Goal: Use online tool/utility: Use online tool/utility

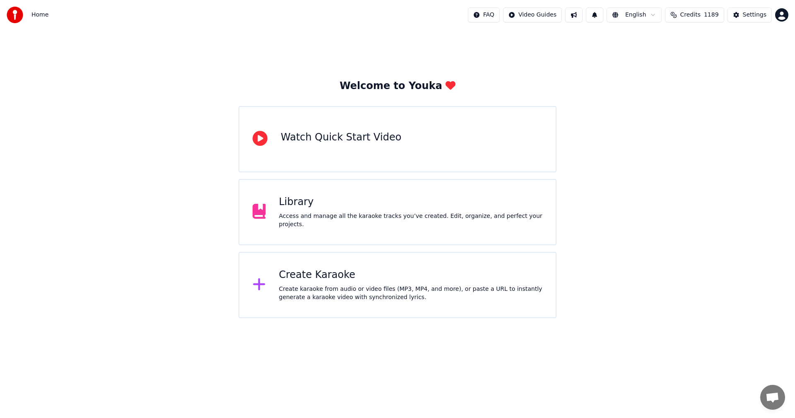
click at [306, 209] on div "Library" at bounding box center [411, 201] width 264 height 13
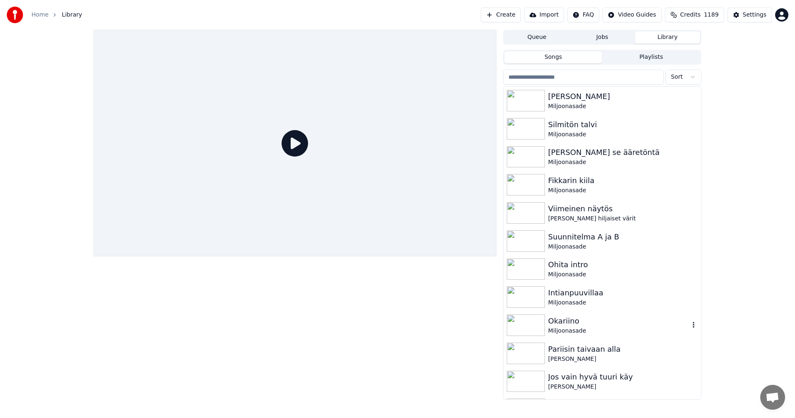
click at [560, 318] on div "Okariino" at bounding box center [618, 321] width 141 height 12
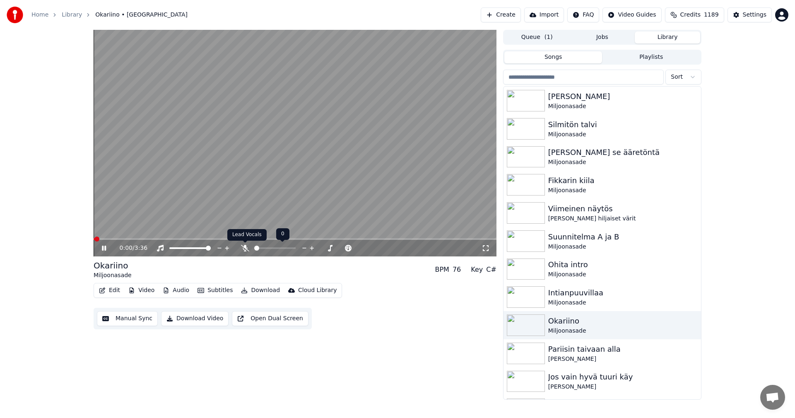
drag, startPoint x: 242, startPoint y: 248, endPoint x: 243, endPoint y: 243, distance: 5.2
click at [243, 243] on span at bounding box center [245, 242] width 4 height 4
click at [247, 246] on icon at bounding box center [245, 248] width 8 height 7
click at [297, 239] on span at bounding box center [295, 239] width 403 height 2
click at [333, 238] on span at bounding box center [295, 239] width 403 height 2
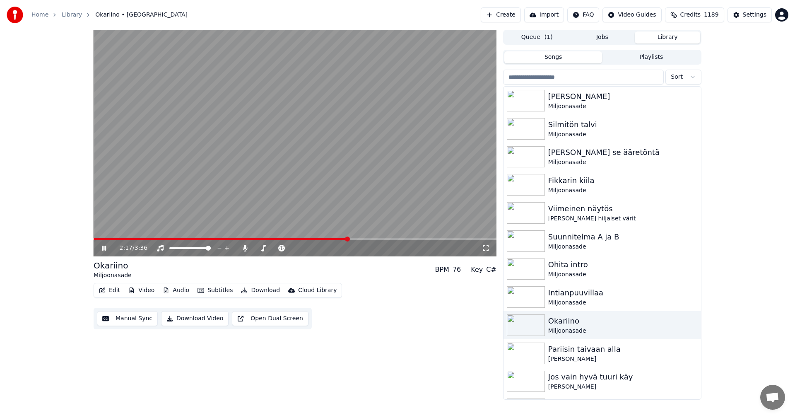
click at [349, 238] on span at bounding box center [295, 239] width 403 height 2
click at [365, 238] on span at bounding box center [295, 239] width 403 height 2
click at [385, 238] on span at bounding box center [295, 239] width 403 height 2
click at [248, 248] on icon at bounding box center [245, 248] width 8 height 7
click at [393, 238] on video at bounding box center [295, 143] width 403 height 226
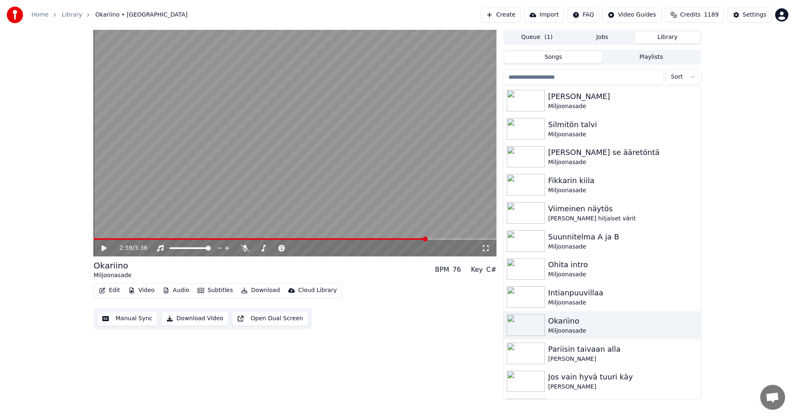
click at [388, 238] on span at bounding box center [260, 239] width 333 height 2
click at [104, 250] on icon at bounding box center [103, 248] width 5 height 6
click at [377, 237] on video at bounding box center [295, 143] width 403 height 226
click at [380, 240] on div "2:49 / 3:36" at bounding box center [295, 248] width 403 height 17
click at [379, 239] on span at bounding box center [237, 239] width 286 height 2
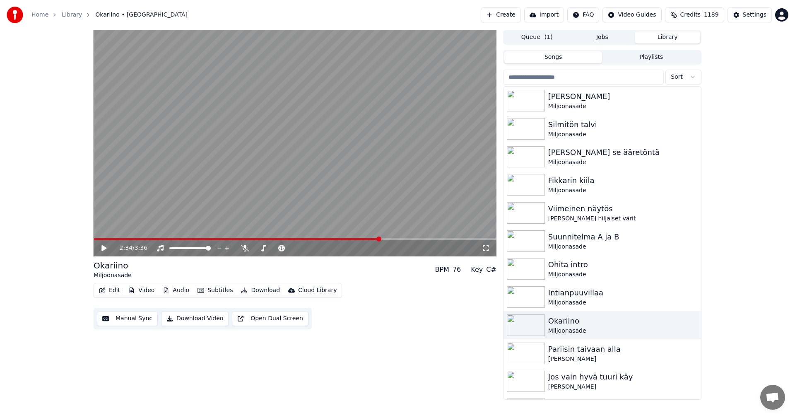
click at [104, 246] on icon at bounding box center [109, 248] width 19 height 7
click at [394, 237] on video at bounding box center [295, 143] width 403 height 226
click at [394, 239] on span at bounding box center [244, 239] width 301 height 2
click at [104, 248] on icon at bounding box center [103, 248] width 5 height 6
click at [366, 238] on span at bounding box center [251, 239] width 314 height 2
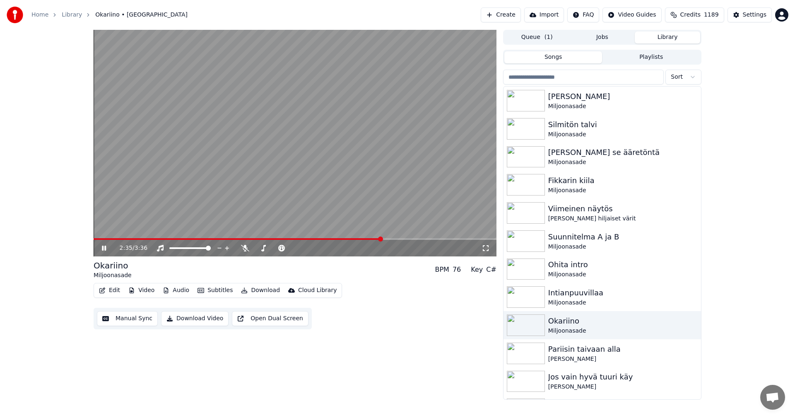
click at [381, 239] on span at bounding box center [295, 239] width 403 height 2
click at [243, 250] on icon at bounding box center [245, 248] width 8 height 7
click at [381, 238] on span at bounding box center [238, 239] width 288 height 2
click at [381, 238] on video at bounding box center [295, 143] width 403 height 226
click at [380, 238] on span at bounding box center [237, 239] width 286 height 2
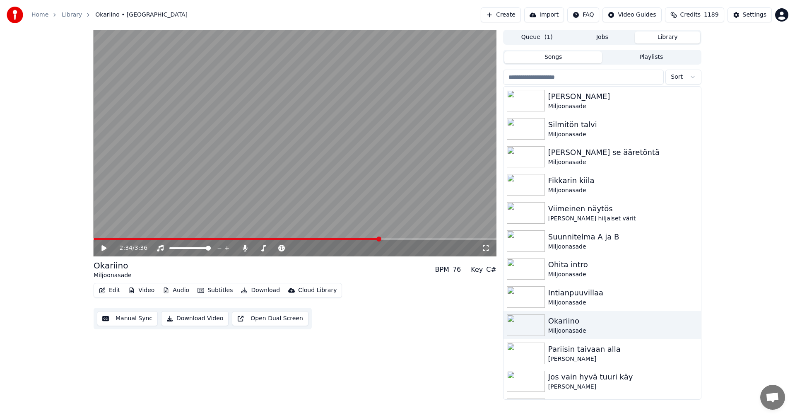
click at [104, 250] on icon at bounding box center [109, 248] width 19 height 7
click at [387, 239] on span at bounding box center [240, 239] width 293 height 2
click at [387, 239] on span at bounding box center [243, 239] width 298 height 2
click at [385, 239] on span at bounding box center [240, 239] width 292 height 2
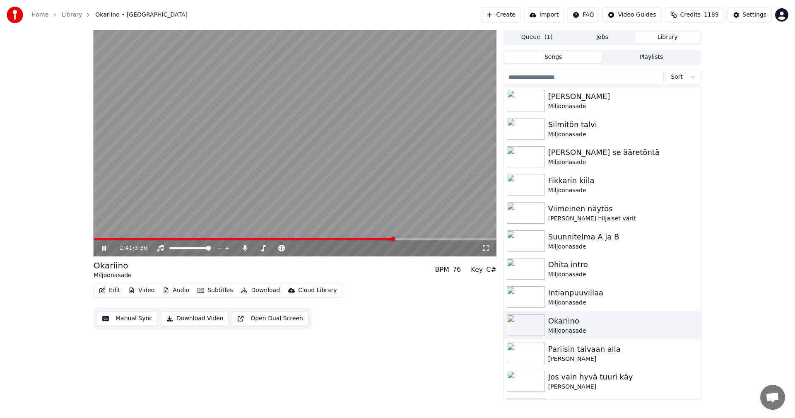
click at [385, 239] on span at bounding box center [244, 239] width 300 height 2
click at [383, 239] on span at bounding box center [239, 239] width 290 height 2
click at [383, 238] on span at bounding box center [239, 239] width 290 height 2
click at [383, 239] on span at bounding box center [239, 239] width 290 height 2
click at [385, 239] on span at bounding box center [240, 239] width 292 height 2
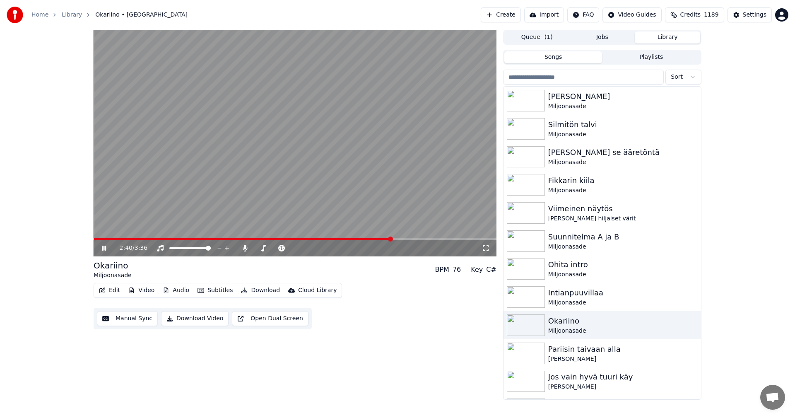
click at [385, 239] on span at bounding box center [243, 239] width 298 height 2
click at [385, 239] on span at bounding box center [240, 239] width 292 height 2
click at [385, 239] on span at bounding box center [244, 239] width 300 height 2
click at [385, 239] on span at bounding box center [240, 239] width 292 height 2
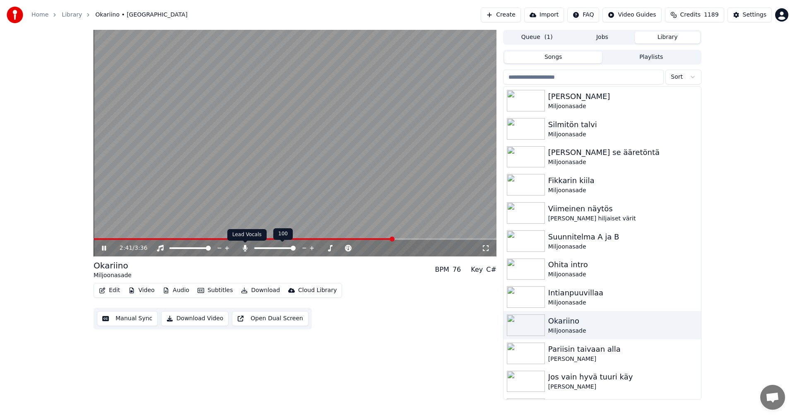
click at [247, 246] on icon at bounding box center [245, 248] width 8 height 7
click at [384, 239] on span at bounding box center [245, 239] width 302 height 2
click at [383, 239] on span at bounding box center [239, 239] width 290 height 2
click at [385, 238] on span at bounding box center [240, 239] width 292 height 2
click at [377, 239] on span at bounding box center [252, 239] width 316 height 2
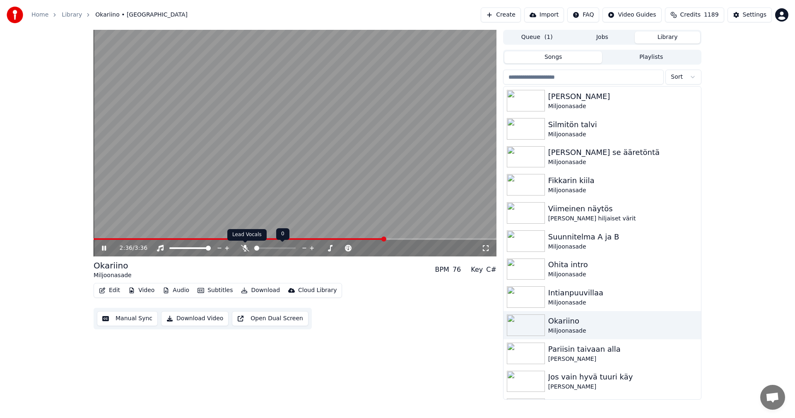
drag, startPoint x: 244, startPoint y: 250, endPoint x: 382, endPoint y: 246, distance: 137.5
click at [246, 250] on icon at bounding box center [245, 248] width 8 height 7
click at [390, 240] on span at bounding box center [389, 238] width 5 height 5
click at [115, 293] on button "Edit" at bounding box center [110, 290] width 28 height 12
click at [116, 292] on button "Edit" at bounding box center [110, 290] width 28 height 12
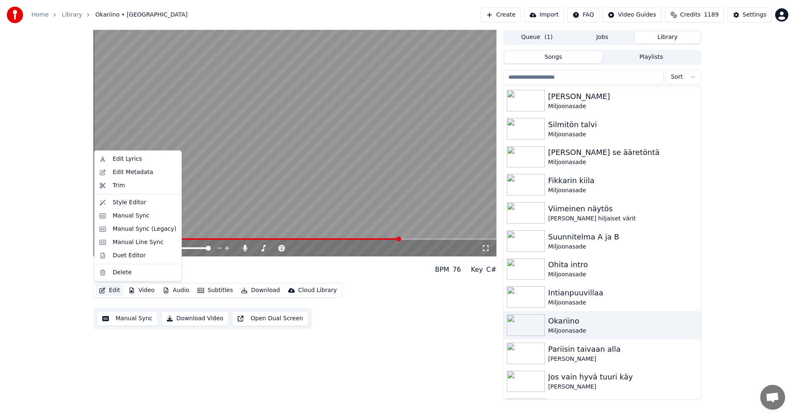
click at [115, 293] on button "Edit" at bounding box center [110, 290] width 28 height 12
click at [139, 231] on div "Manual Sync (Legacy)" at bounding box center [145, 229] width 64 height 8
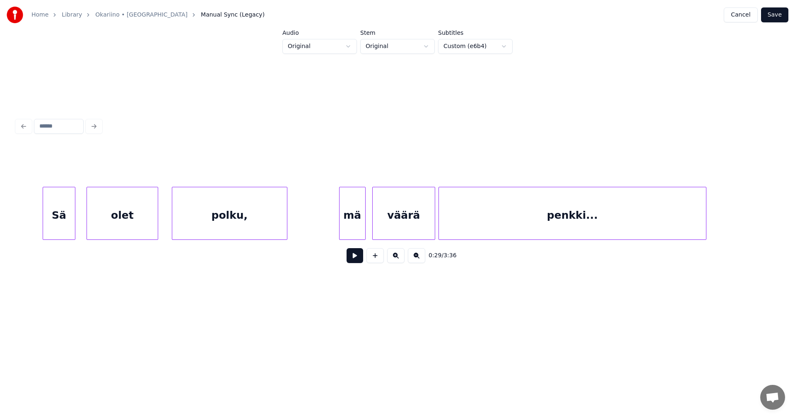
scroll to position [0, 26222]
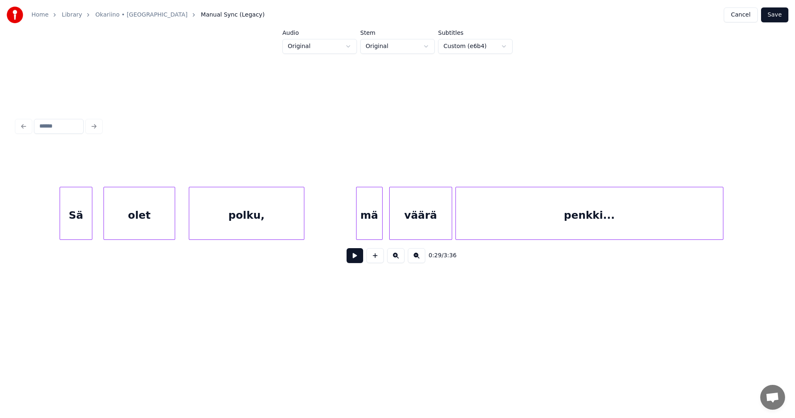
click at [84, 210] on div "Sä" at bounding box center [76, 215] width 32 height 56
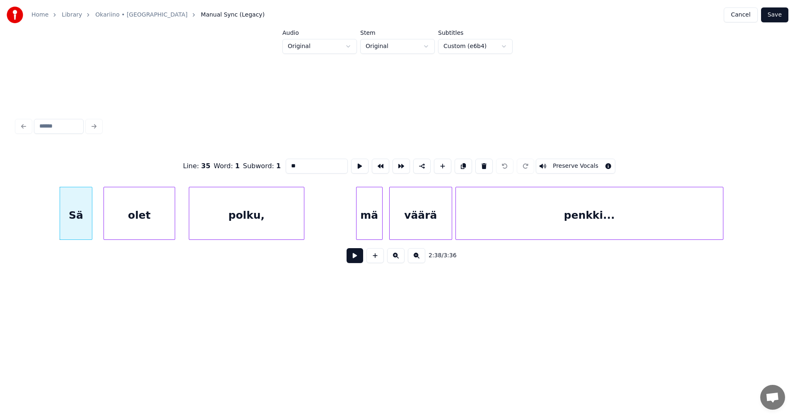
click at [354, 259] on button at bounding box center [354, 255] width 17 height 15
click at [354, 258] on button at bounding box center [354, 255] width 17 height 15
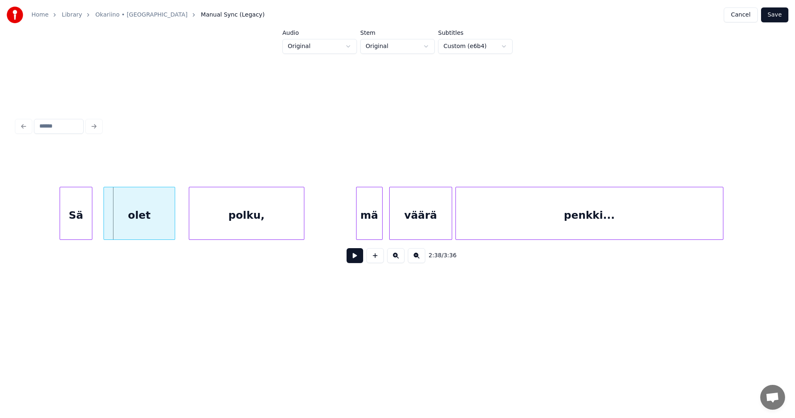
click at [353, 258] on button at bounding box center [354, 255] width 17 height 15
click at [285, 226] on div "polku," at bounding box center [246, 215] width 115 height 56
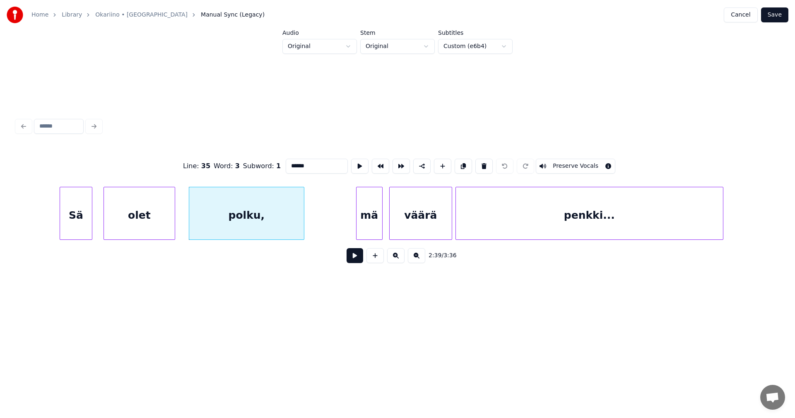
click at [359, 254] on button at bounding box center [354, 255] width 17 height 15
click at [357, 257] on button at bounding box center [354, 255] width 17 height 15
click at [293, 226] on div "polku," at bounding box center [246, 215] width 115 height 56
click at [348, 261] on button at bounding box center [354, 255] width 17 height 15
click at [349, 260] on button at bounding box center [354, 255] width 17 height 15
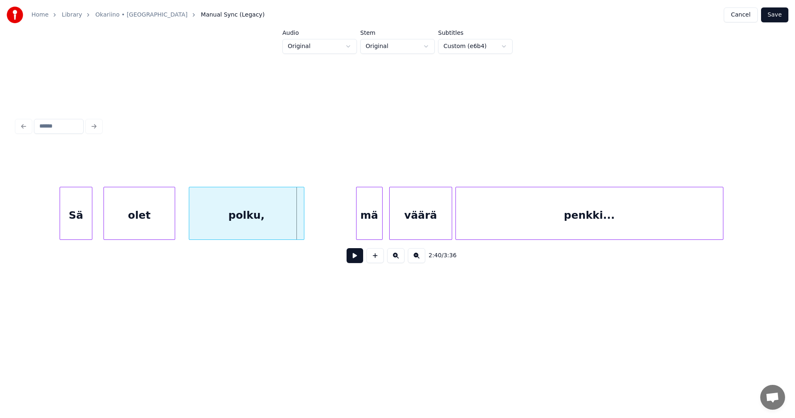
click at [287, 227] on div "polku," at bounding box center [246, 215] width 115 height 56
click at [355, 260] on button at bounding box center [354, 255] width 17 height 15
drag, startPoint x: 355, startPoint y: 260, endPoint x: 334, endPoint y: 245, distance: 25.4
click at [351, 257] on button at bounding box center [354, 255] width 17 height 15
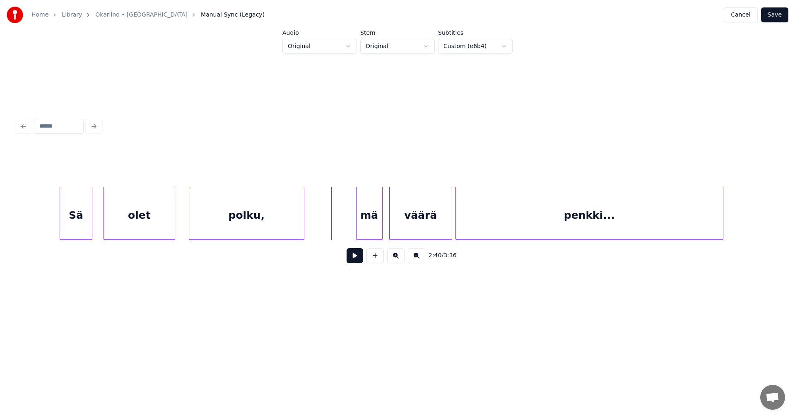
click at [279, 229] on div "polku," at bounding box center [246, 215] width 115 height 56
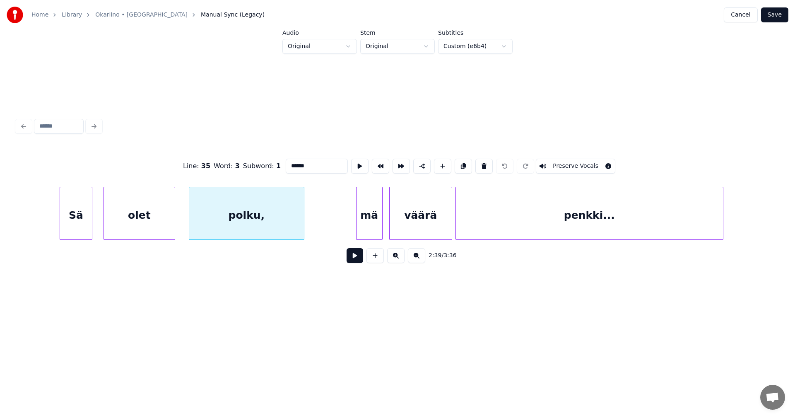
click at [351, 262] on button at bounding box center [354, 255] width 17 height 15
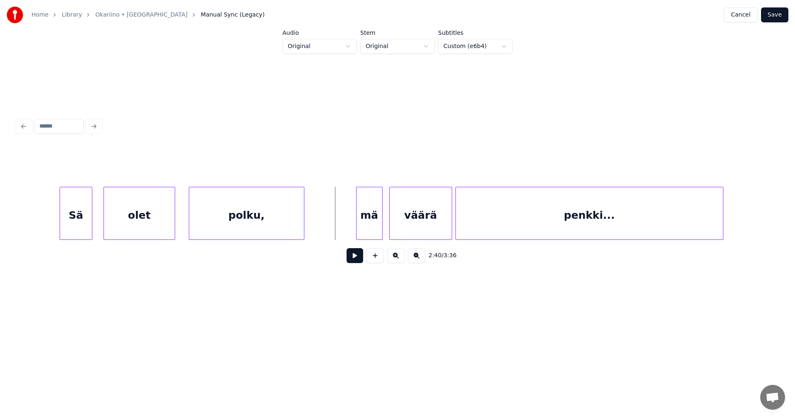
click at [286, 222] on div "polku," at bounding box center [246, 215] width 115 height 56
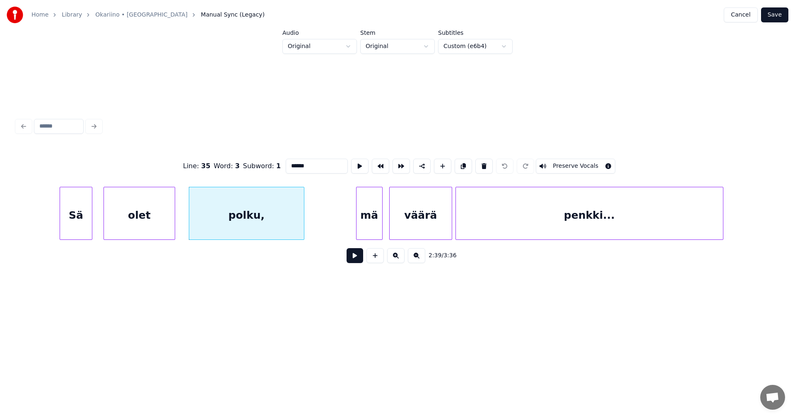
click at [353, 255] on button at bounding box center [354, 255] width 17 height 15
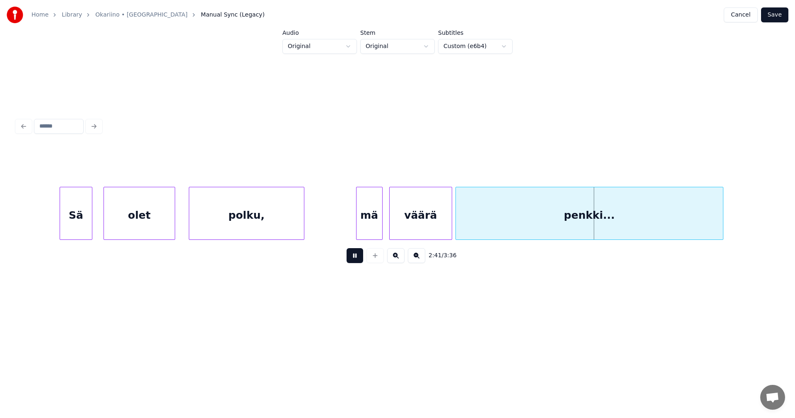
drag, startPoint x: 353, startPoint y: 255, endPoint x: 322, endPoint y: 233, distance: 37.4
click at [352, 253] on button at bounding box center [354, 255] width 17 height 15
click at [279, 223] on div "polku," at bounding box center [246, 215] width 115 height 56
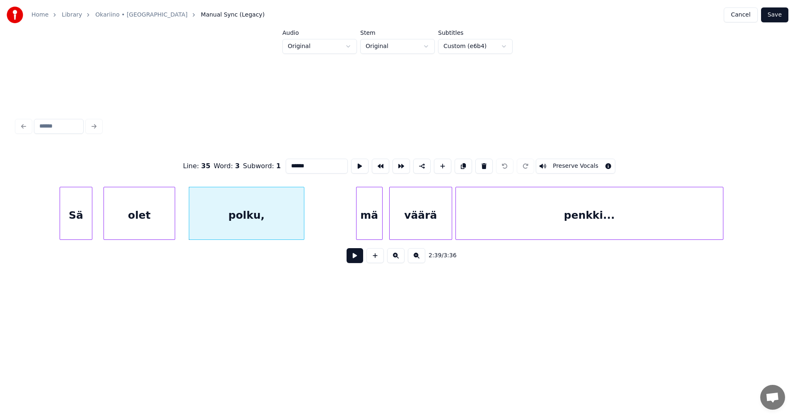
click at [356, 261] on button at bounding box center [354, 255] width 17 height 15
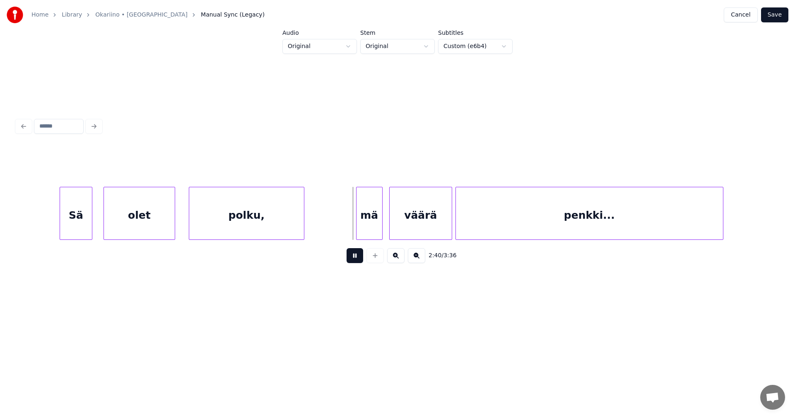
drag, startPoint x: 356, startPoint y: 260, endPoint x: 353, endPoint y: 257, distance: 4.3
click at [354, 258] on button at bounding box center [354, 255] width 17 height 15
click at [288, 227] on div "polku," at bounding box center [246, 215] width 115 height 56
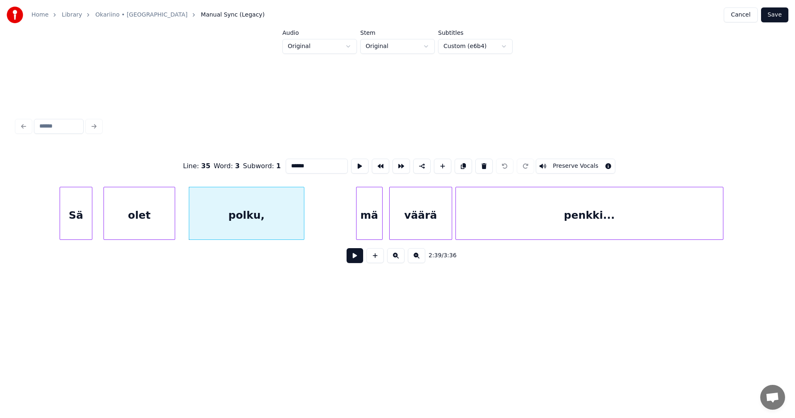
click at [357, 263] on button at bounding box center [354, 255] width 17 height 15
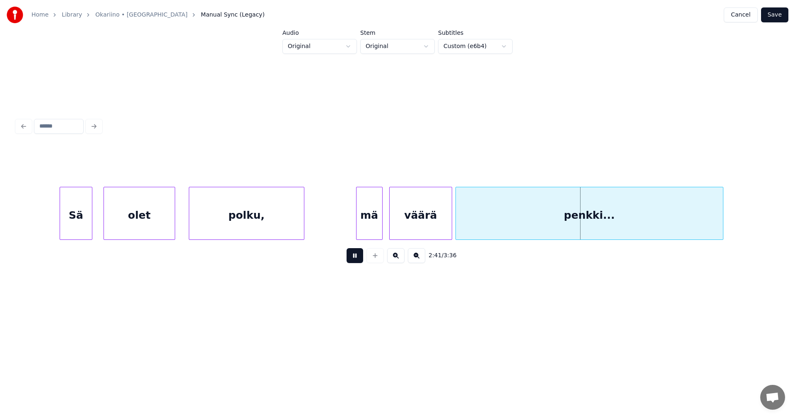
drag, startPoint x: 355, startPoint y: 261, endPoint x: 320, endPoint y: 267, distance: 35.6
click at [353, 260] on button at bounding box center [354, 255] width 17 height 15
click at [286, 227] on div "polku," at bounding box center [246, 215] width 115 height 56
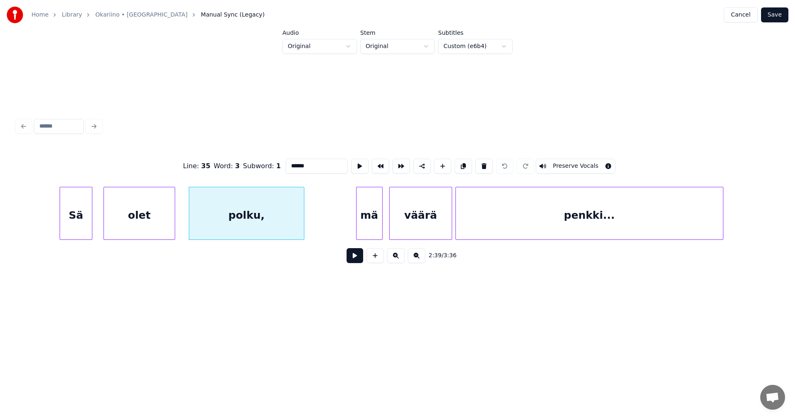
click at [356, 258] on button at bounding box center [354, 255] width 17 height 15
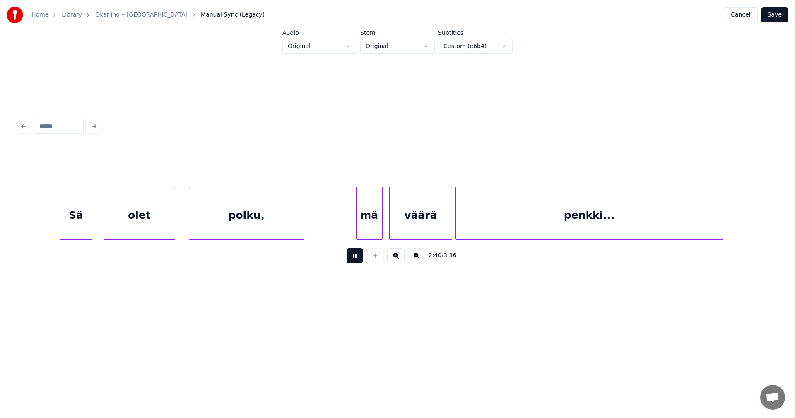
click at [356, 257] on button at bounding box center [354, 255] width 17 height 15
click at [287, 230] on div "polku," at bounding box center [246, 215] width 115 height 56
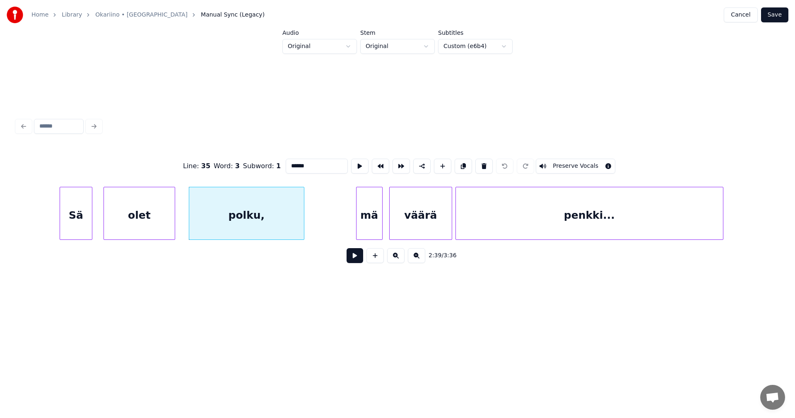
click at [353, 257] on button at bounding box center [354, 255] width 17 height 15
drag, startPoint x: 354, startPoint y: 257, endPoint x: 331, endPoint y: 257, distance: 23.2
click at [351, 257] on button at bounding box center [354, 255] width 17 height 15
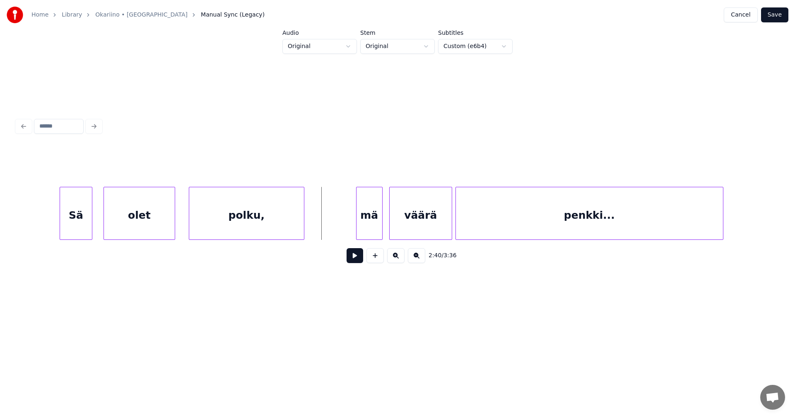
click at [291, 224] on div "polku," at bounding box center [246, 215] width 115 height 56
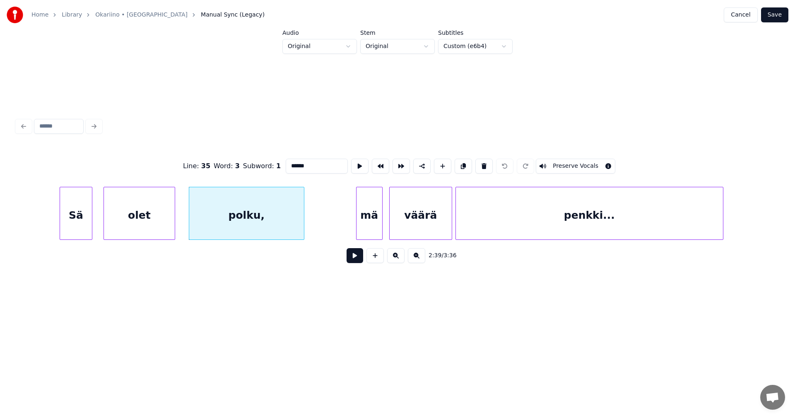
click at [349, 259] on button at bounding box center [354, 255] width 17 height 15
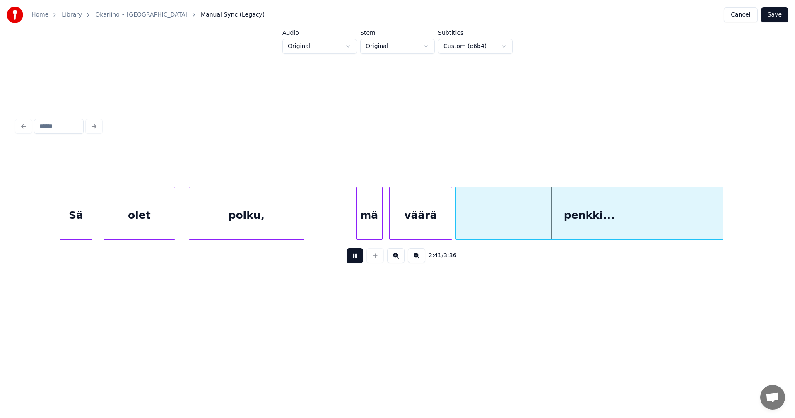
click at [349, 259] on button at bounding box center [354, 255] width 17 height 15
click at [286, 222] on div "polku," at bounding box center [246, 215] width 115 height 56
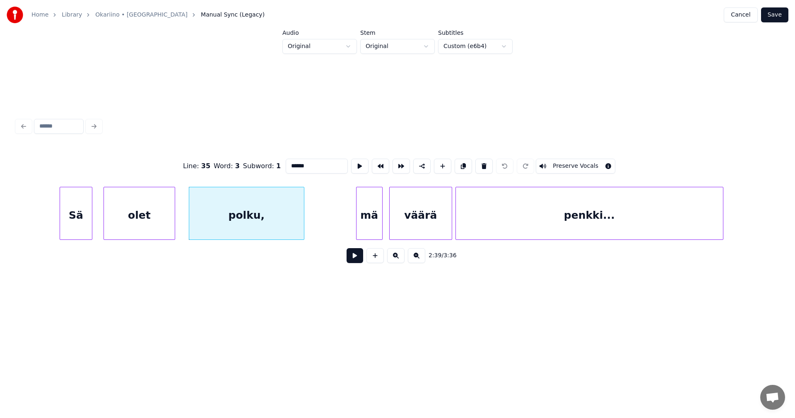
click at [353, 262] on button at bounding box center [354, 255] width 17 height 15
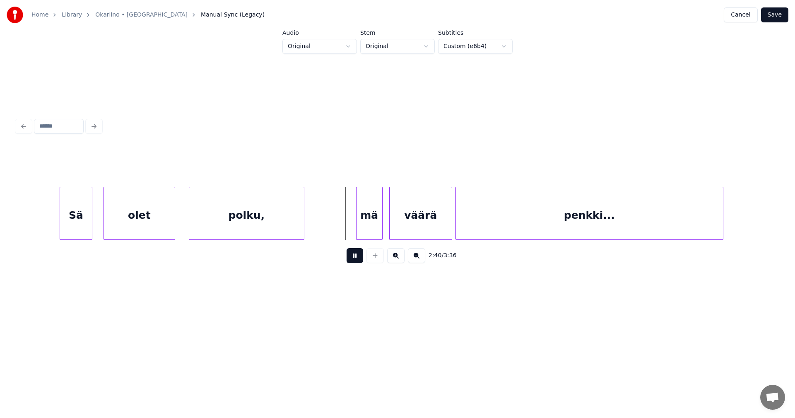
click at [353, 262] on button at bounding box center [354, 255] width 17 height 15
click at [286, 223] on div "polku," at bounding box center [246, 215] width 115 height 56
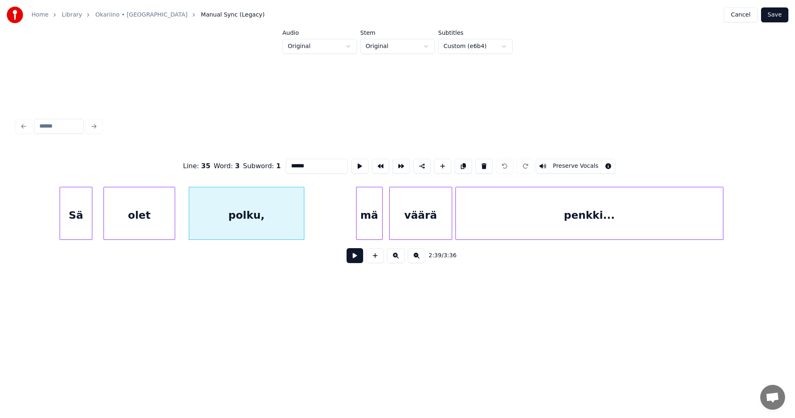
click at [354, 256] on button at bounding box center [354, 255] width 17 height 15
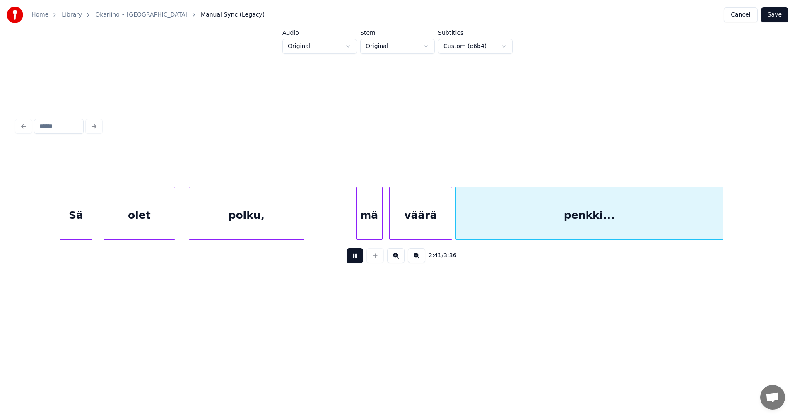
click at [354, 256] on button at bounding box center [354, 255] width 17 height 15
click at [296, 224] on div "polku," at bounding box center [246, 215] width 115 height 56
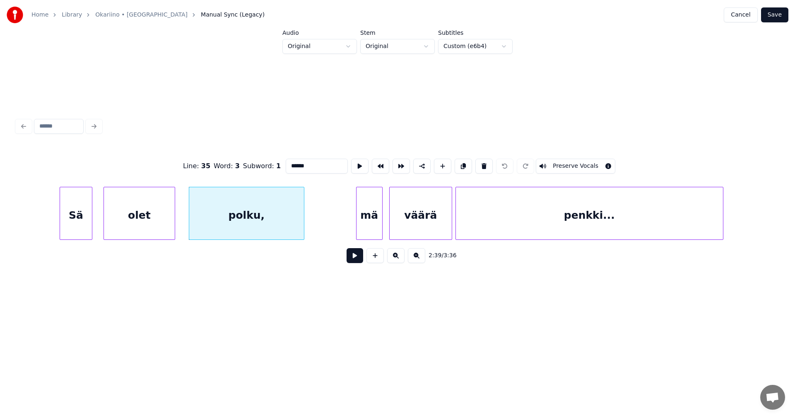
click at [359, 259] on button at bounding box center [354, 255] width 17 height 15
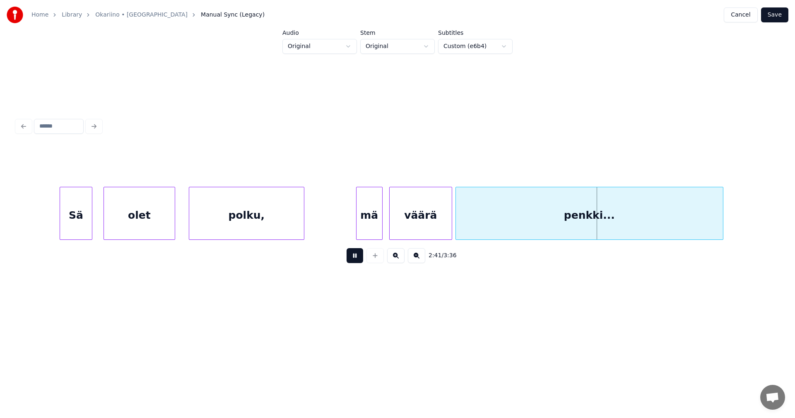
click at [359, 258] on button at bounding box center [354, 255] width 17 height 15
click at [300, 221] on div "polku," at bounding box center [246, 215] width 115 height 56
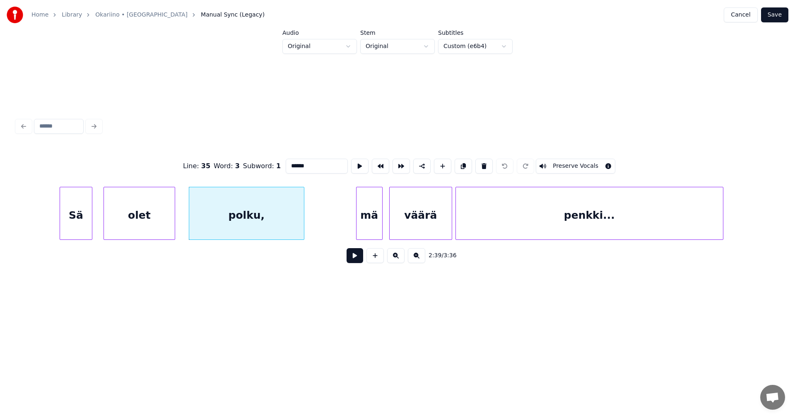
click at [353, 257] on button at bounding box center [354, 255] width 17 height 15
drag, startPoint x: 353, startPoint y: 258, endPoint x: 316, endPoint y: 236, distance: 43.0
click at [353, 257] on button at bounding box center [354, 255] width 17 height 15
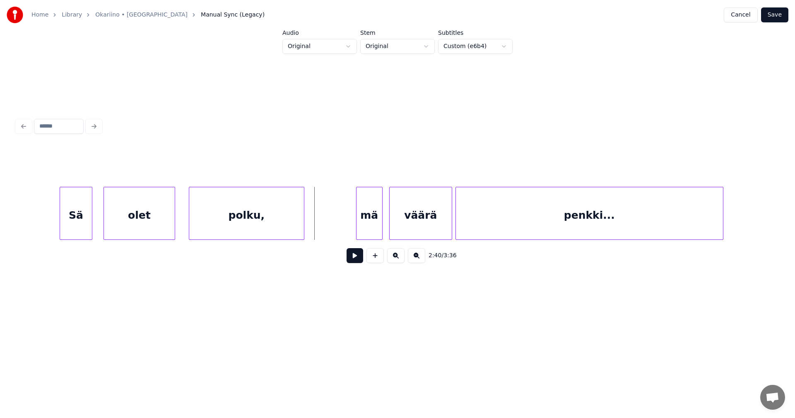
click at [300, 226] on div "polku," at bounding box center [246, 215] width 115 height 56
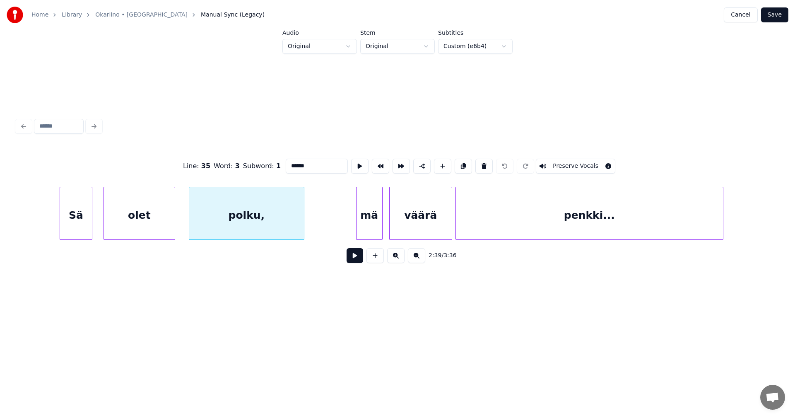
click at [361, 263] on button at bounding box center [354, 255] width 17 height 15
click at [360, 261] on button at bounding box center [354, 255] width 17 height 15
click at [293, 230] on div "polku," at bounding box center [246, 215] width 115 height 56
click at [352, 260] on button at bounding box center [354, 255] width 17 height 15
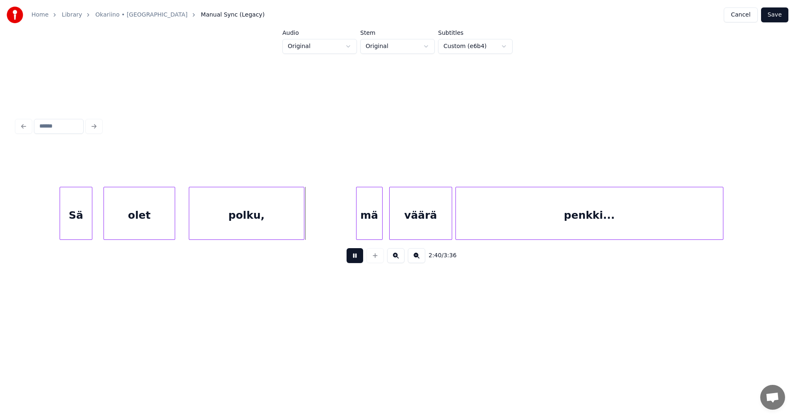
drag, startPoint x: 352, startPoint y: 259, endPoint x: 348, endPoint y: 252, distance: 8.2
click at [351, 255] on button at bounding box center [354, 255] width 17 height 15
click at [283, 230] on div "polku," at bounding box center [246, 215] width 115 height 56
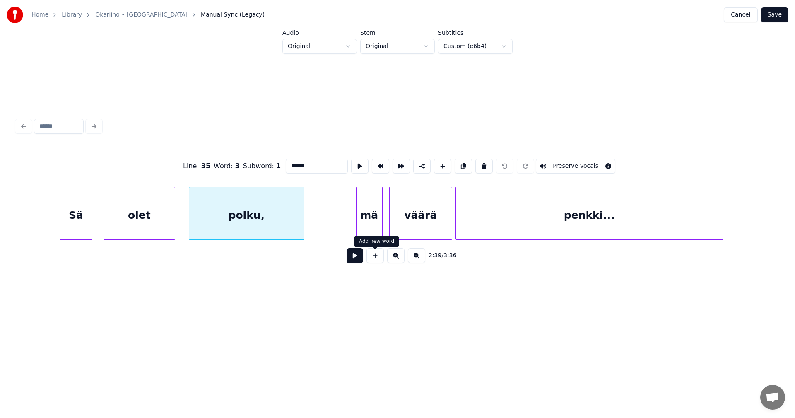
click at [360, 259] on button at bounding box center [354, 255] width 17 height 15
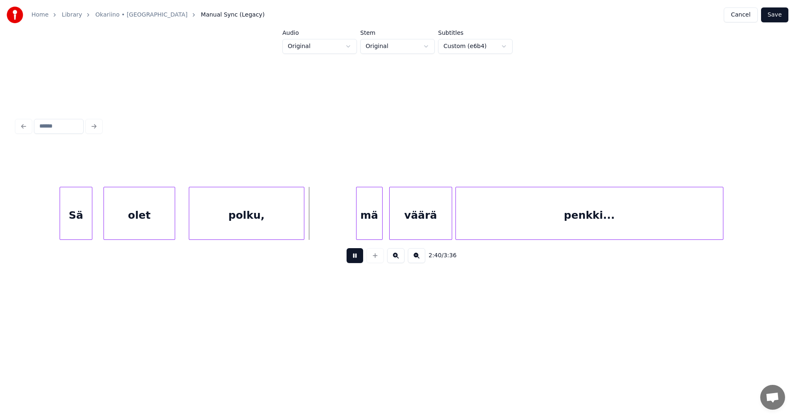
drag, startPoint x: 360, startPoint y: 259, endPoint x: 345, endPoint y: 252, distance: 16.3
click at [359, 257] on button at bounding box center [354, 255] width 17 height 15
click at [161, 231] on div "olet" at bounding box center [139, 215] width 71 height 56
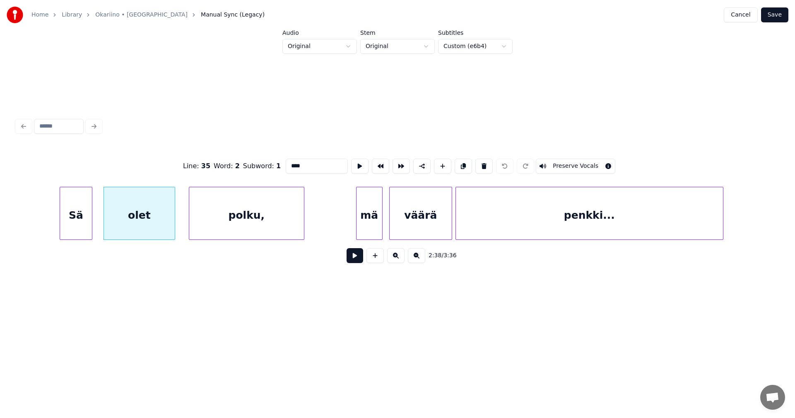
click at [351, 261] on button at bounding box center [354, 255] width 17 height 15
click at [352, 259] on button at bounding box center [354, 255] width 17 height 15
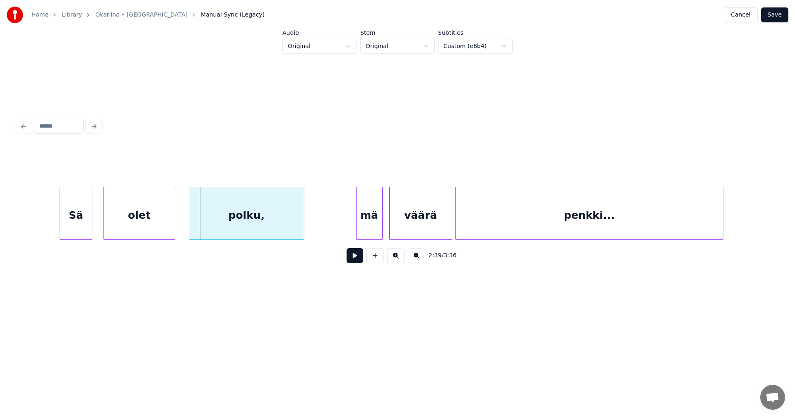
click at [68, 228] on div "Sä" at bounding box center [76, 215] width 32 height 56
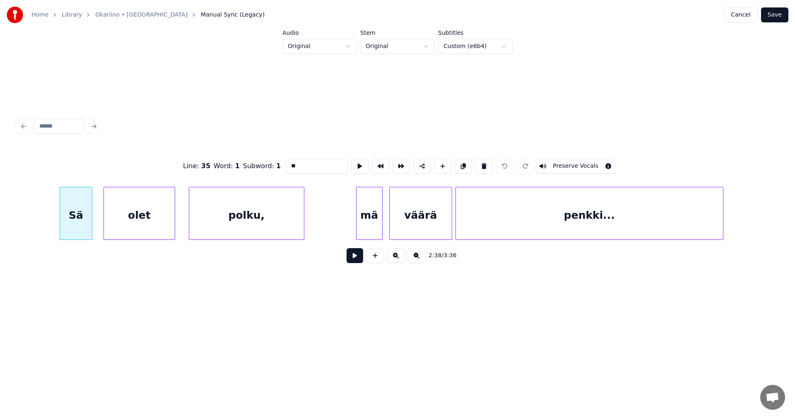
click at [356, 258] on button at bounding box center [354, 255] width 17 height 15
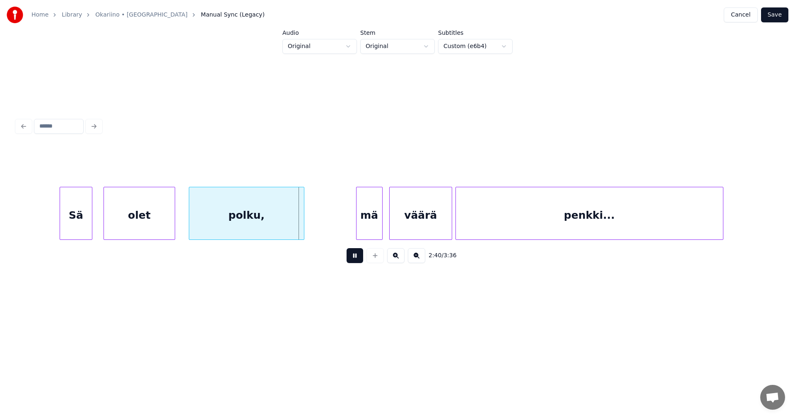
drag, startPoint x: 356, startPoint y: 258, endPoint x: 349, endPoint y: 243, distance: 16.9
click at [356, 256] on button at bounding box center [354, 255] width 17 height 15
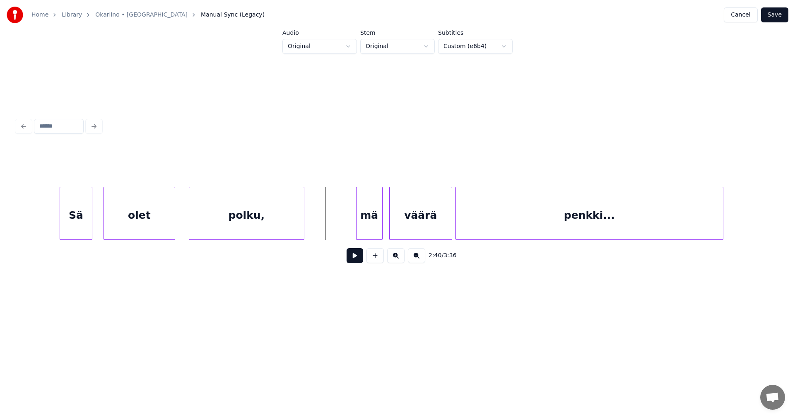
click at [282, 229] on div "polku," at bounding box center [246, 215] width 115 height 56
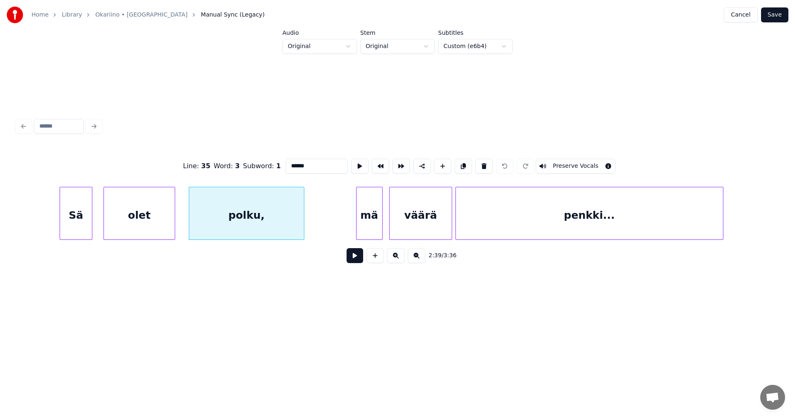
click at [359, 255] on button at bounding box center [354, 255] width 17 height 15
drag, startPoint x: 359, startPoint y: 255, endPoint x: 356, endPoint y: 249, distance: 6.5
click at [359, 252] on button at bounding box center [354, 255] width 17 height 15
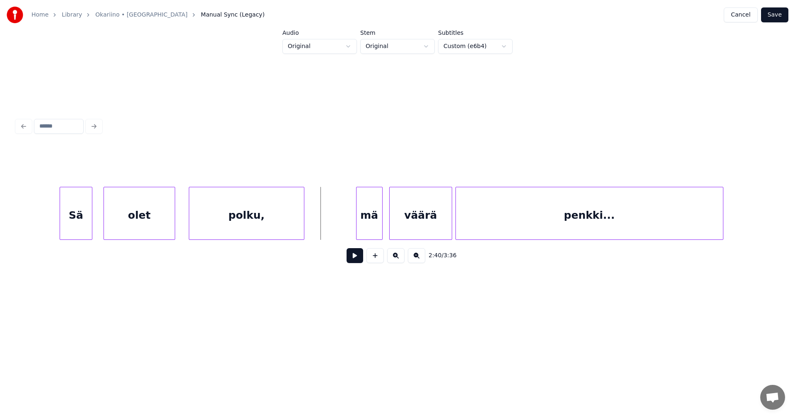
click at [288, 224] on div "polku," at bounding box center [246, 215] width 115 height 56
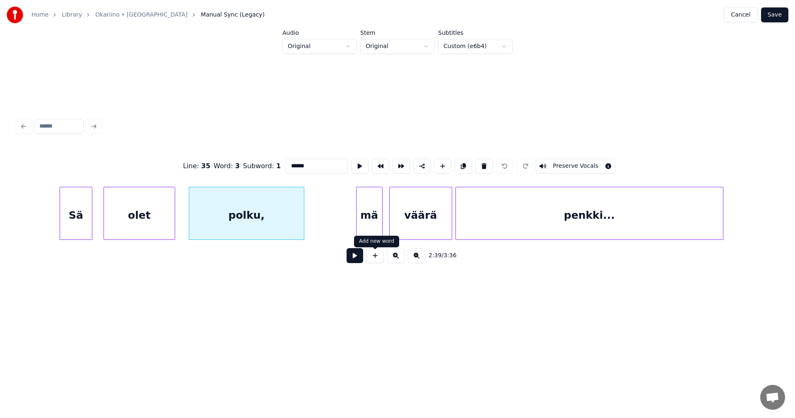
click at [358, 258] on button at bounding box center [354, 255] width 17 height 15
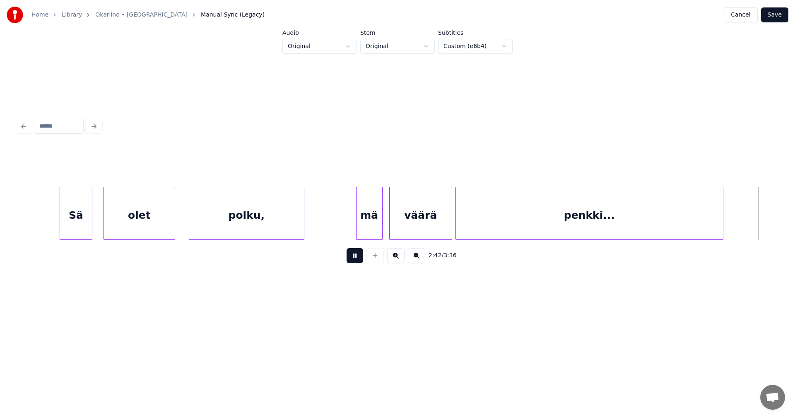
scroll to position [0, 26985]
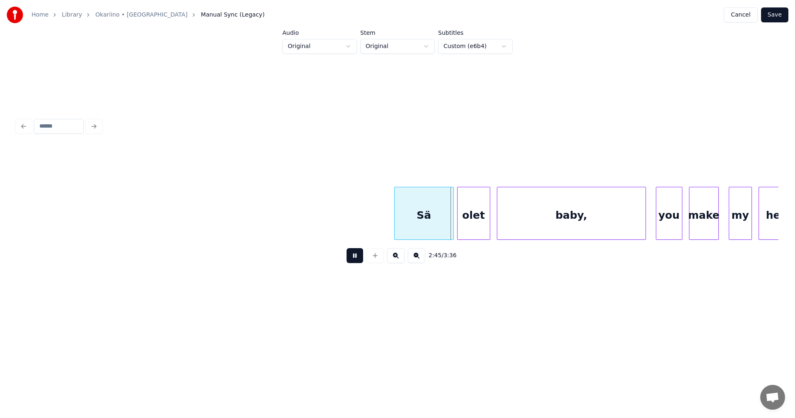
click at [358, 257] on button at bounding box center [354, 255] width 17 height 15
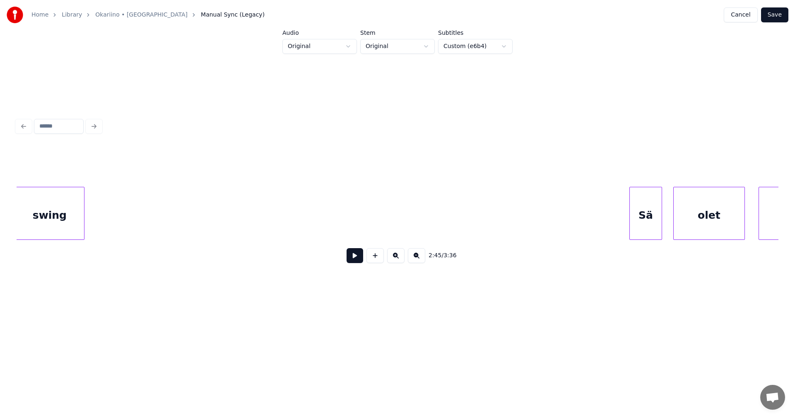
scroll to position [0, 26318]
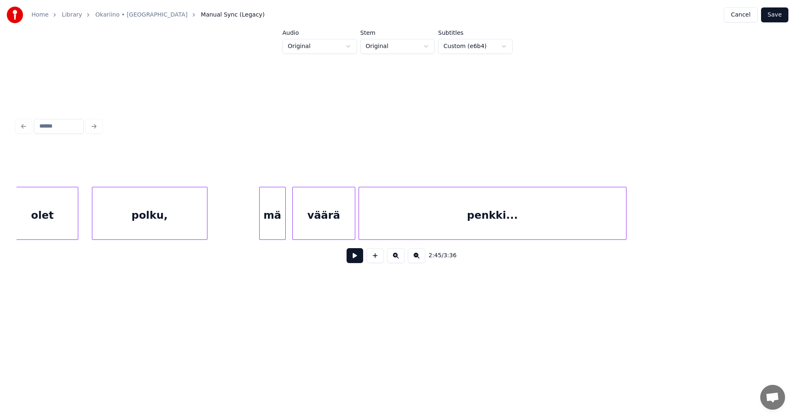
click at [199, 221] on div "polku," at bounding box center [149, 215] width 115 height 56
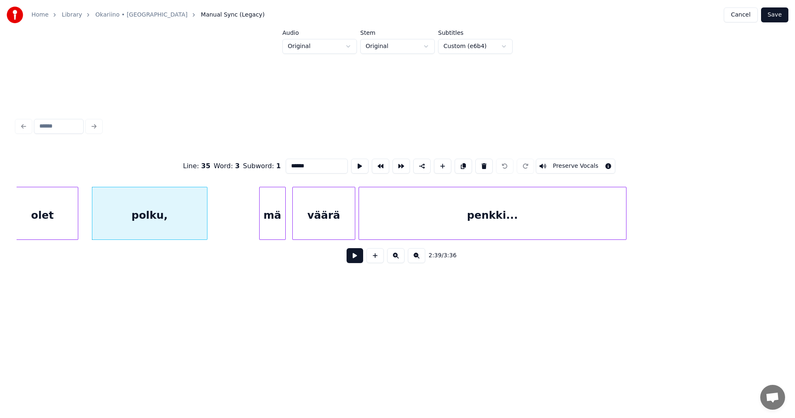
click at [360, 260] on button at bounding box center [354, 255] width 17 height 15
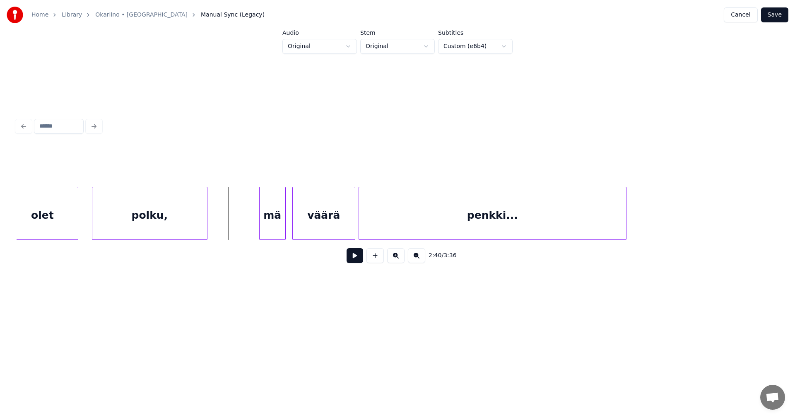
click at [204, 224] on div at bounding box center [205, 213] width 2 height 52
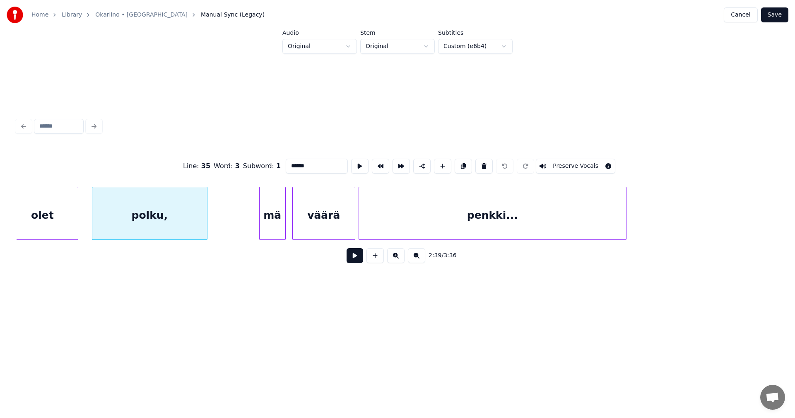
click at [356, 257] on button at bounding box center [354, 255] width 17 height 15
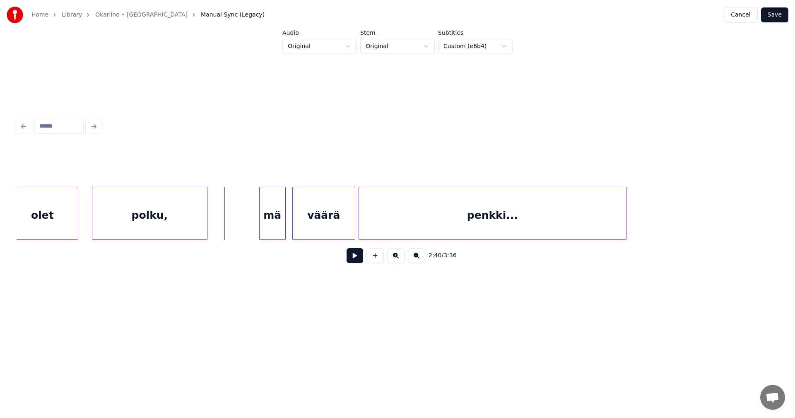
click at [184, 225] on div "polku," at bounding box center [149, 215] width 115 height 56
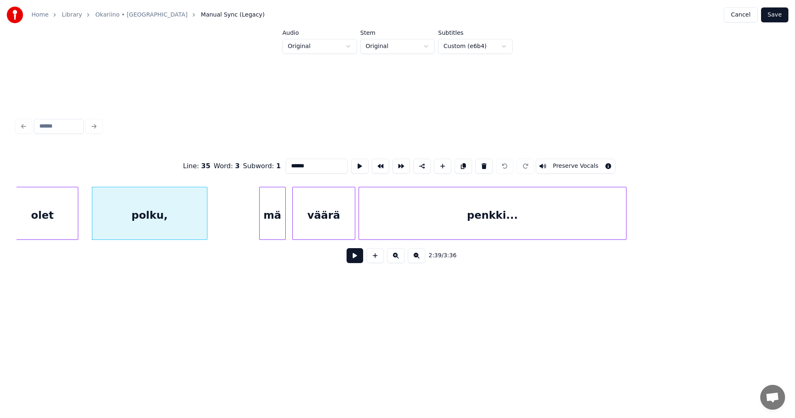
click at [358, 262] on button at bounding box center [354, 255] width 17 height 15
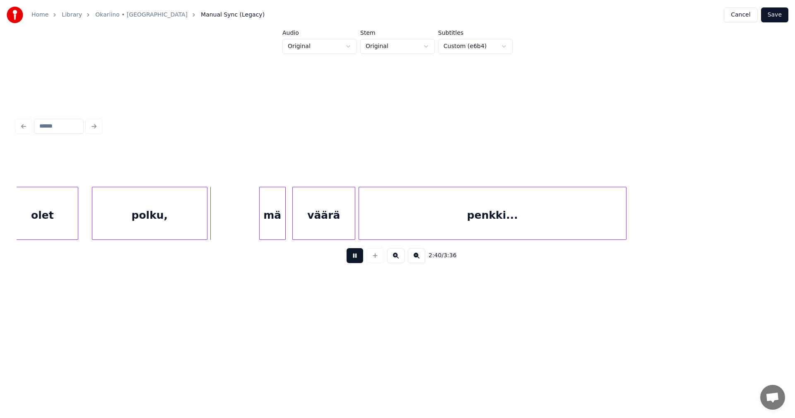
drag, startPoint x: 358, startPoint y: 261, endPoint x: 302, endPoint y: 237, distance: 61.0
click at [355, 259] on button at bounding box center [354, 255] width 17 height 15
click at [203, 221] on div "polku," at bounding box center [149, 215] width 115 height 56
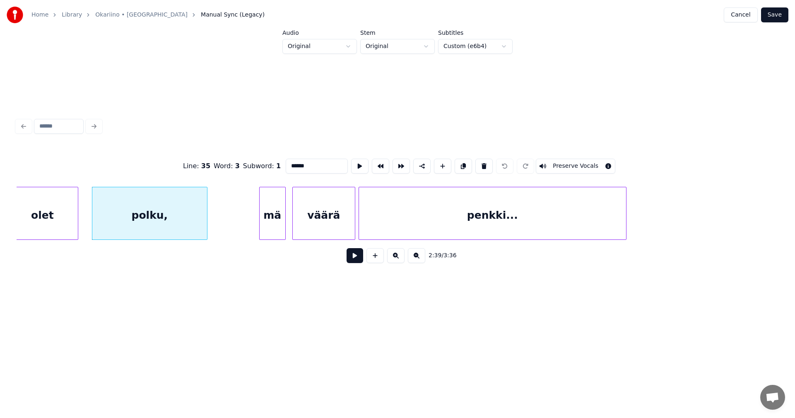
click at [356, 258] on button at bounding box center [354, 255] width 17 height 15
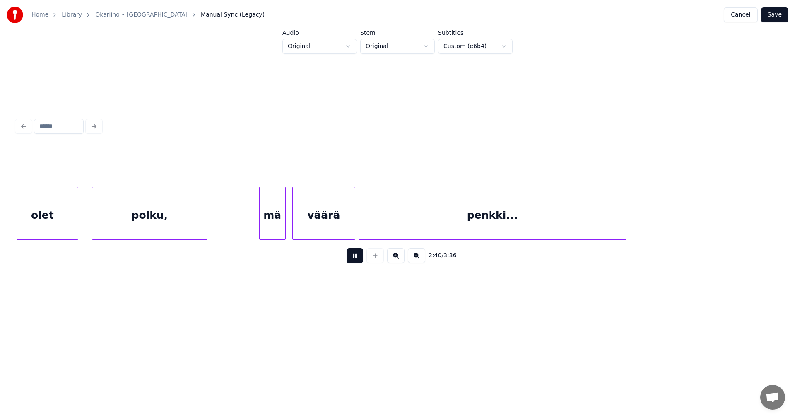
drag, startPoint x: 356, startPoint y: 258, endPoint x: 332, endPoint y: 231, distance: 36.4
click at [356, 257] on button at bounding box center [354, 255] width 17 height 15
click at [180, 221] on div "polku," at bounding box center [149, 215] width 115 height 56
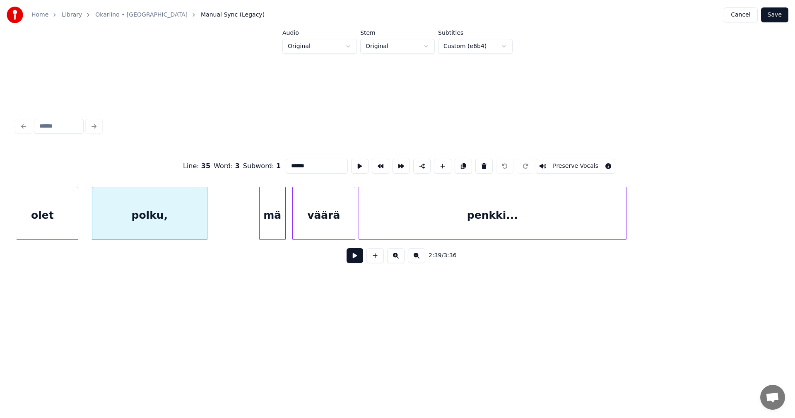
click at [361, 260] on button at bounding box center [354, 255] width 17 height 15
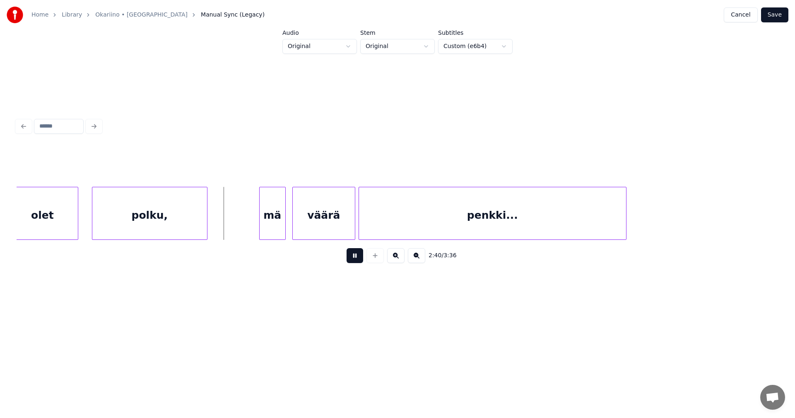
click at [360, 260] on button at bounding box center [354, 255] width 17 height 15
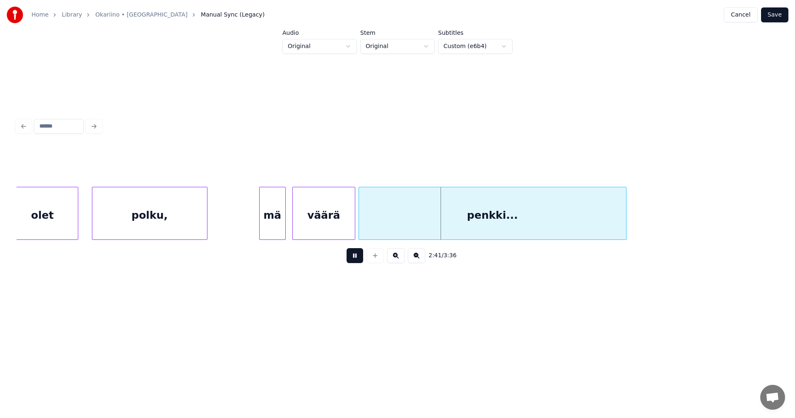
click at [360, 260] on button at bounding box center [354, 255] width 17 height 15
click at [336, 228] on div "väärä" at bounding box center [324, 215] width 62 height 56
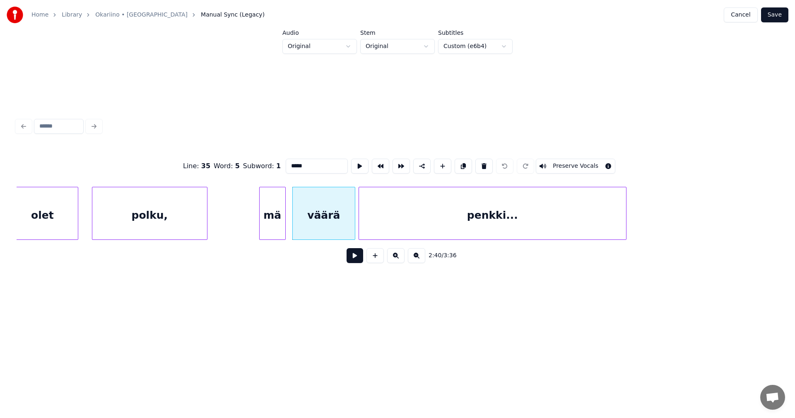
click at [353, 263] on button at bounding box center [354, 255] width 17 height 15
click at [343, 225] on div "väärä" at bounding box center [324, 215] width 62 height 56
click at [354, 255] on button at bounding box center [354, 255] width 17 height 15
click at [354, 253] on button at bounding box center [354, 255] width 17 height 15
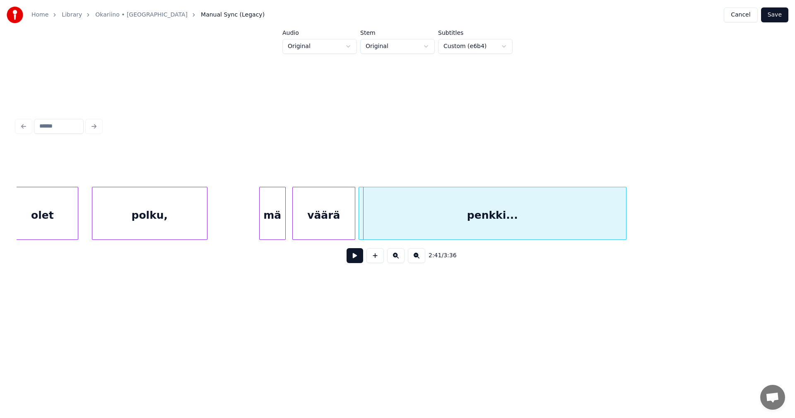
click at [336, 226] on div "väärä" at bounding box center [324, 215] width 62 height 56
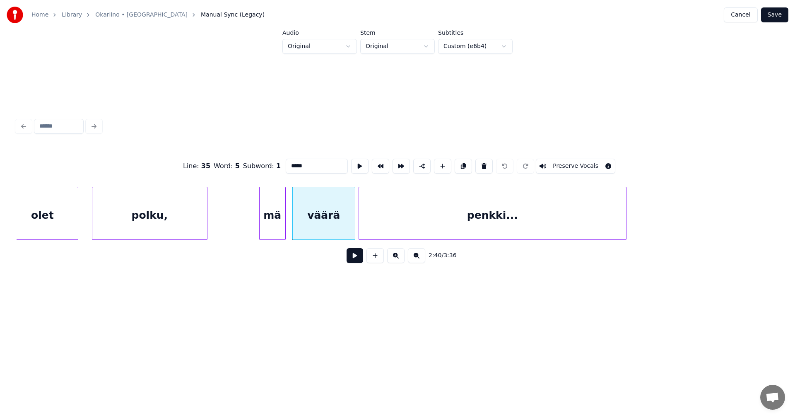
drag, startPoint x: 353, startPoint y: 264, endPoint x: 353, endPoint y: 258, distance: 5.8
click at [353, 262] on button at bounding box center [354, 255] width 17 height 15
click at [353, 258] on button at bounding box center [354, 255] width 17 height 15
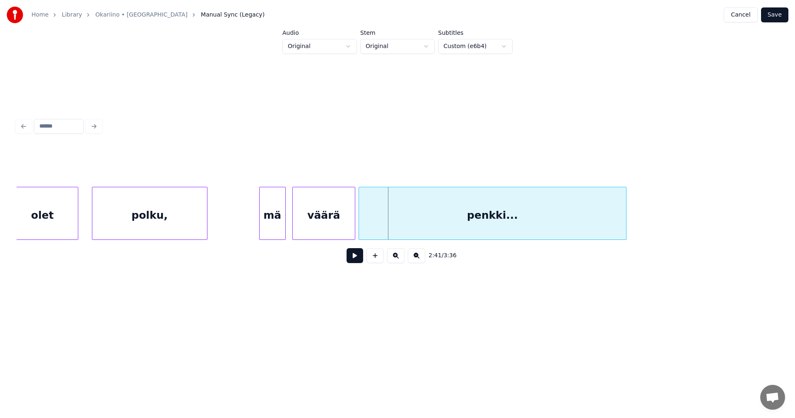
click at [381, 223] on div "penkki..." at bounding box center [492, 215] width 267 height 56
click at [354, 254] on button at bounding box center [354, 255] width 17 height 15
click at [380, 235] on div "penkki..." at bounding box center [492, 215] width 267 height 56
click at [361, 261] on button at bounding box center [354, 255] width 17 height 15
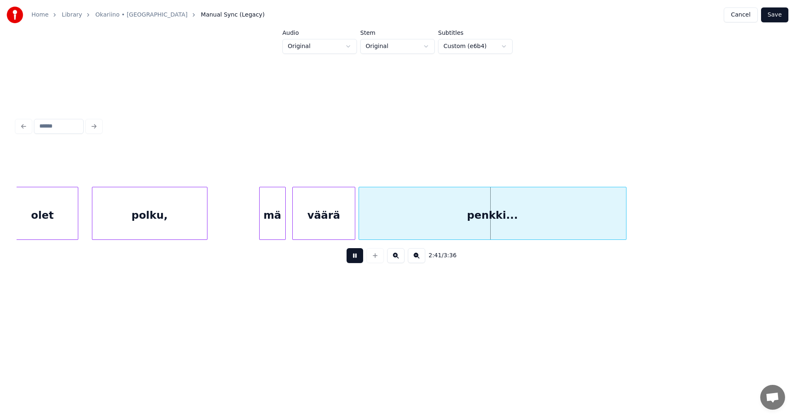
drag, startPoint x: 361, startPoint y: 260, endPoint x: 365, endPoint y: 255, distance: 6.2
click at [362, 258] on button at bounding box center [354, 255] width 17 height 15
click at [398, 223] on div "penkki..." at bounding box center [492, 215] width 267 height 56
click at [354, 258] on button at bounding box center [354, 255] width 17 height 15
drag, startPoint x: 354, startPoint y: 258, endPoint x: 398, endPoint y: 226, distance: 54.4
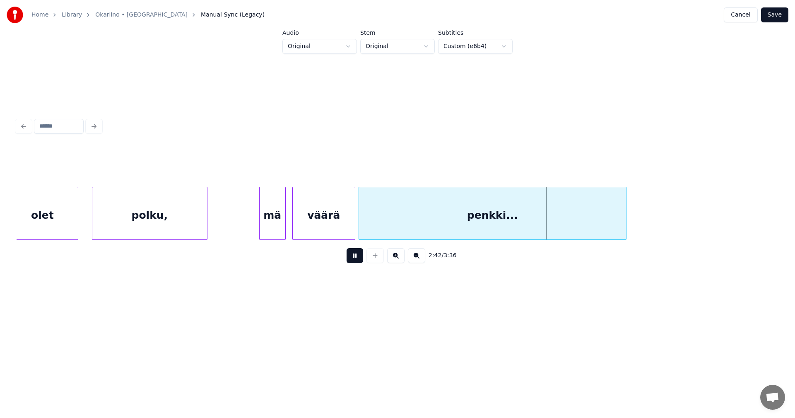
click at [357, 257] on button at bounding box center [354, 255] width 17 height 15
click at [398, 224] on div "penkki..." at bounding box center [492, 215] width 267 height 56
click at [360, 256] on button at bounding box center [354, 255] width 17 height 15
click at [360, 255] on button at bounding box center [354, 255] width 17 height 15
click at [392, 233] on div "penkki..." at bounding box center [492, 215] width 267 height 56
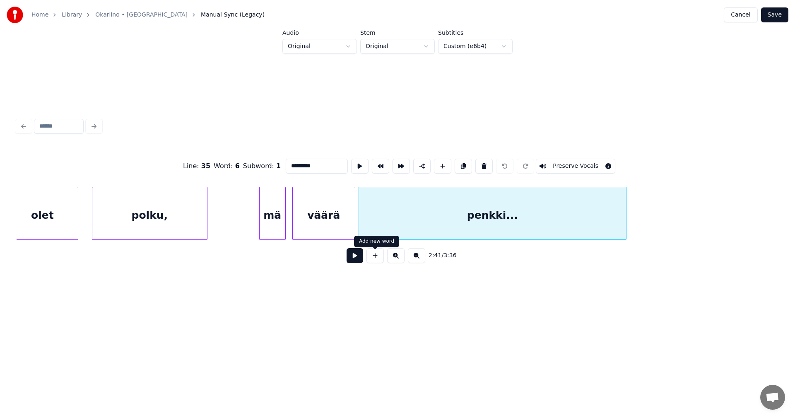
click at [361, 258] on button at bounding box center [354, 255] width 17 height 15
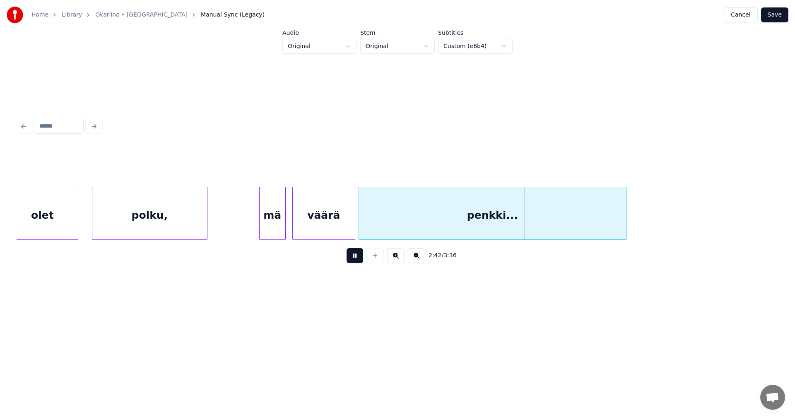
click at [361, 258] on button at bounding box center [354, 255] width 17 height 15
click at [402, 226] on div "penkki..." at bounding box center [492, 215] width 267 height 56
click at [359, 261] on button at bounding box center [354, 255] width 17 height 15
drag, startPoint x: 359, startPoint y: 260, endPoint x: 372, endPoint y: 240, distance: 23.3
click at [360, 258] on button at bounding box center [354, 255] width 17 height 15
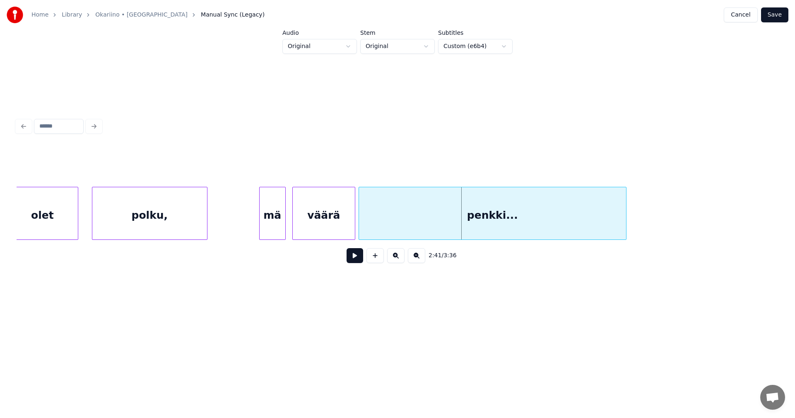
click at [356, 260] on button at bounding box center [354, 255] width 17 height 15
drag, startPoint x: 356, startPoint y: 259, endPoint x: 382, endPoint y: 231, distance: 38.1
click at [362, 253] on button at bounding box center [354, 255] width 17 height 15
click at [382, 229] on div "penkki..." at bounding box center [492, 215] width 267 height 56
click at [358, 257] on button at bounding box center [354, 255] width 17 height 15
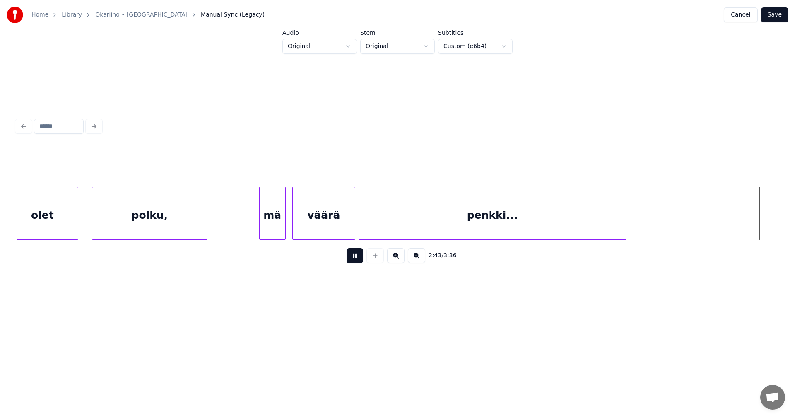
scroll to position [0, 27081]
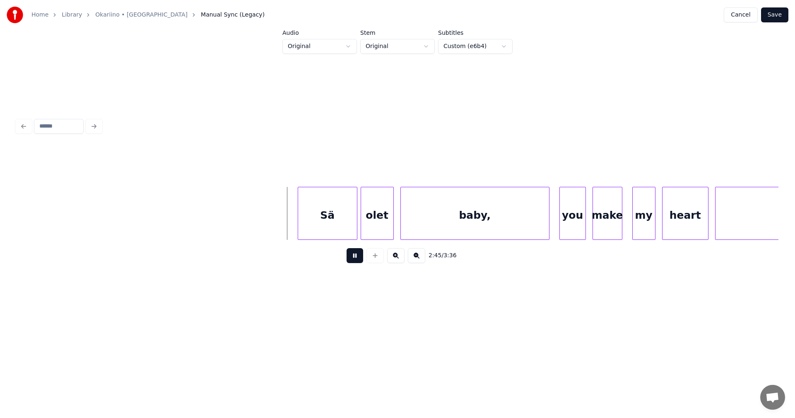
click at [358, 256] on button at bounding box center [354, 255] width 17 height 15
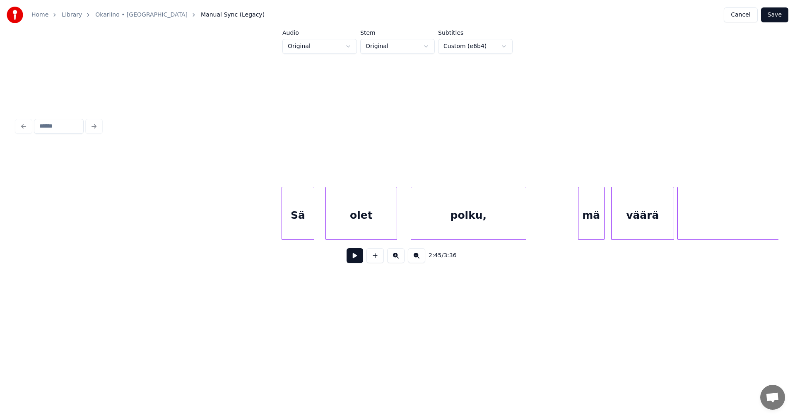
scroll to position [0, 26039]
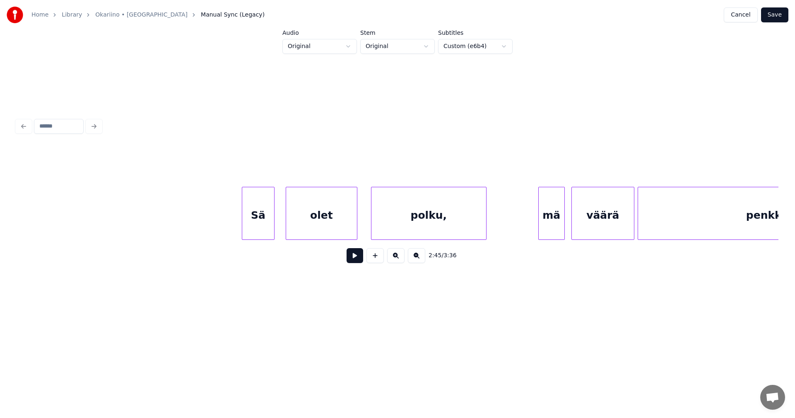
click at [338, 230] on div "olet" at bounding box center [321, 215] width 71 height 56
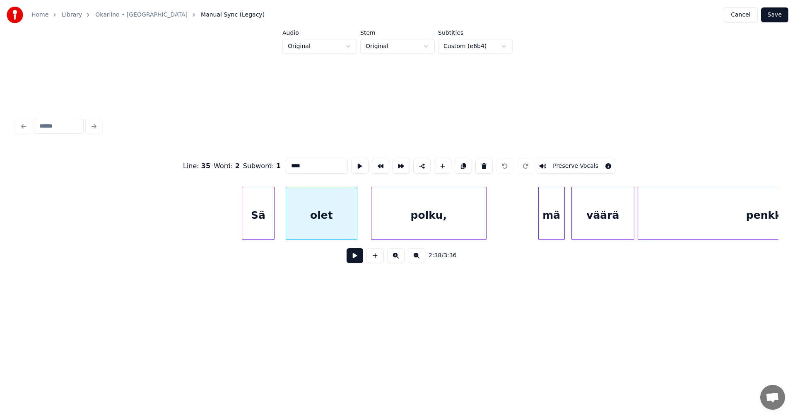
click at [357, 262] on button at bounding box center [354, 255] width 17 height 15
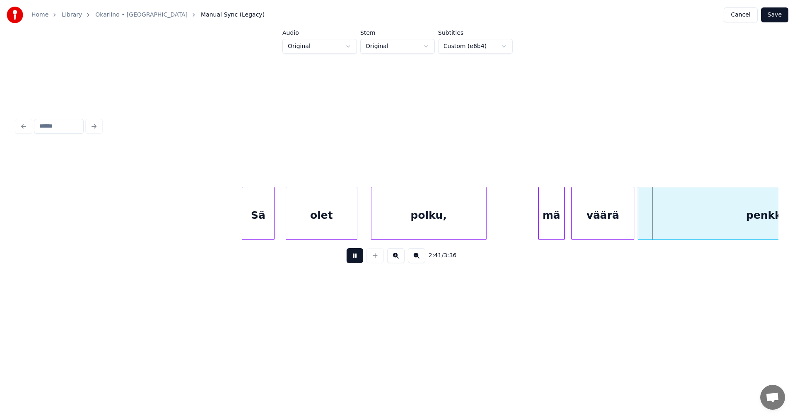
drag, startPoint x: 360, startPoint y: 256, endPoint x: 373, endPoint y: 244, distance: 17.6
click at [361, 254] on button at bounding box center [354, 255] width 17 height 15
click at [414, 218] on div "polku," at bounding box center [428, 215] width 115 height 56
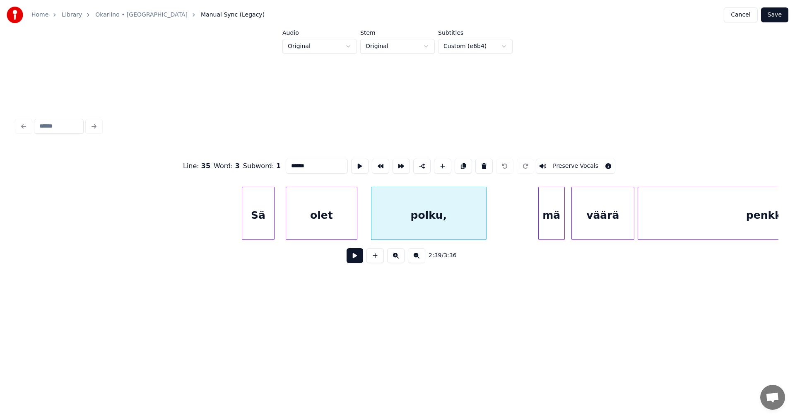
click at [358, 257] on button at bounding box center [354, 255] width 17 height 15
click at [358, 256] on button at bounding box center [354, 255] width 17 height 15
click at [399, 225] on div "polku," at bounding box center [428, 215] width 115 height 56
click at [357, 263] on button at bounding box center [354, 255] width 17 height 15
click at [357, 262] on button at bounding box center [354, 255] width 17 height 15
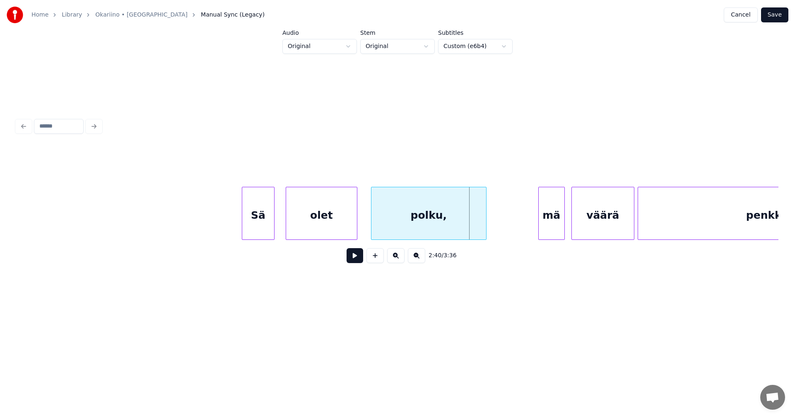
click at [389, 229] on div "polku," at bounding box center [428, 215] width 115 height 56
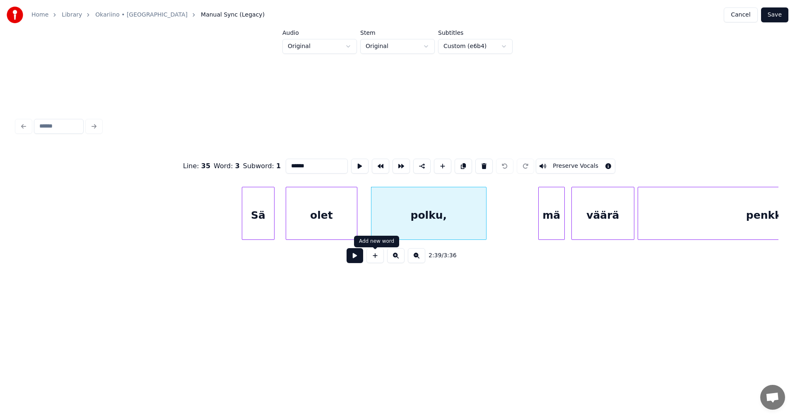
click at [360, 258] on button at bounding box center [354, 255] width 17 height 15
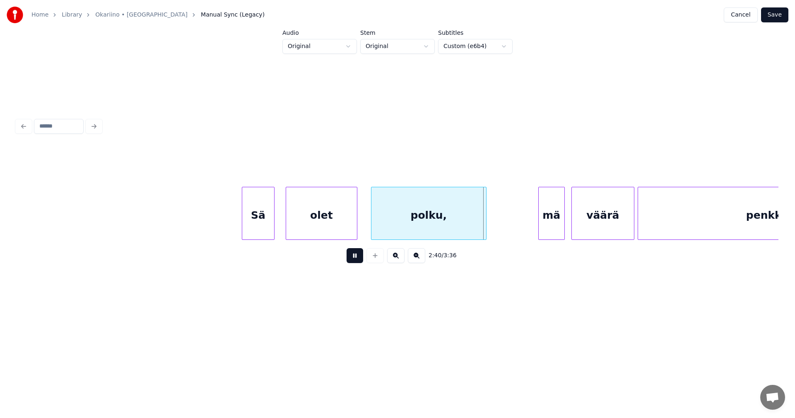
click at [360, 258] on button at bounding box center [354, 255] width 17 height 15
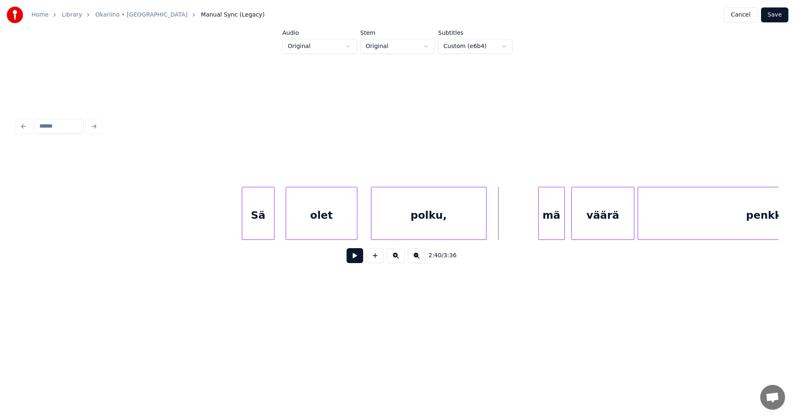
click at [392, 228] on div "polku," at bounding box center [428, 215] width 115 height 56
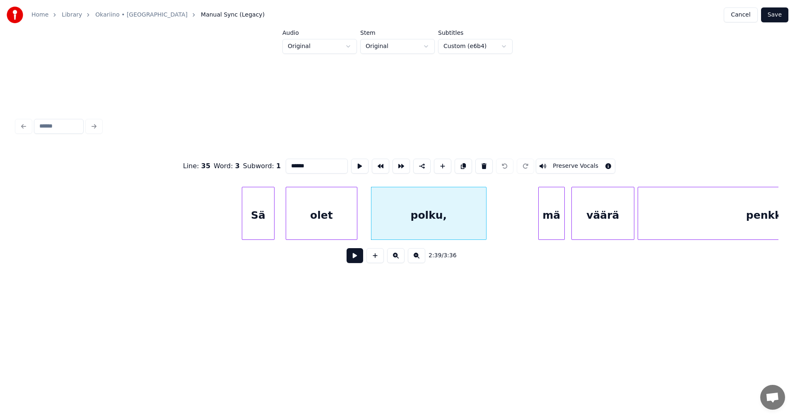
click at [360, 260] on button at bounding box center [354, 255] width 17 height 15
drag, startPoint x: 360, startPoint y: 260, endPoint x: 367, endPoint y: 253, distance: 10.2
click at [361, 258] on button at bounding box center [354, 255] width 17 height 15
click at [391, 233] on div "polku," at bounding box center [428, 215] width 115 height 56
click at [360, 261] on button at bounding box center [354, 255] width 17 height 15
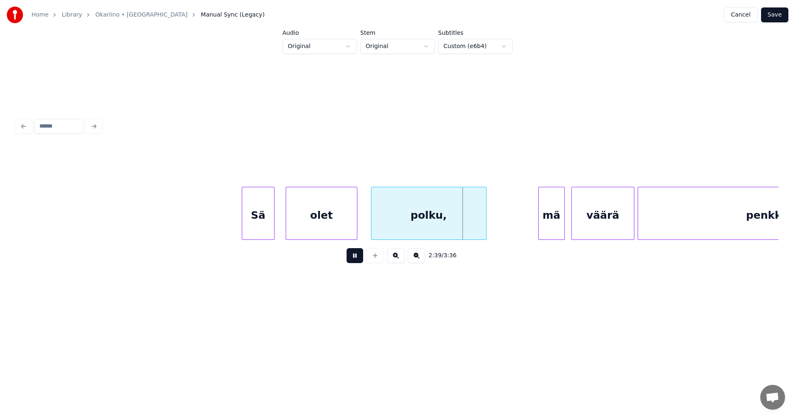
drag, startPoint x: 360, startPoint y: 261, endPoint x: 367, endPoint y: 255, distance: 9.4
click at [360, 260] on button at bounding box center [354, 255] width 17 height 15
click at [401, 231] on div "polku," at bounding box center [428, 215] width 115 height 56
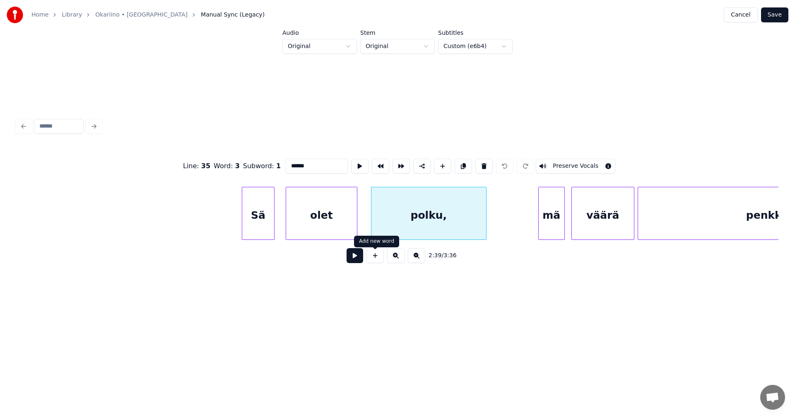
click at [361, 260] on button at bounding box center [354, 255] width 17 height 15
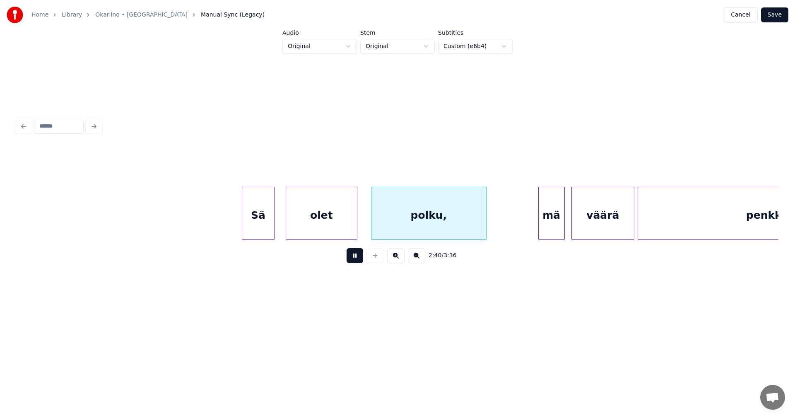
click at [361, 259] on button at bounding box center [354, 255] width 17 height 15
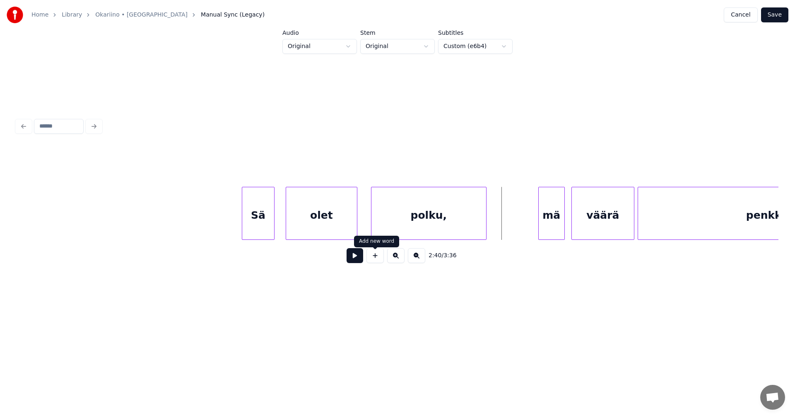
click at [395, 226] on div "polku," at bounding box center [428, 215] width 115 height 56
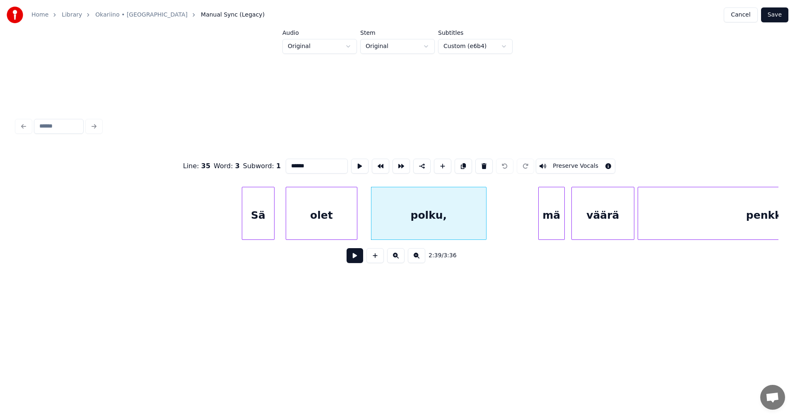
click at [362, 257] on button at bounding box center [354, 255] width 17 height 15
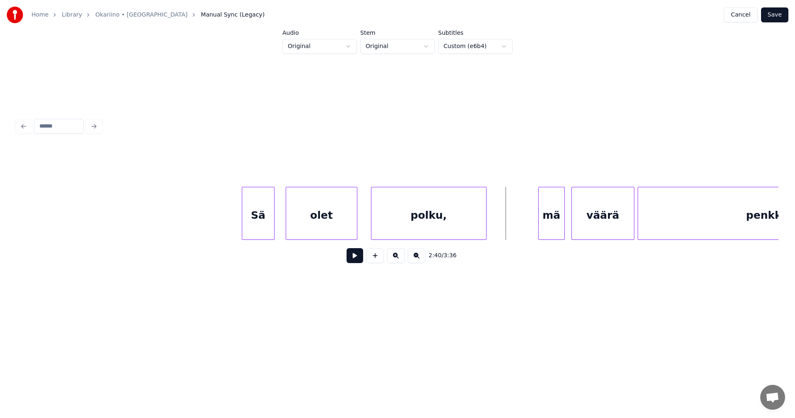
click at [389, 228] on div "polku," at bounding box center [428, 215] width 115 height 56
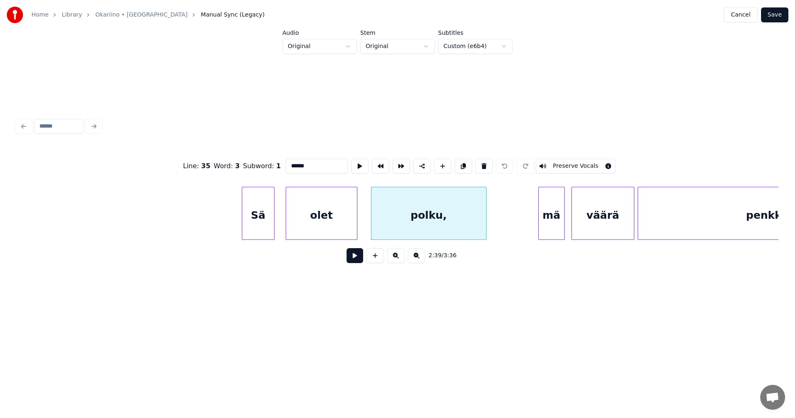
click at [357, 260] on button at bounding box center [354, 255] width 17 height 15
click at [359, 257] on button at bounding box center [354, 255] width 17 height 15
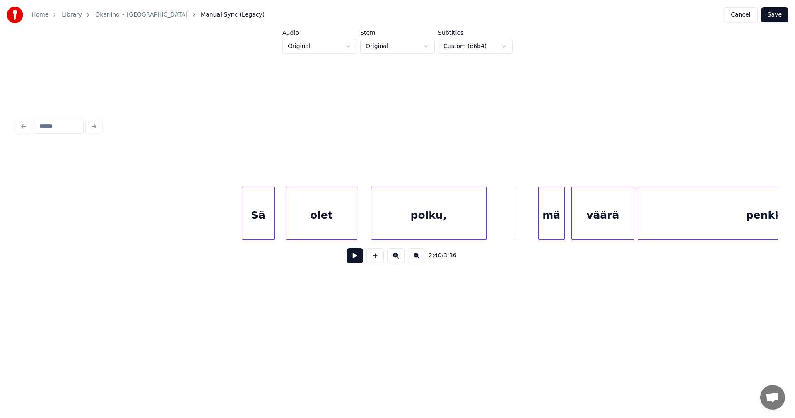
click at [391, 224] on div "polku," at bounding box center [428, 215] width 115 height 56
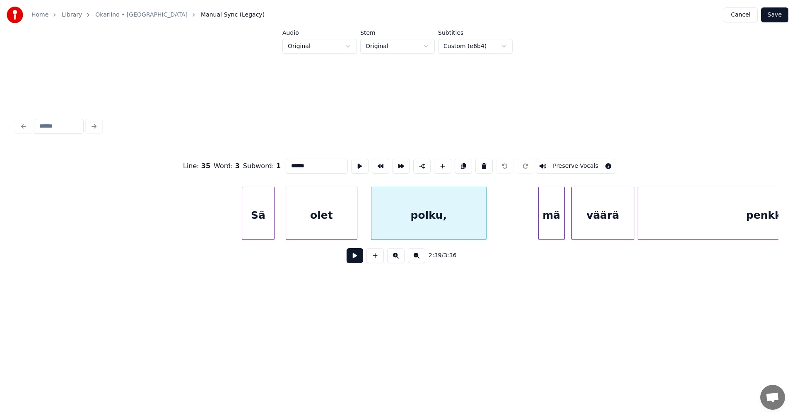
click at [359, 260] on button at bounding box center [354, 255] width 17 height 15
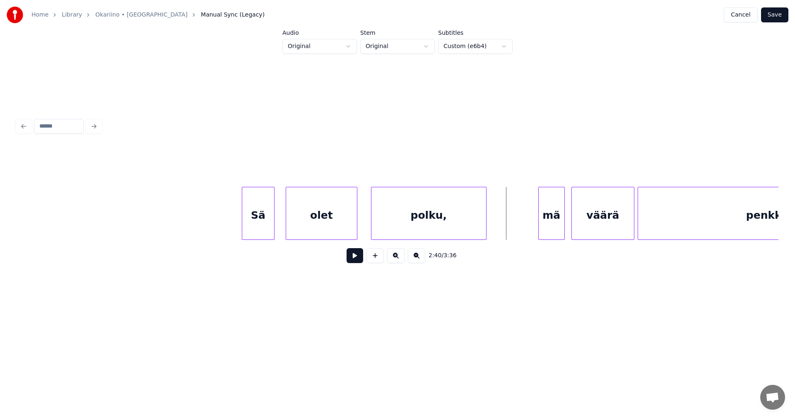
click at [266, 232] on div "Sä" at bounding box center [258, 215] width 32 height 56
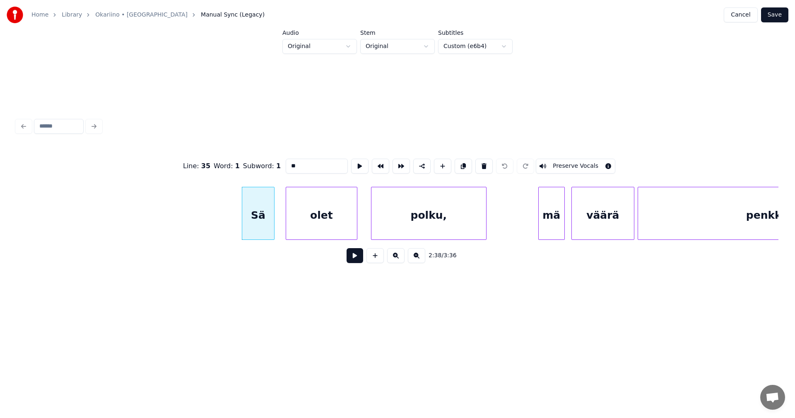
click at [359, 258] on button at bounding box center [354, 255] width 17 height 15
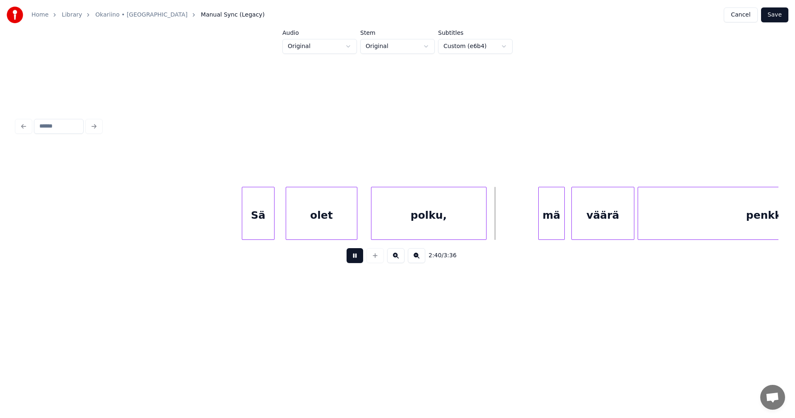
click at [359, 258] on button at bounding box center [354, 255] width 17 height 15
click at [363, 262] on button at bounding box center [354, 255] width 17 height 15
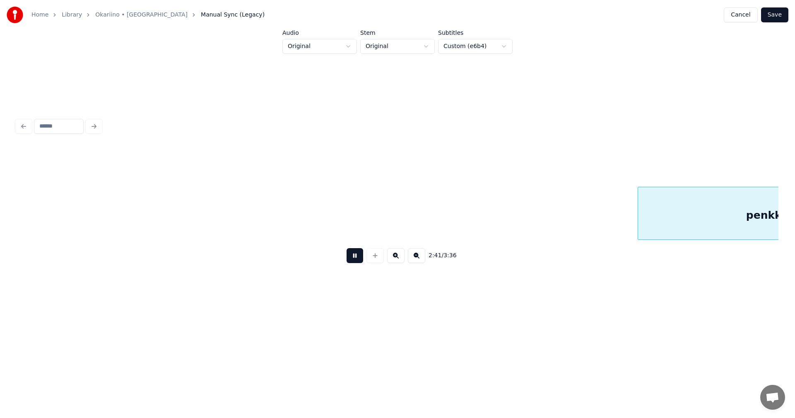
scroll to position [0, 26804]
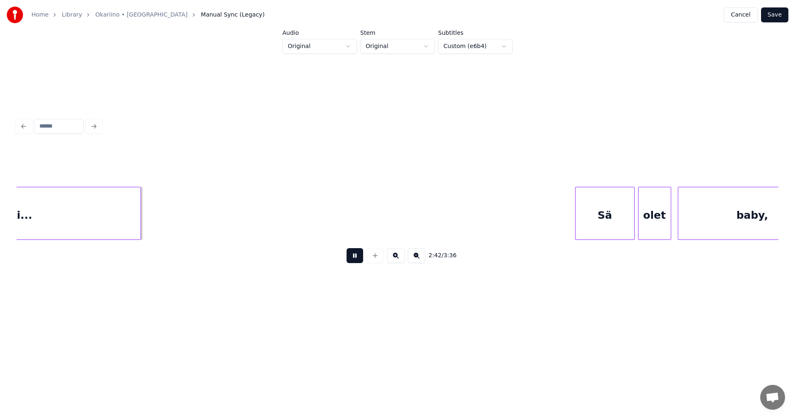
click at [363, 262] on button at bounding box center [354, 255] width 17 height 15
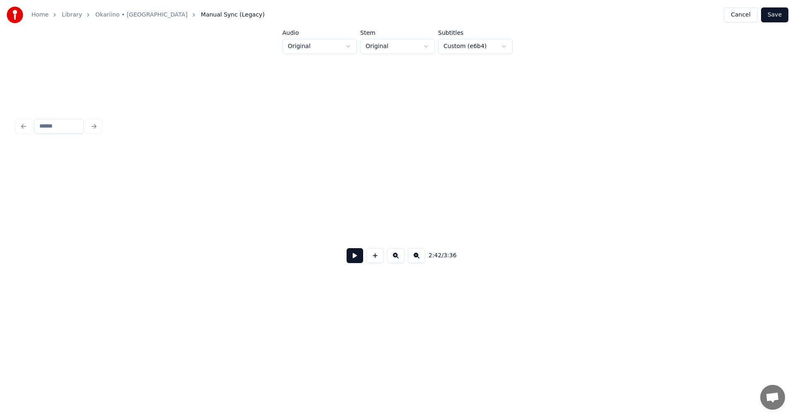
scroll to position [0, 26137]
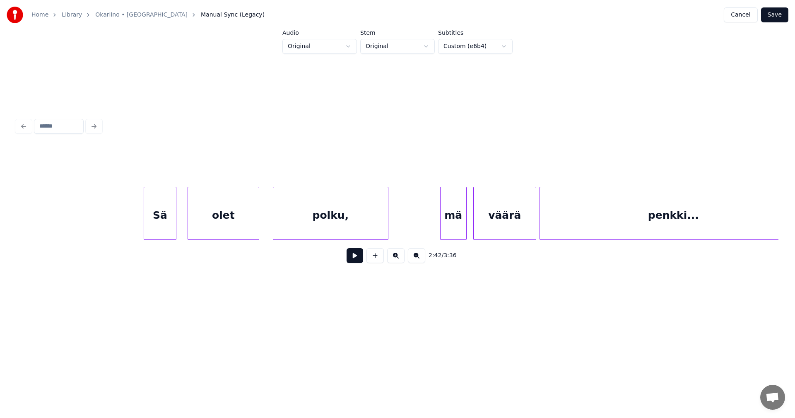
click at [509, 224] on div "väärä" at bounding box center [504, 215] width 62 height 56
click at [354, 260] on button at bounding box center [354, 255] width 17 height 15
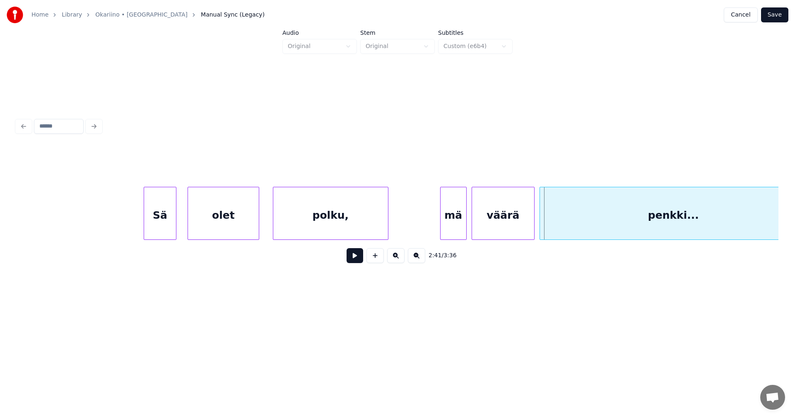
click at [461, 216] on div "mä" at bounding box center [453, 215] width 26 height 56
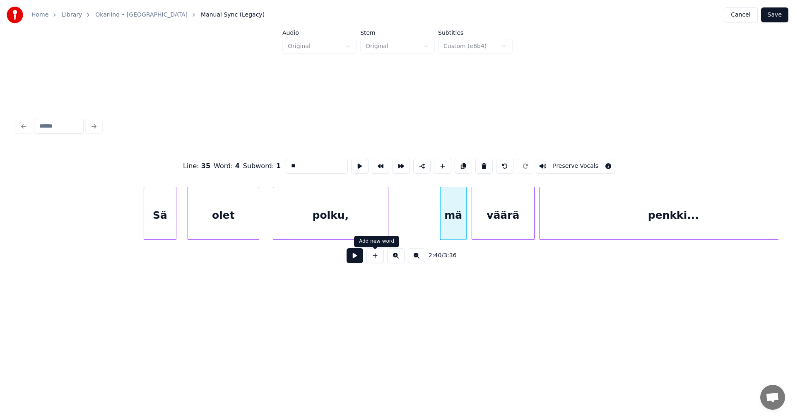
click at [352, 260] on button at bounding box center [354, 255] width 17 height 15
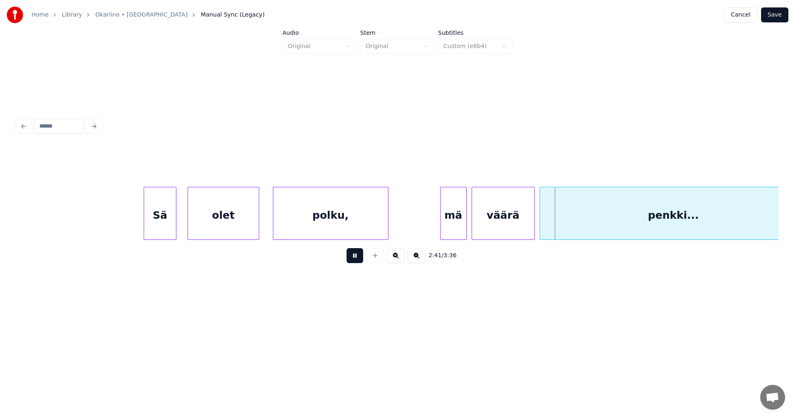
click at [355, 259] on button at bounding box center [354, 255] width 17 height 15
click at [564, 210] on div "penkki..." at bounding box center [673, 215] width 267 height 56
click at [349, 263] on button at bounding box center [354, 255] width 17 height 15
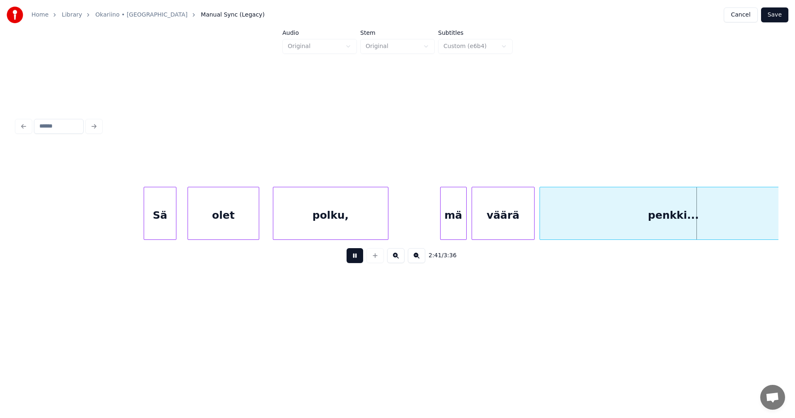
click at [351, 261] on button at bounding box center [354, 255] width 17 height 15
click at [589, 199] on div "penkki..." at bounding box center [673, 215] width 267 height 56
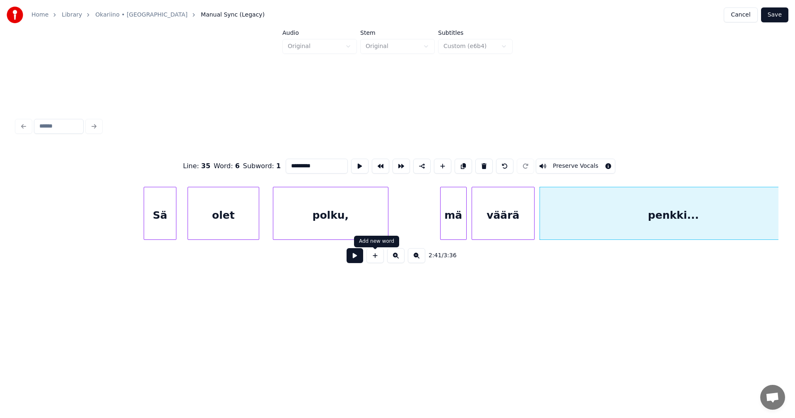
click at [356, 260] on button at bounding box center [354, 255] width 17 height 15
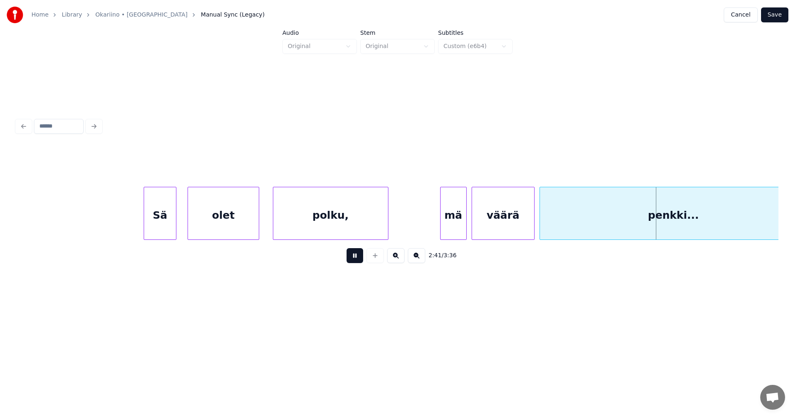
drag, startPoint x: 356, startPoint y: 260, endPoint x: 542, endPoint y: 233, distance: 188.2
click at [357, 259] on button at bounding box center [354, 255] width 17 height 15
click at [571, 227] on div "penkki..." at bounding box center [673, 215] width 267 height 56
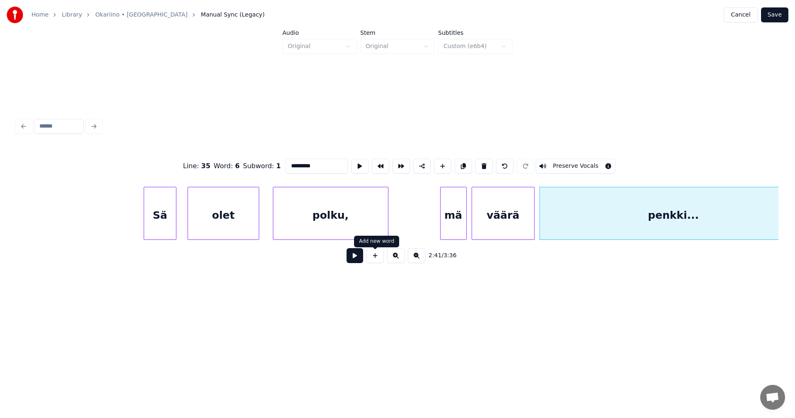
click at [362, 260] on button at bounding box center [354, 255] width 17 height 15
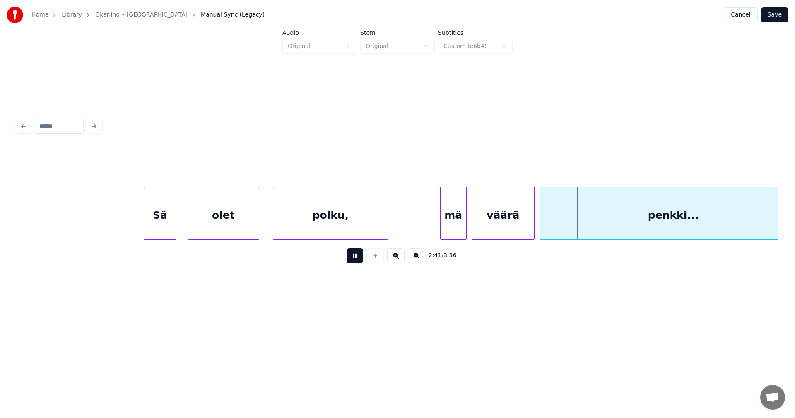
click at [360, 261] on button at bounding box center [354, 255] width 17 height 15
click at [360, 260] on button at bounding box center [354, 255] width 17 height 15
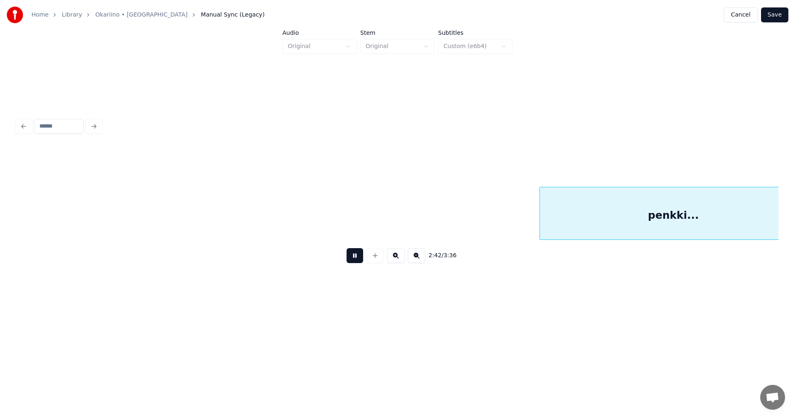
scroll to position [0, 26900]
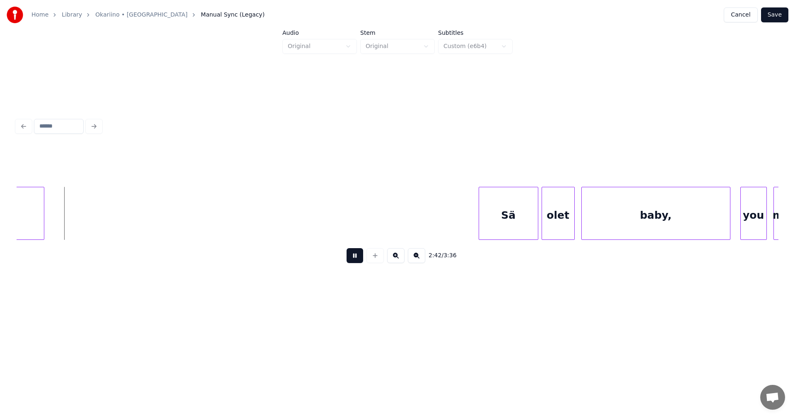
click at [360, 260] on button at bounding box center [354, 255] width 17 height 15
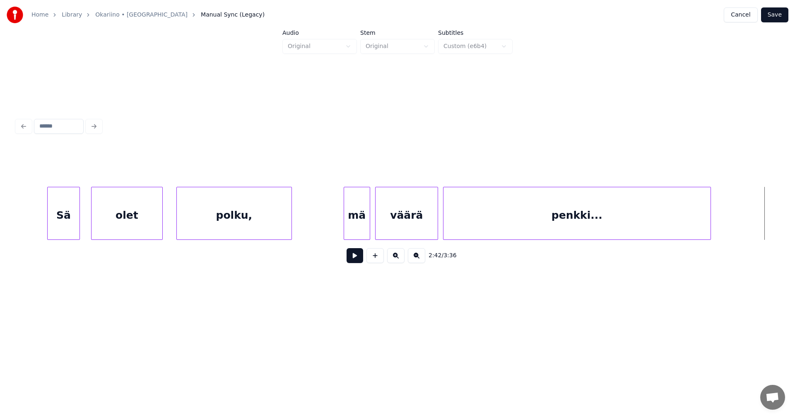
click at [512, 226] on div "penkki..." at bounding box center [576, 215] width 267 height 56
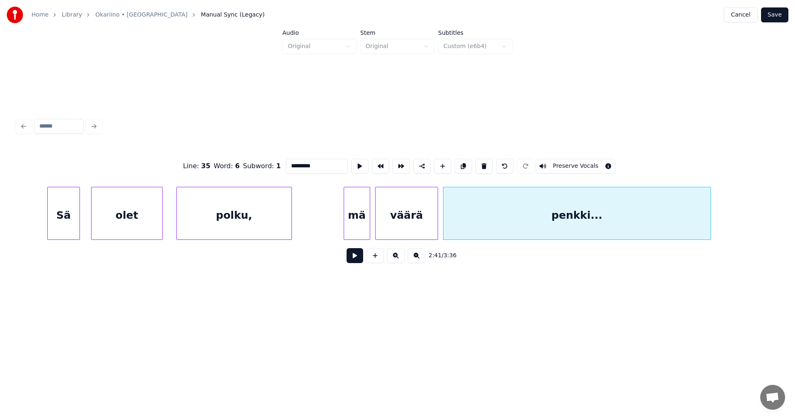
click at [355, 263] on button at bounding box center [354, 255] width 17 height 15
click at [356, 263] on button at bounding box center [354, 255] width 17 height 15
click at [356, 262] on button at bounding box center [354, 255] width 17 height 15
click at [507, 200] on div "penkki..." at bounding box center [576, 215] width 267 height 56
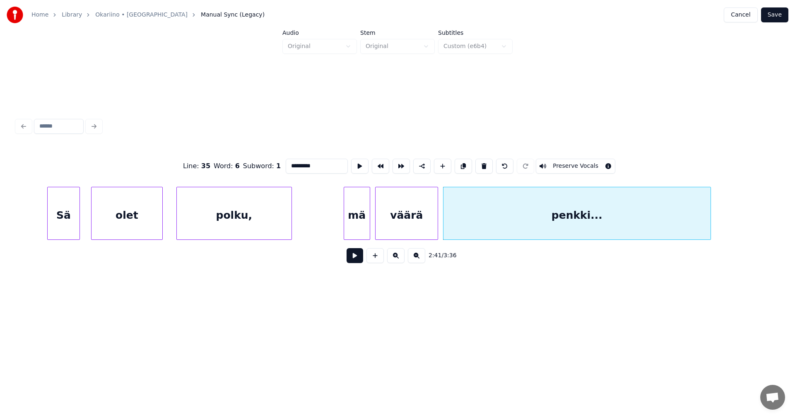
click at [356, 260] on button at bounding box center [354, 255] width 17 height 15
click at [357, 259] on button at bounding box center [354, 255] width 17 height 15
click at [495, 221] on div "penkki..." at bounding box center [576, 215] width 267 height 56
click at [349, 262] on button at bounding box center [354, 255] width 17 height 15
click at [350, 262] on button at bounding box center [354, 255] width 17 height 15
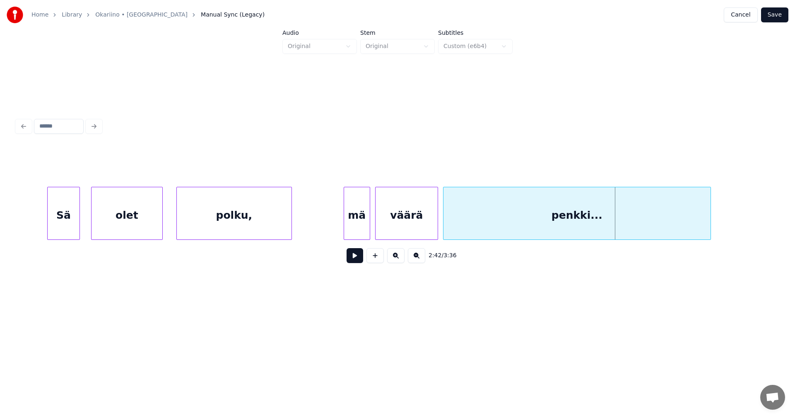
click at [505, 223] on div "penkki..." at bounding box center [576, 215] width 267 height 56
click at [353, 263] on button at bounding box center [354, 255] width 17 height 15
click at [354, 263] on button at bounding box center [354, 255] width 17 height 15
click at [485, 228] on div "penkki..." at bounding box center [576, 215] width 267 height 56
click at [351, 262] on button at bounding box center [354, 255] width 17 height 15
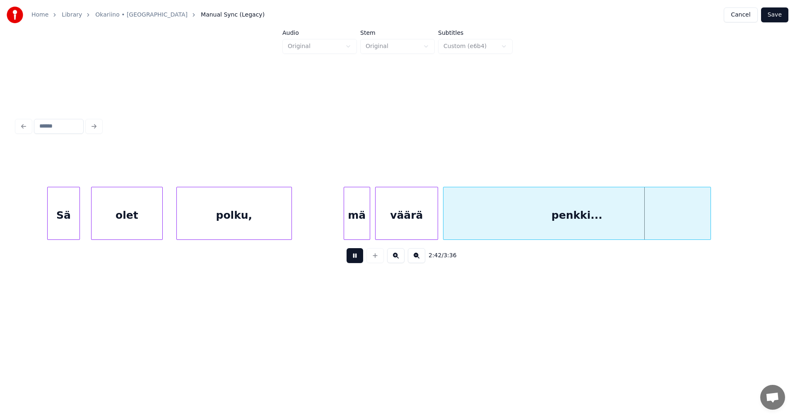
click at [351, 262] on button at bounding box center [354, 255] width 17 height 15
click at [476, 229] on div "penkki..." at bounding box center [576, 215] width 267 height 56
click at [363, 260] on div "2:41 / 3:36" at bounding box center [397, 255] width 748 height 18
click at [359, 260] on button at bounding box center [354, 255] width 17 height 15
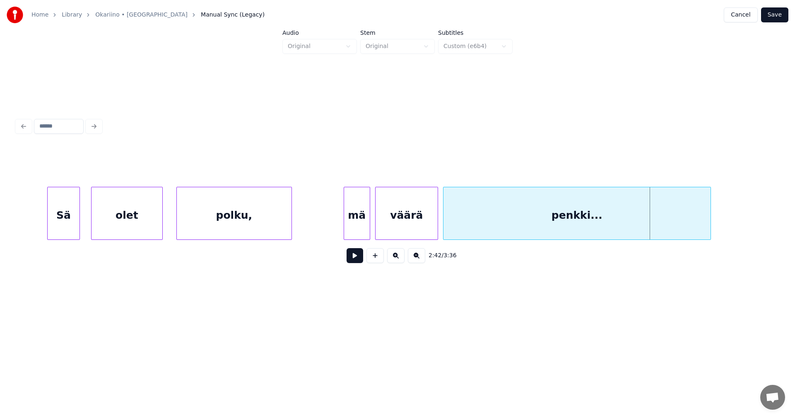
click at [588, 223] on div "penkki..." at bounding box center [576, 215] width 267 height 56
click at [358, 261] on button at bounding box center [354, 255] width 17 height 15
click at [358, 262] on button at bounding box center [354, 255] width 17 height 15
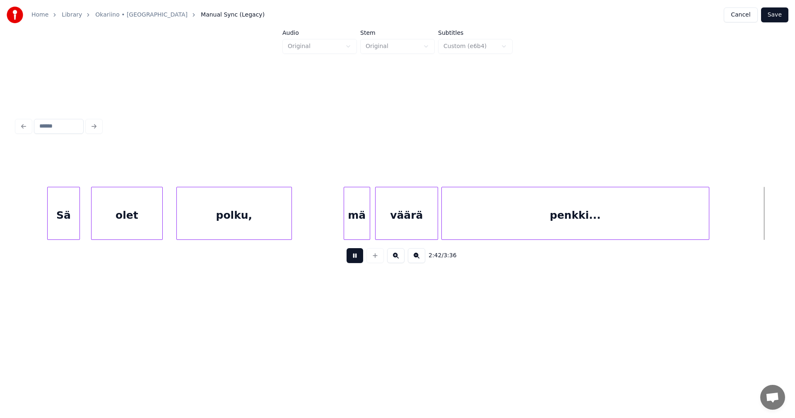
scroll to position [0, 26996]
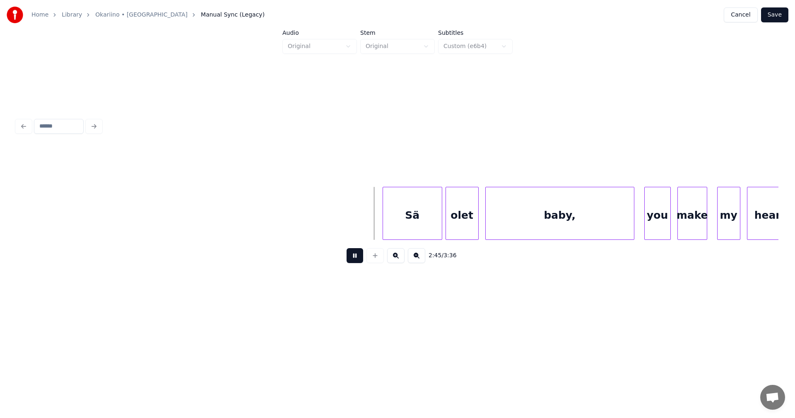
click at [358, 261] on button at bounding box center [354, 255] width 17 height 15
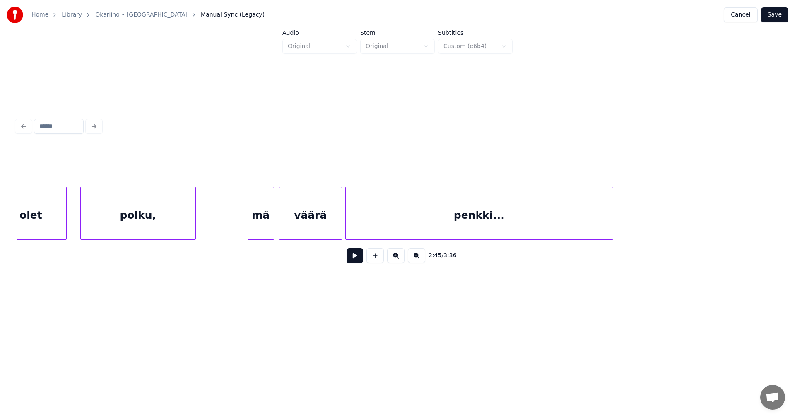
click at [365, 221] on div "penkki..." at bounding box center [479, 215] width 267 height 56
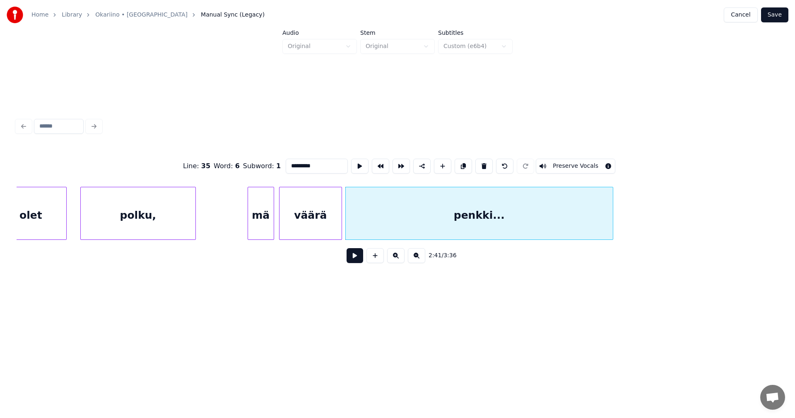
click at [355, 261] on button at bounding box center [354, 255] width 17 height 15
click at [355, 260] on button at bounding box center [354, 255] width 17 height 15
click at [385, 226] on div "penkki..." at bounding box center [479, 215] width 267 height 56
click at [356, 258] on button at bounding box center [354, 255] width 17 height 15
click at [356, 257] on button at bounding box center [354, 255] width 17 height 15
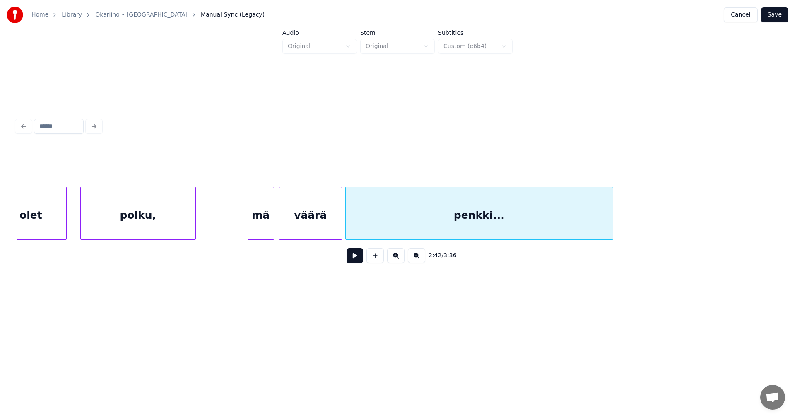
click at [385, 227] on div "penkki..." at bounding box center [479, 215] width 267 height 56
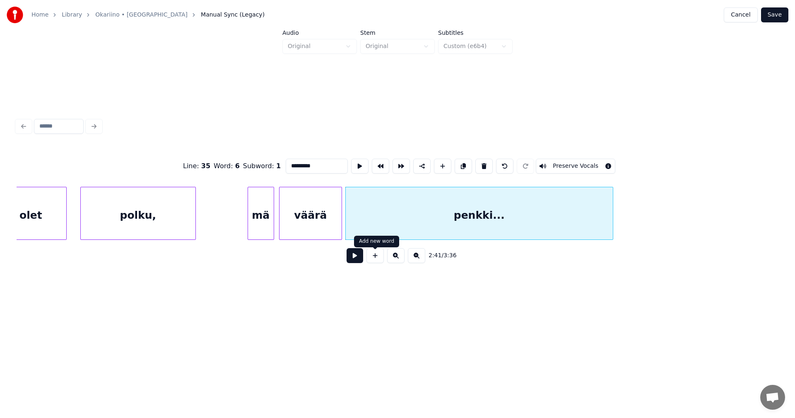
click at [360, 260] on button at bounding box center [354, 255] width 17 height 15
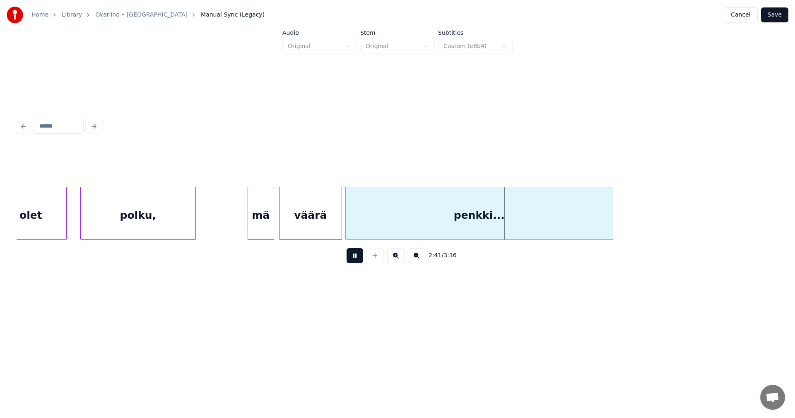
click at [360, 260] on button at bounding box center [354, 255] width 17 height 15
click at [388, 226] on div "penkki..." at bounding box center [479, 215] width 267 height 56
click at [362, 259] on button at bounding box center [354, 255] width 17 height 15
click at [296, 232] on div "väärä" at bounding box center [310, 215] width 62 height 56
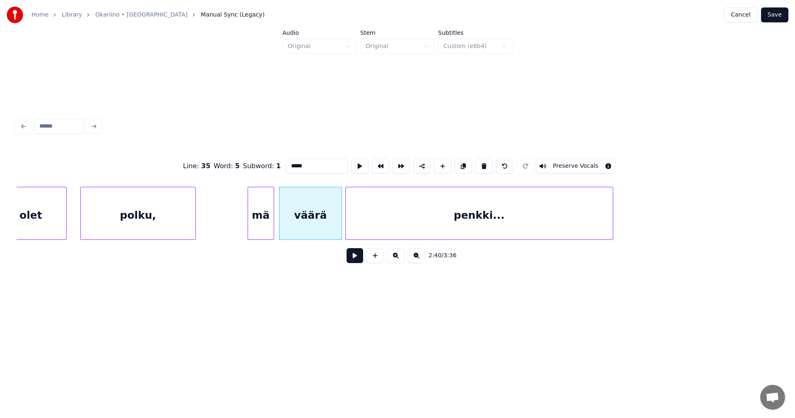
click at [360, 262] on button at bounding box center [354, 255] width 17 height 15
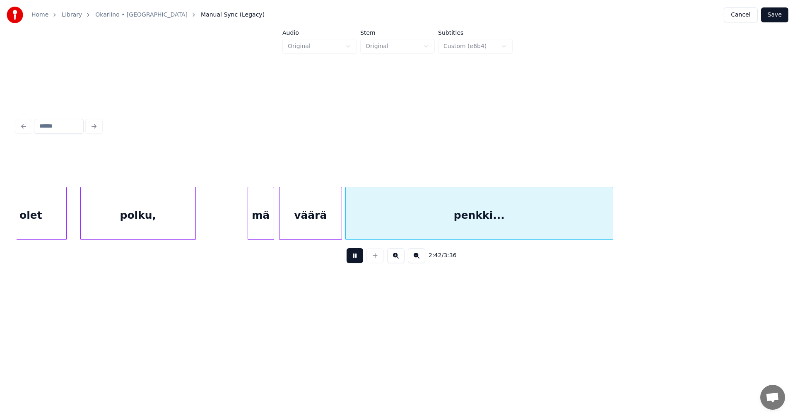
click at [360, 262] on button at bounding box center [354, 255] width 17 height 15
click at [117, 215] on div "polku," at bounding box center [138, 215] width 115 height 56
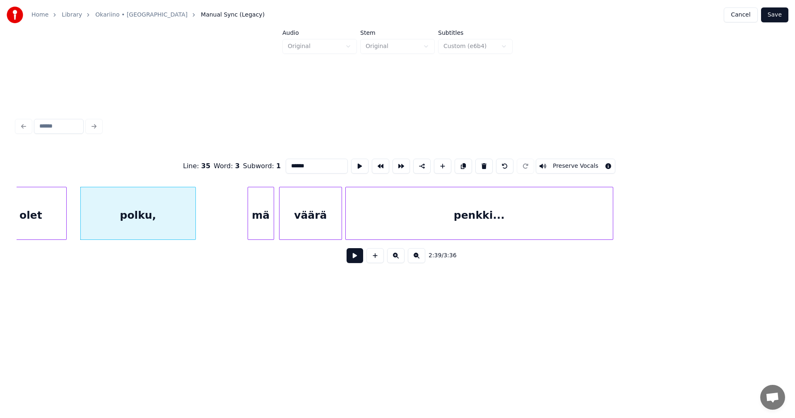
click at [351, 263] on button at bounding box center [354, 255] width 17 height 15
click at [352, 263] on button at bounding box center [354, 255] width 17 height 15
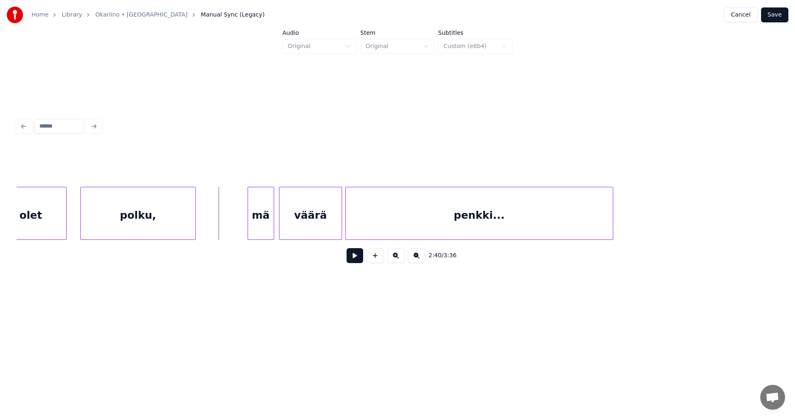
click at [193, 232] on div at bounding box center [194, 213] width 2 height 52
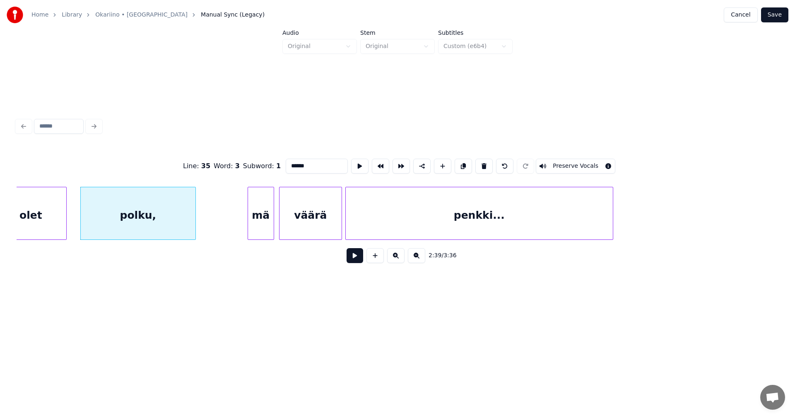
click at [352, 260] on button at bounding box center [354, 255] width 17 height 15
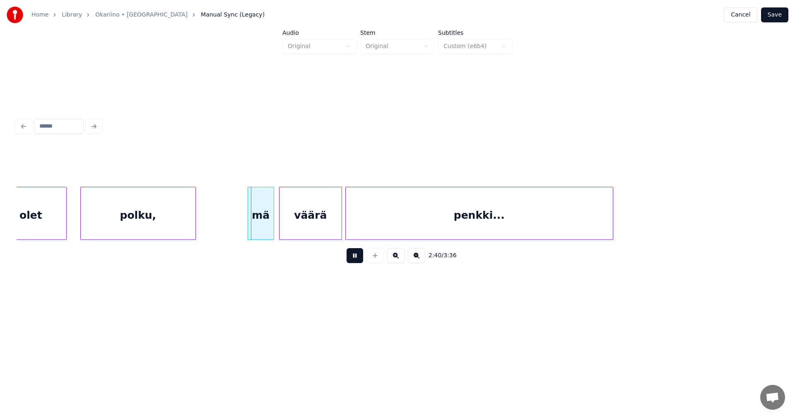
click at [352, 260] on button at bounding box center [354, 255] width 17 height 15
click at [181, 229] on div "polku," at bounding box center [138, 215] width 115 height 56
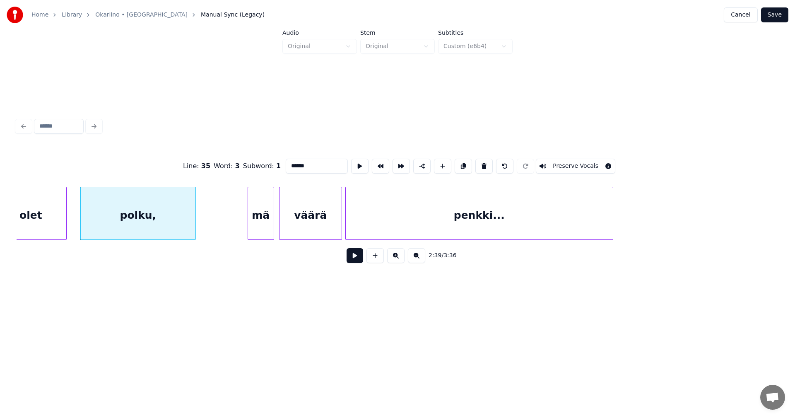
click at [354, 258] on button at bounding box center [354, 255] width 17 height 15
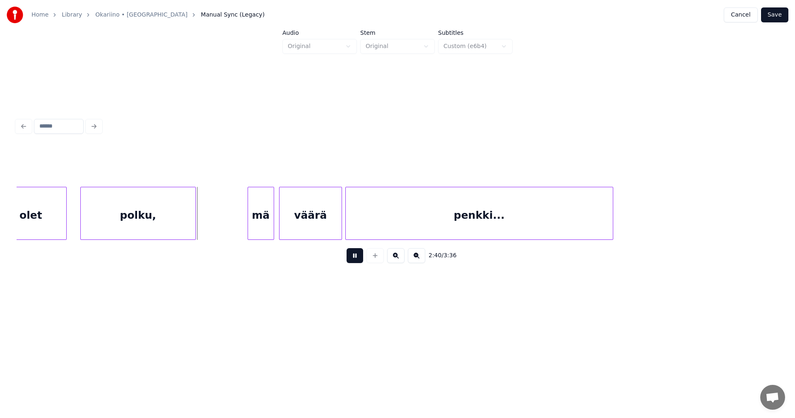
drag, startPoint x: 354, startPoint y: 258, endPoint x: 245, endPoint y: 255, distance: 108.9
click at [354, 258] on button at bounding box center [354, 255] width 17 height 15
click at [181, 231] on div "polku," at bounding box center [138, 215] width 115 height 56
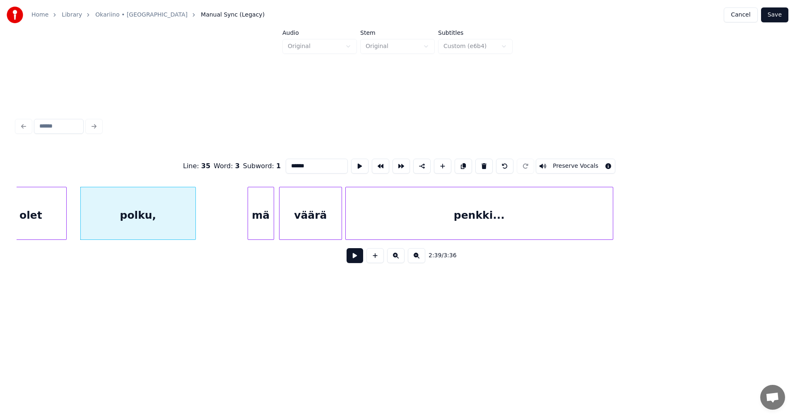
click at [348, 262] on button at bounding box center [354, 255] width 17 height 15
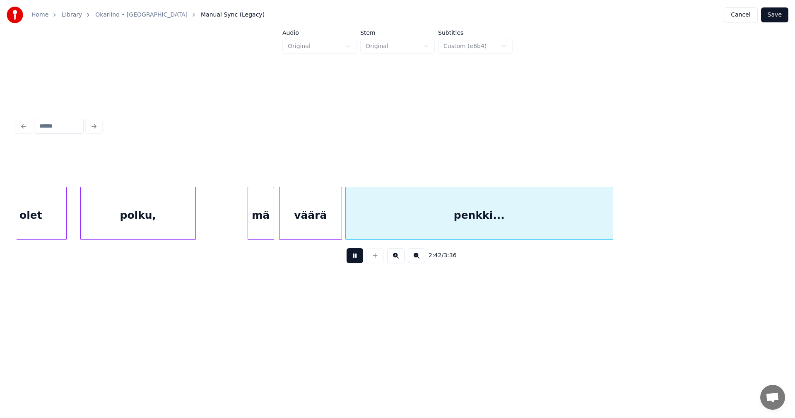
click at [353, 259] on button at bounding box center [354, 255] width 17 height 15
click at [363, 228] on div "penkki..." at bounding box center [479, 215] width 267 height 56
click at [356, 262] on button at bounding box center [354, 255] width 17 height 15
click at [271, 228] on div at bounding box center [272, 213] width 2 height 52
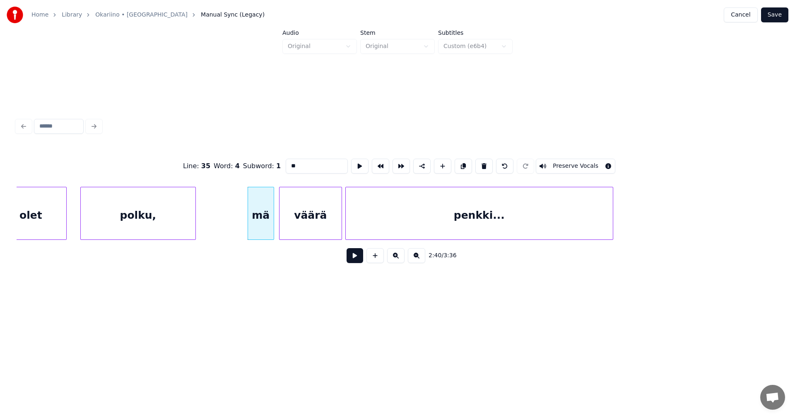
click at [357, 260] on button at bounding box center [354, 255] width 17 height 15
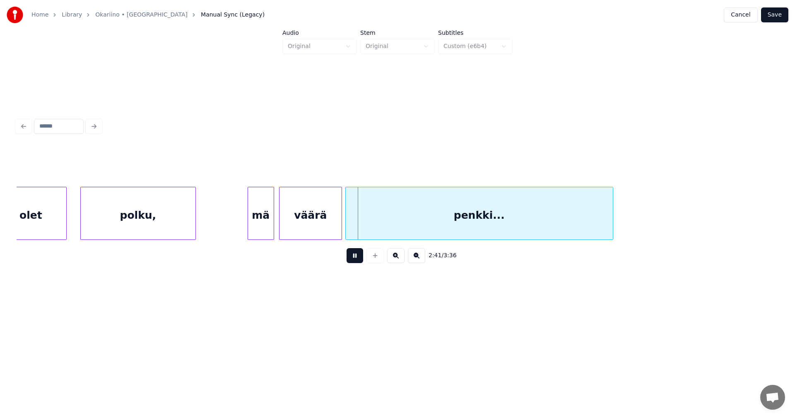
click at [357, 260] on button at bounding box center [354, 255] width 17 height 15
click at [398, 220] on div "penkki..." at bounding box center [479, 215] width 267 height 56
click at [361, 259] on button at bounding box center [354, 255] width 17 height 15
click at [385, 227] on div "penkki..." at bounding box center [484, 215] width 267 height 56
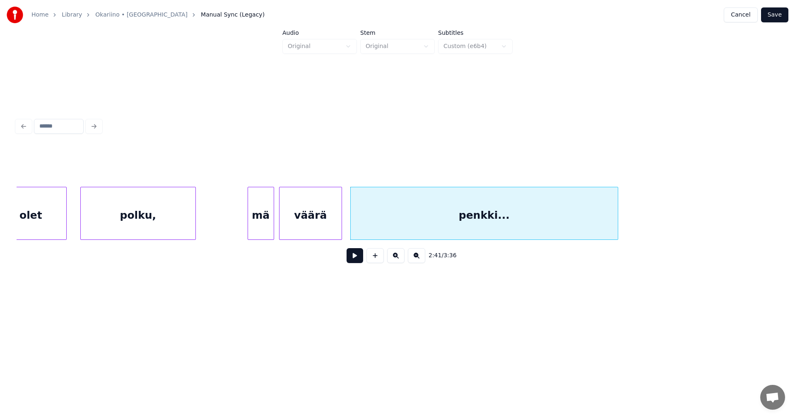
click at [270, 227] on div "mä" at bounding box center [261, 215] width 26 height 56
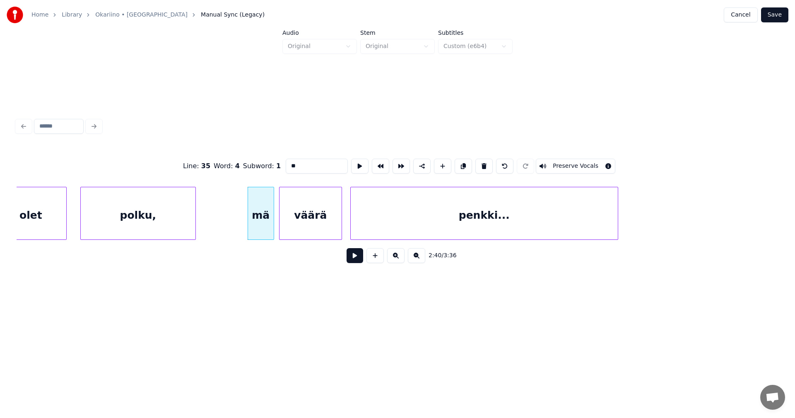
click at [352, 256] on button at bounding box center [354, 255] width 17 height 15
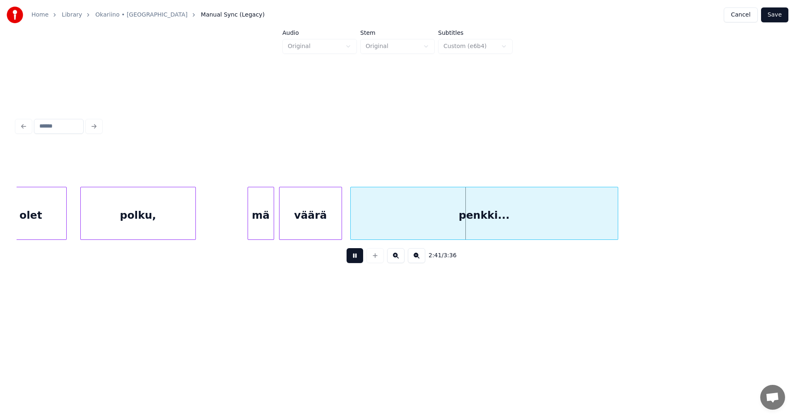
click at [353, 256] on button at bounding box center [354, 255] width 17 height 15
click at [307, 229] on div "väärä" at bounding box center [310, 215] width 62 height 56
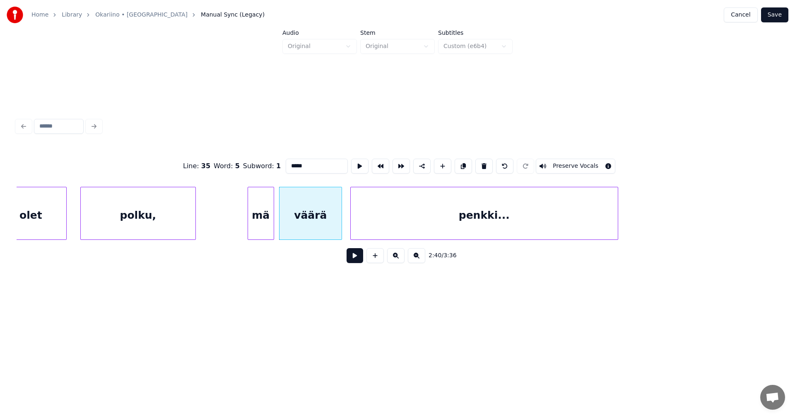
click at [354, 262] on button at bounding box center [354, 255] width 17 height 15
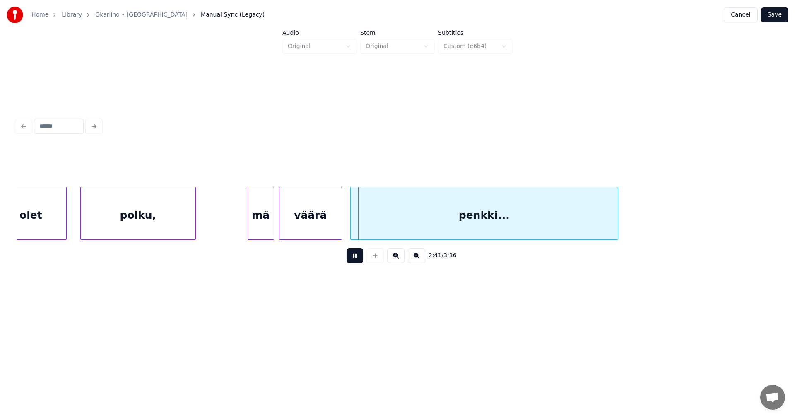
drag, startPoint x: 354, startPoint y: 262, endPoint x: 488, endPoint y: 339, distance: 155.4
click at [354, 262] on button at bounding box center [354, 255] width 17 height 15
click at [268, 226] on div "mä" at bounding box center [261, 215] width 26 height 56
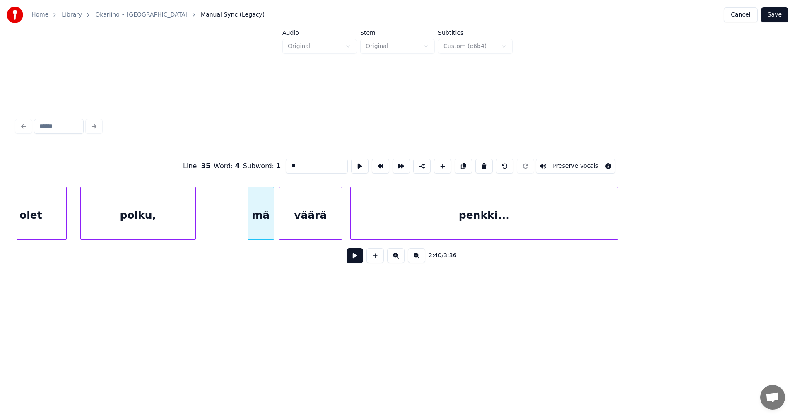
click at [357, 262] on button at bounding box center [354, 255] width 17 height 15
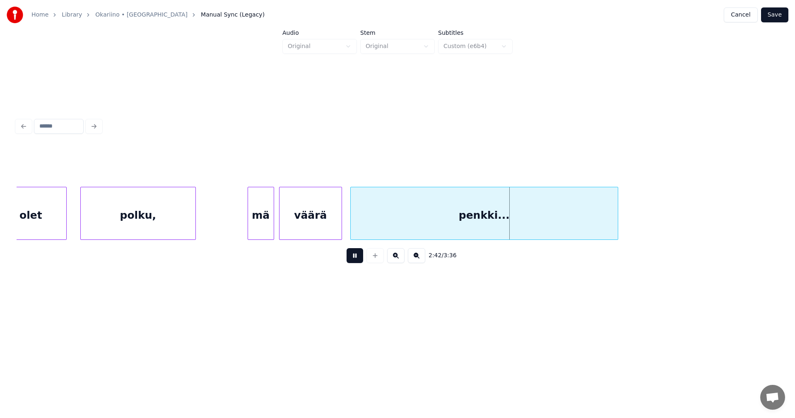
click at [357, 260] on button at bounding box center [354, 255] width 17 height 15
click at [269, 226] on div "mä" at bounding box center [261, 215] width 26 height 56
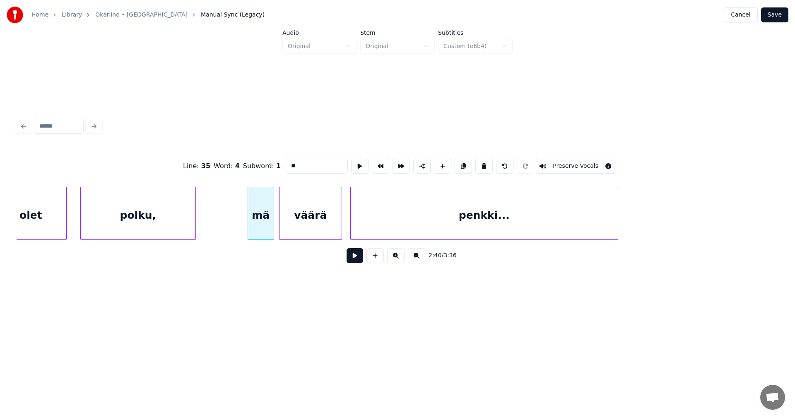
click at [350, 258] on button at bounding box center [354, 255] width 17 height 15
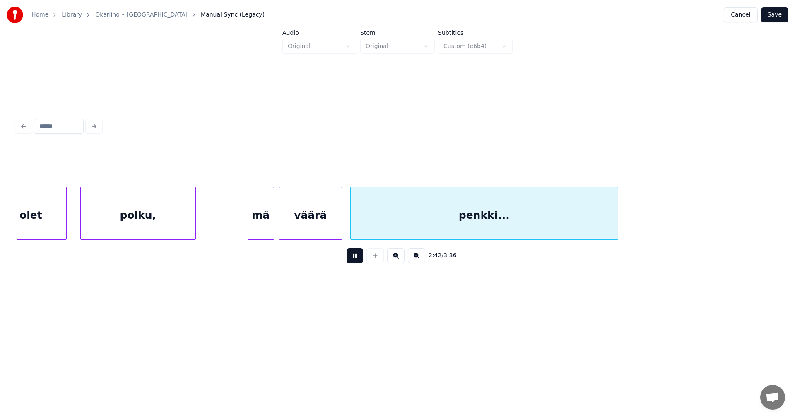
click at [351, 258] on button at bounding box center [354, 255] width 17 height 15
click at [144, 214] on div "polku," at bounding box center [138, 215] width 115 height 56
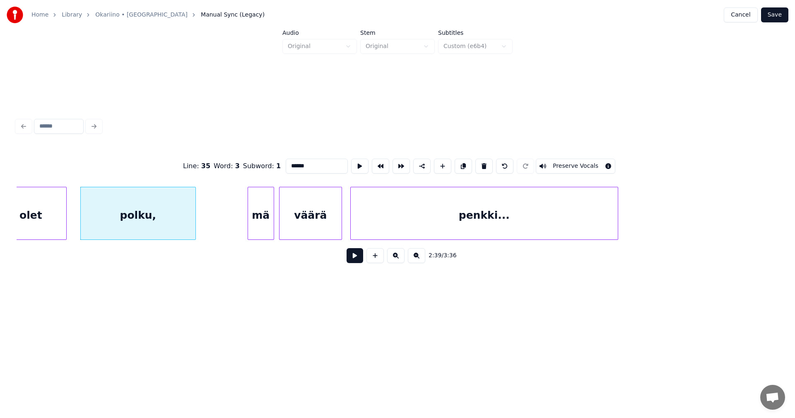
click at [350, 260] on button at bounding box center [354, 255] width 17 height 15
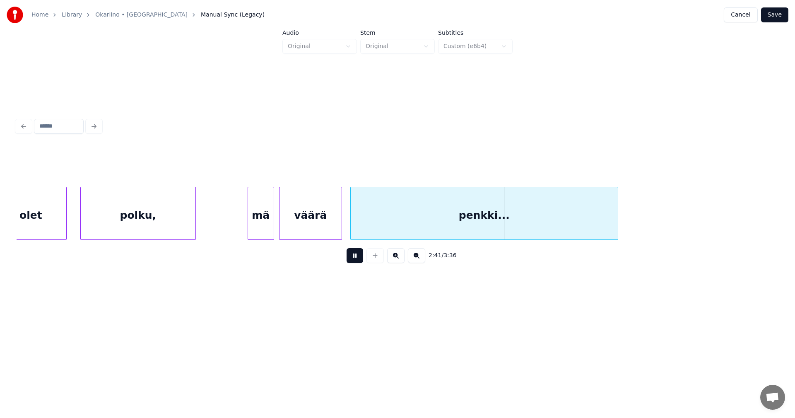
click at [356, 260] on button at bounding box center [354, 255] width 17 height 15
click at [334, 220] on div "väärä" at bounding box center [310, 215] width 62 height 56
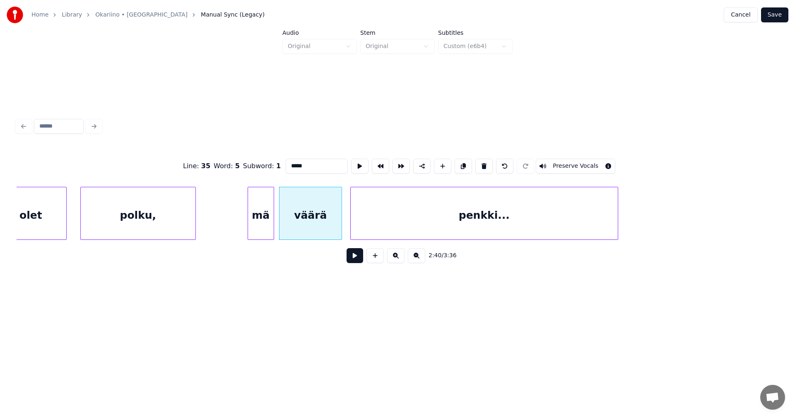
click at [352, 258] on button at bounding box center [354, 255] width 17 height 15
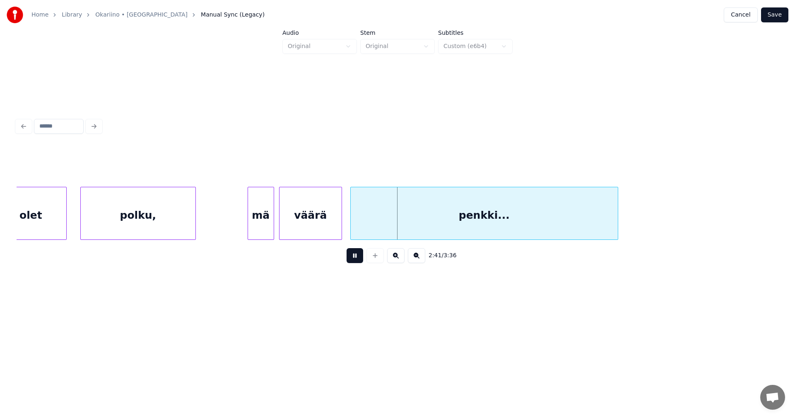
click at [352, 258] on button at bounding box center [354, 255] width 17 height 15
click at [327, 226] on div "väärä" at bounding box center [310, 215] width 62 height 56
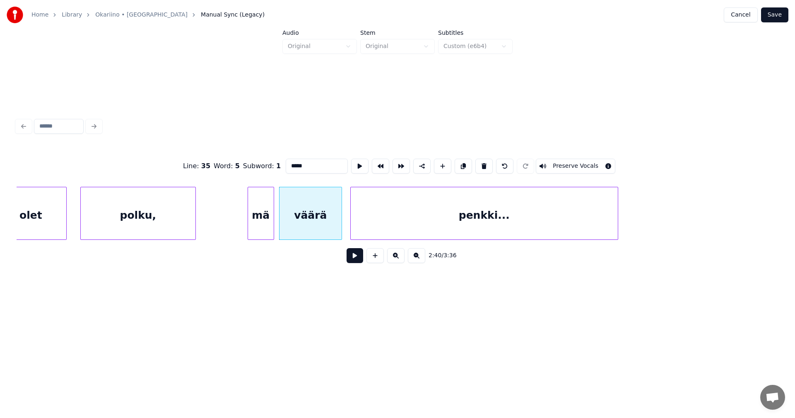
click at [351, 262] on button at bounding box center [354, 255] width 17 height 15
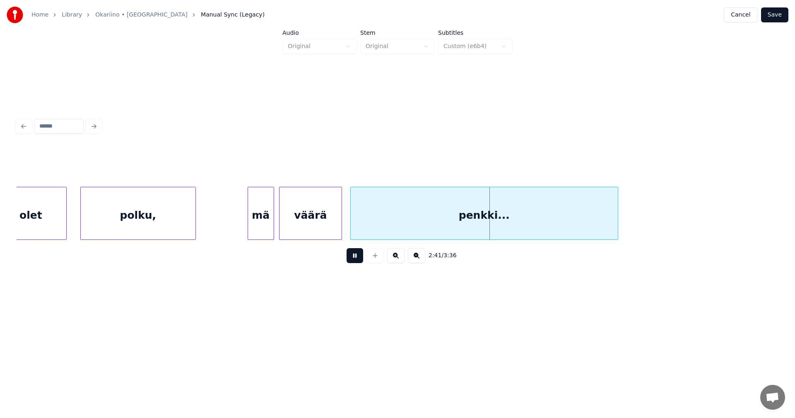
click at [351, 262] on button at bounding box center [354, 255] width 17 height 15
click at [332, 226] on div "väärä" at bounding box center [310, 215] width 62 height 56
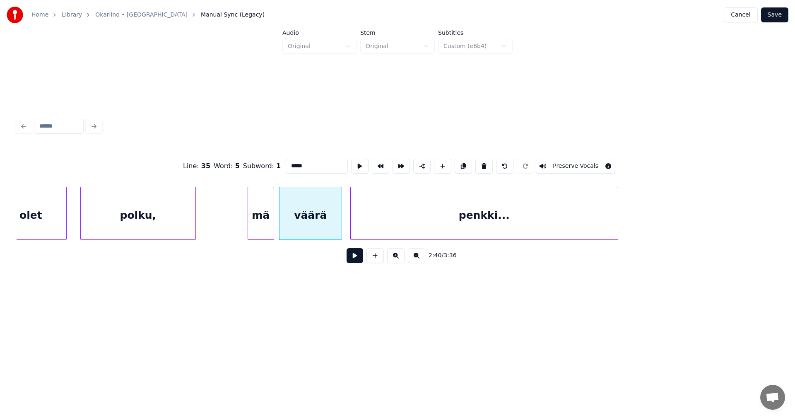
click at [356, 261] on button at bounding box center [354, 255] width 17 height 15
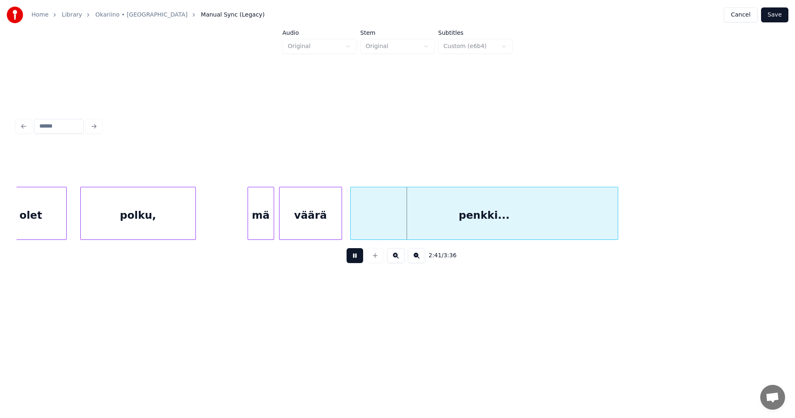
click at [356, 261] on button at bounding box center [354, 255] width 17 height 15
click at [322, 226] on div "väärä" at bounding box center [310, 215] width 62 height 56
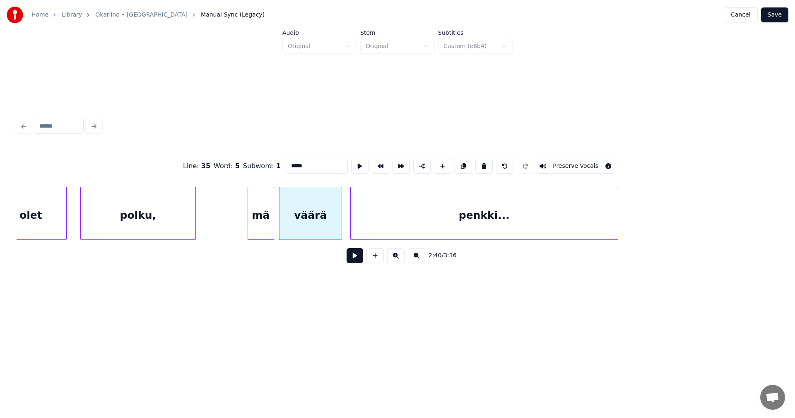
click at [354, 261] on button at bounding box center [354, 255] width 17 height 15
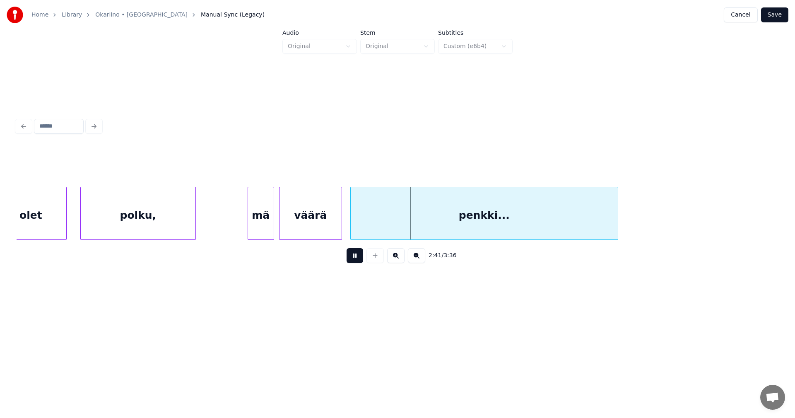
click at [354, 261] on button at bounding box center [354, 255] width 17 height 15
click at [325, 224] on div "väärä" at bounding box center [310, 215] width 62 height 56
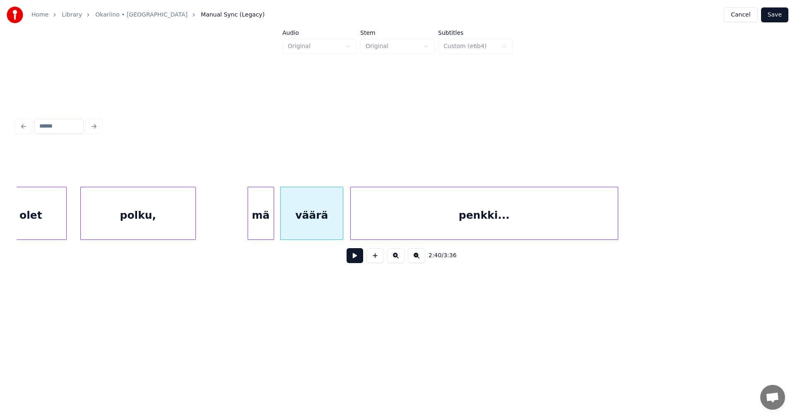
click at [357, 258] on button at bounding box center [354, 255] width 17 height 15
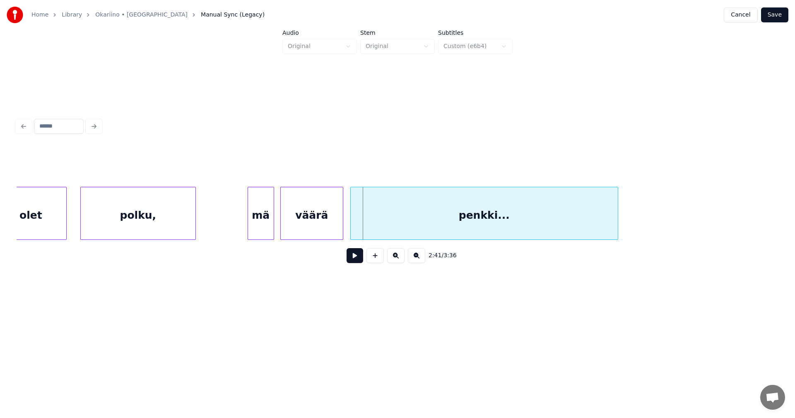
click at [331, 229] on div "väärä" at bounding box center [312, 215] width 62 height 56
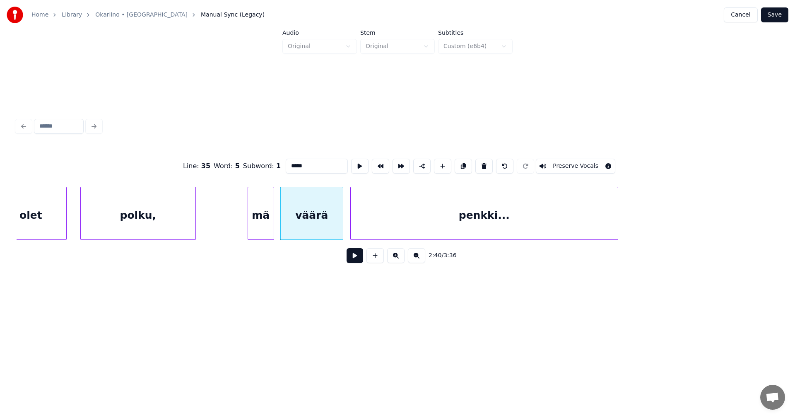
click at [361, 255] on button at bounding box center [354, 255] width 17 height 15
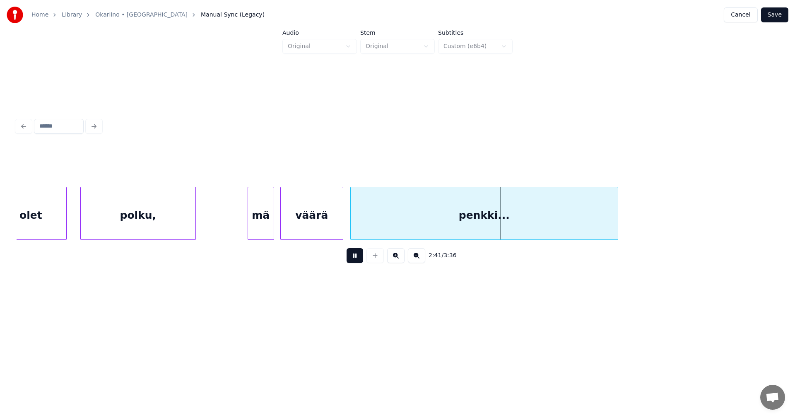
click at [360, 255] on button at bounding box center [354, 255] width 17 height 15
click at [336, 221] on div "väärä" at bounding box center [312, 215] width 62 height 56
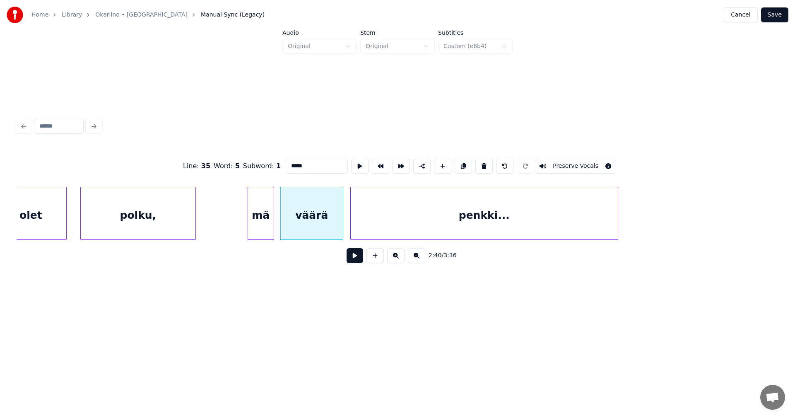
click at [354, 255] on button at bounding box center [354, 255] width 17 height 15
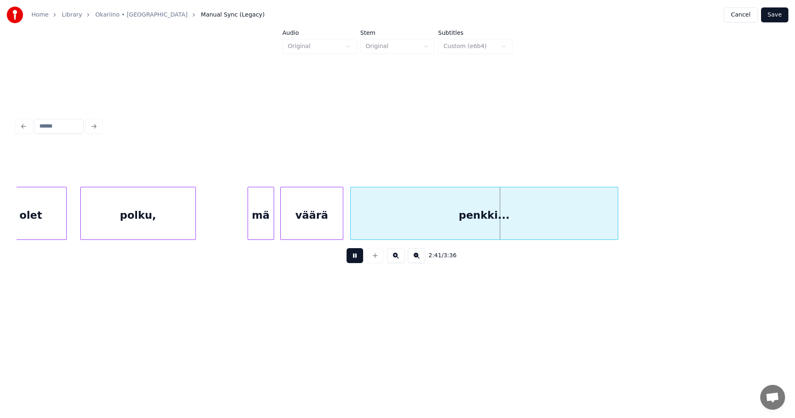
drag, startPoint x: 354, startPoint y: 255, endPoint x: 344, endPoint y: 240, distance: 18.3
click at [353, 251] on div "2:41 / 3:36" at bounding box center [397, 255] width 748 height 18
click at [330, 221] on div "väärä" at bounding box center [312, 215] width 62 height 56
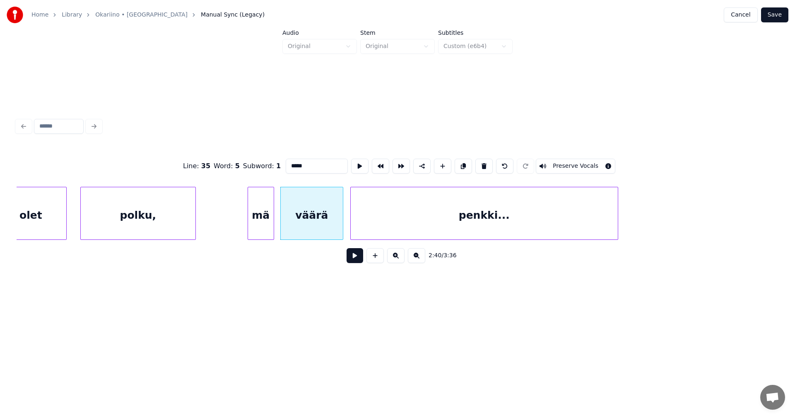
click at [335, 234] on div "väärä" at bounding box center [312, 215] width 62 height 56
click at [358, 256] on button at bounding box center [354, 255] width 17 height 15
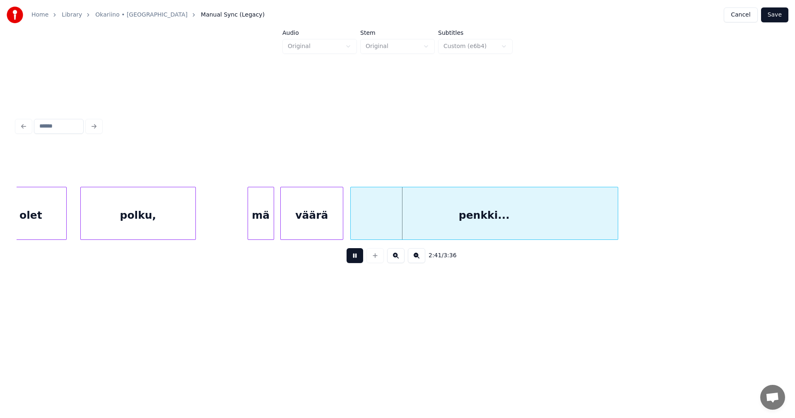
click at [358, 254] on button at bounding box center [354, 255] width 17 height 15
click at [341, 227] on div at bounding box center [341, 213] width 2 height 52
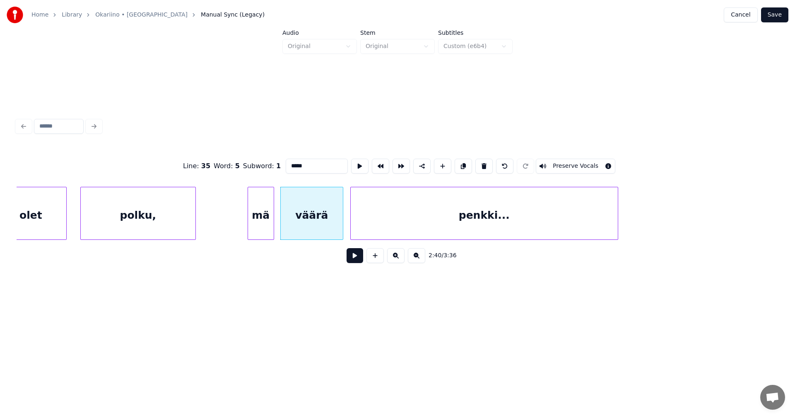
click at [356, 258] on button at bounding box center [354, 255] width 17 height 15
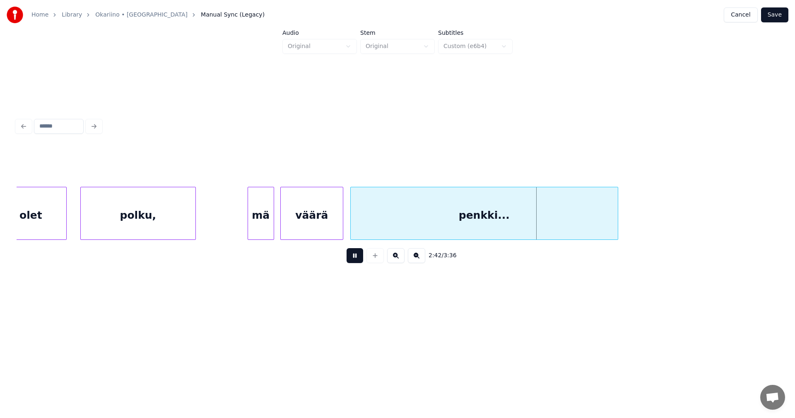
click at [356, 258] on button at bounding box center [354, 255] width 17 height 15
click at [338, 230] on div "väärä" at bounding box center [312, 215] width 62 height 56
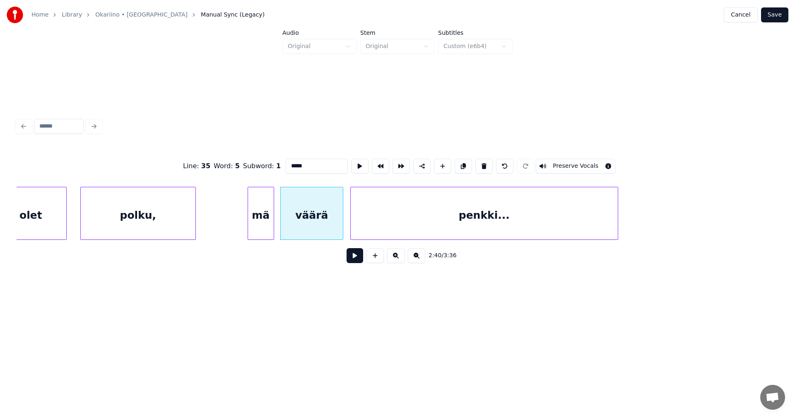
click at [360, 257] on button at bounding box center [354, 255] width 17 height 15
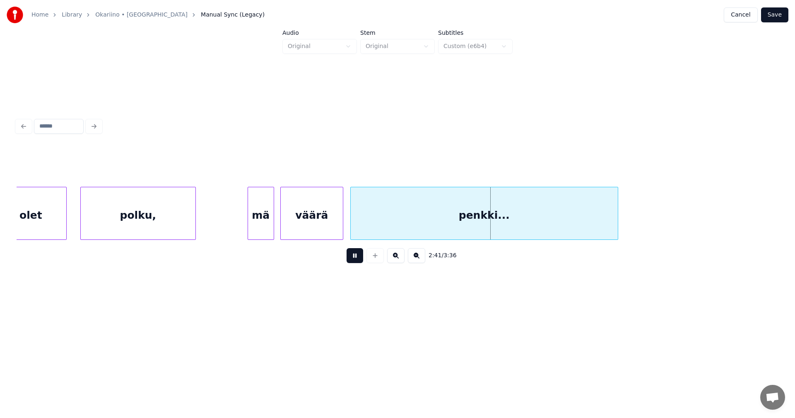
click at [359, 257] on button at bounding box center [354, 255] width 17 height 15
drag, startPoint x: 118, startPoint y: 279, endPoint x: 105, endPoint y: 274, distance: 13.2
click at [117, 279] on div "2:41 / 3:36" at bounding box center [397, 192] width 768 height 250
click at [101, 225] on div "polku," at bounding box center [138, 215] width 115 height 56
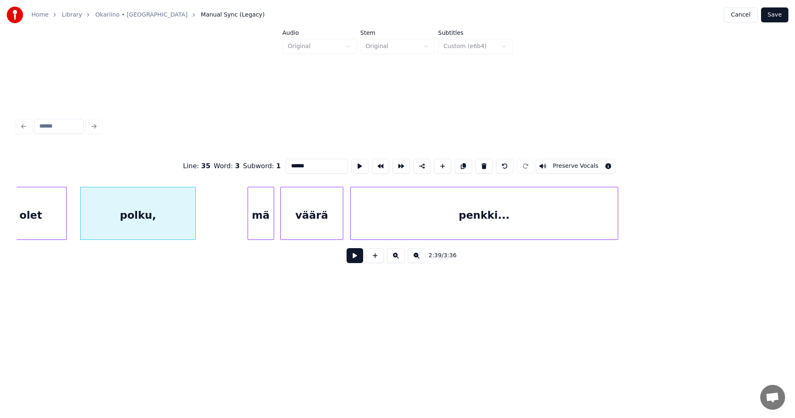
click at [357, 258] on button at bounding box center [354, 255] width 17 height 15
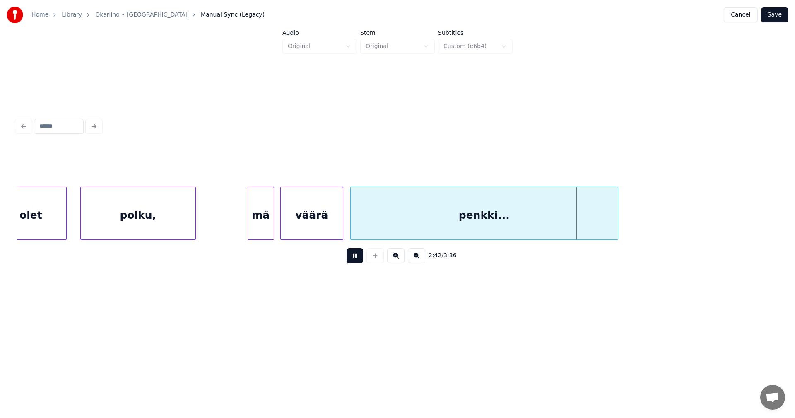
drag, startPoint x: 359, startPoint y: 257, endPoint x: 358, endPoint y: 249, distance: 8.0
click at [359, 256] on button at bounding box center [354, 255] width 17 height 15
click at [342, 217] on div at bounding box center [341, 213] width 2 height 52
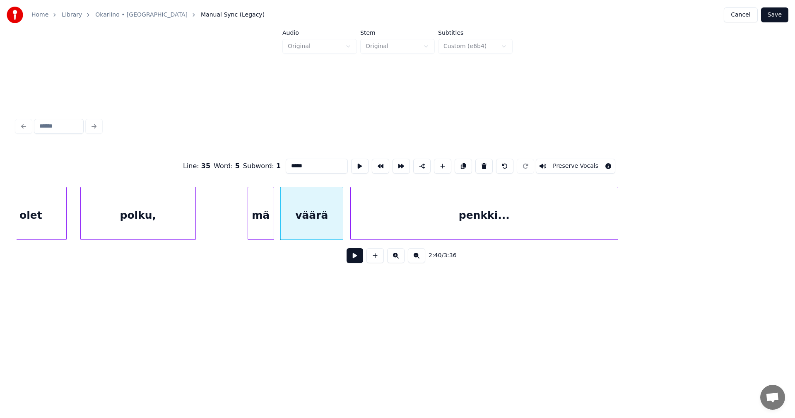
click at [359, 259] on button at bounding box center [354, 255] width 17 height 15
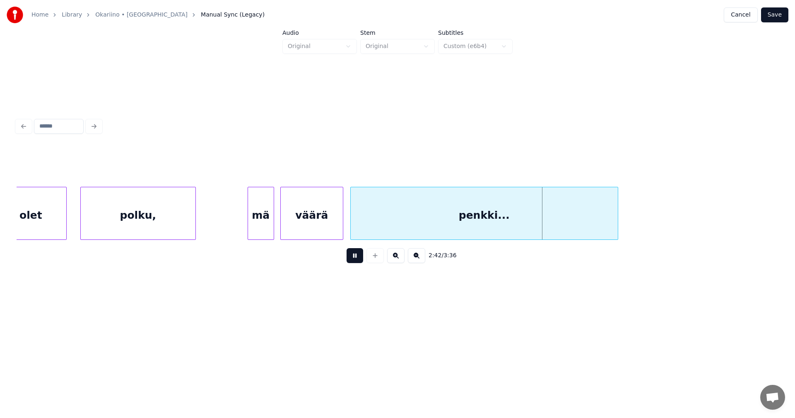
click at [359, 259] on button at bounding box center [354, 255] width 17 height 15
click at [270, 221] on div "mä" at bounding box center [261, 215] width 26 height 56
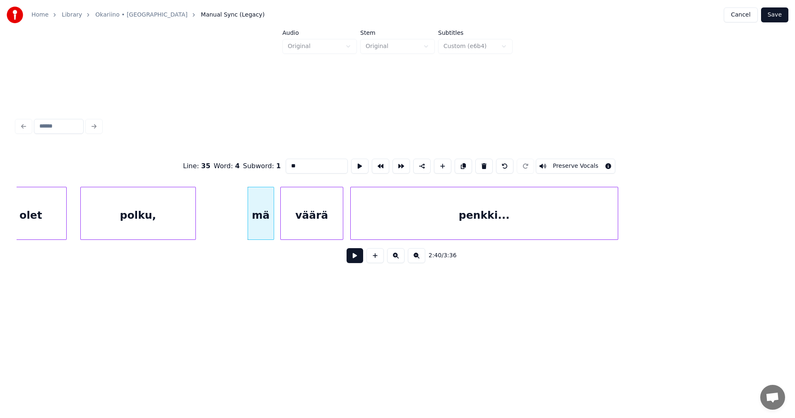
click at [352, 259] on button at bounding box center [354, 255] width 17 height 15
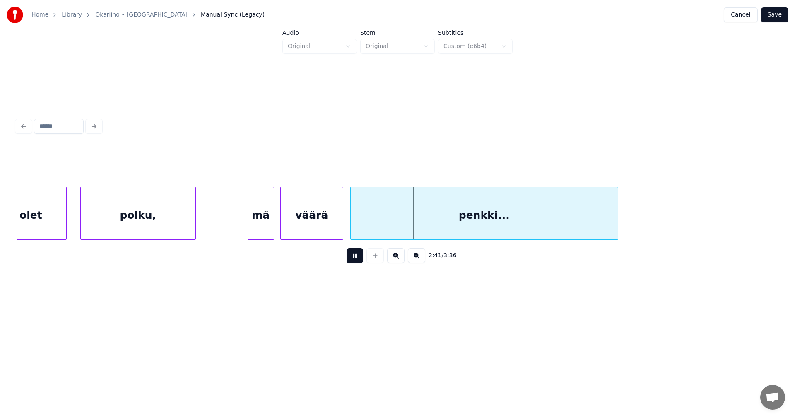
drag, startPoint x: 353, startPoint y: 259, endPoint x: 325, endPoint y: 239, distance: 34.1
click at [353, 258] on button at bounding box center [354, 255] width 17 height 15
click at [322, 233] on div "väärä" at bounding box center [312, 215] width 62 height 56
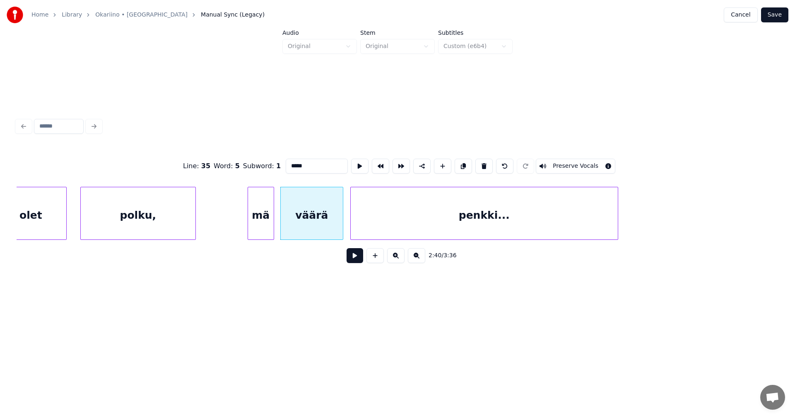
click at [351, 262] on button at bounding box center [354, 255] width 17 height 15
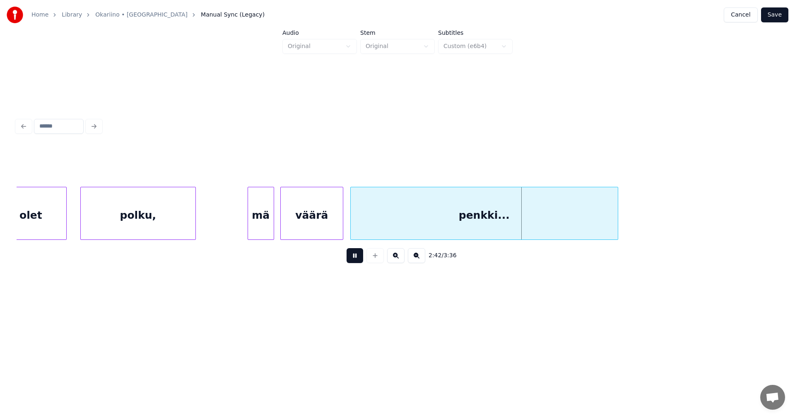
click at [352, 261] on button at bounding box center [354, 255] width 17 height 15
click at [322, 228] on div "väärä" at bounding box center [312, 215] width 62 height 56
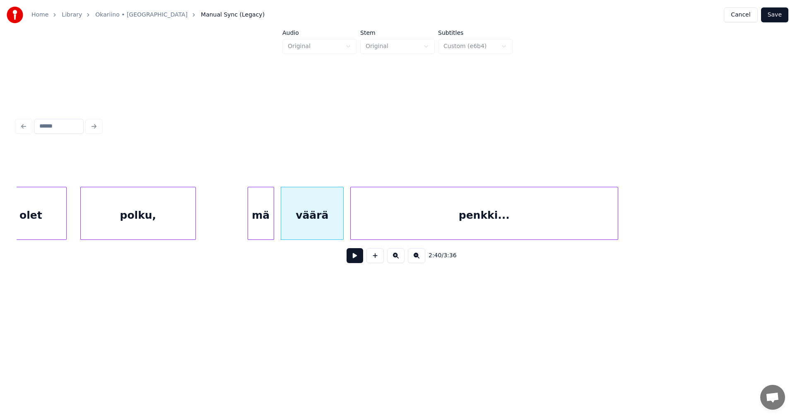
click at [353, 260] on button at bounding box center [354, 255] width 17 height 15
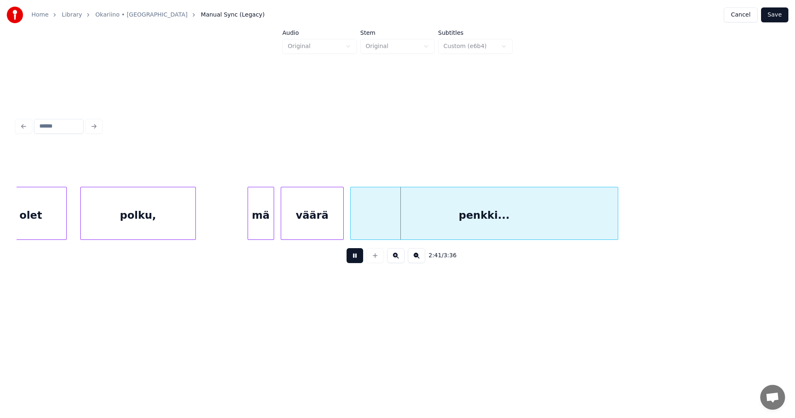
click at [353, 260] on button at bounding box center [354, 255] width 17 height 15
click at [173, 203] on div "polku," at bounding box center [138, 215] width 115 height 56
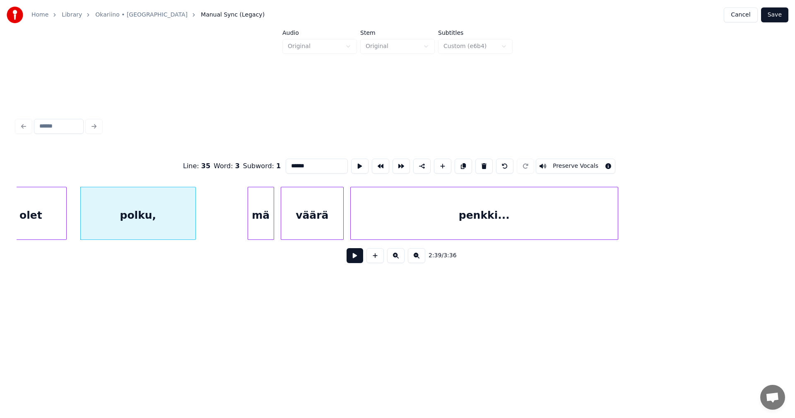
click at [355, 258] on button at bounding box center [354, 255] width 17 height 15
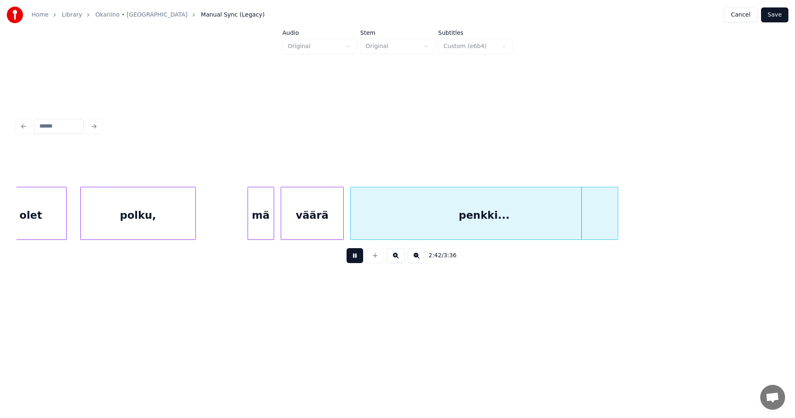
drag, startPoint x: 355, startPoint y: 258, endPoint x: 369, endPoint y: 247, distance: 18.0
click at [356, 258] on button at bounding box center [354, 255] width 17 height 15
click at [376, 234] on div "penkki..." at bounding box center [484, 215] width 267 height 56
click at [361, 259] on button at bounding box center [354, 255] width 17 height 15
click at [361, 258] on button at bounding box center [354, 255] width 17 height 15
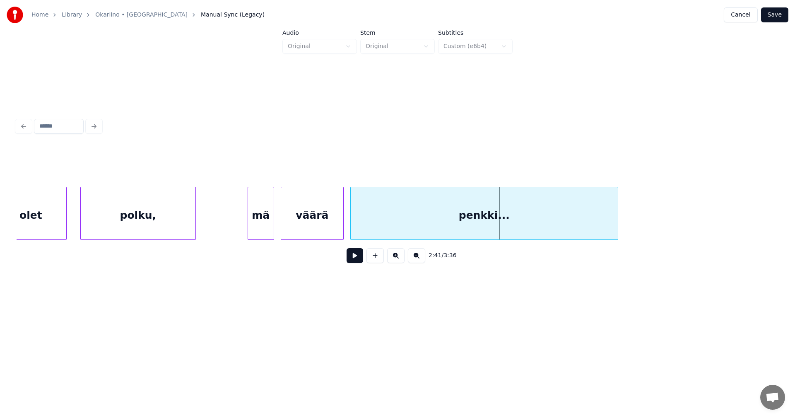
click at [393, 231] on div "penkki..." at bounding box center [484, 215] width 267 height 56
click at [356, 259] on button at bounding box center [354, 255] width 17 height 15
click at [356, 255] on button at bounding box center [354, 255] width 17 height 15
click at [328, 223] on div "väärä" at bounding box center [312, 215] width 62 height 56
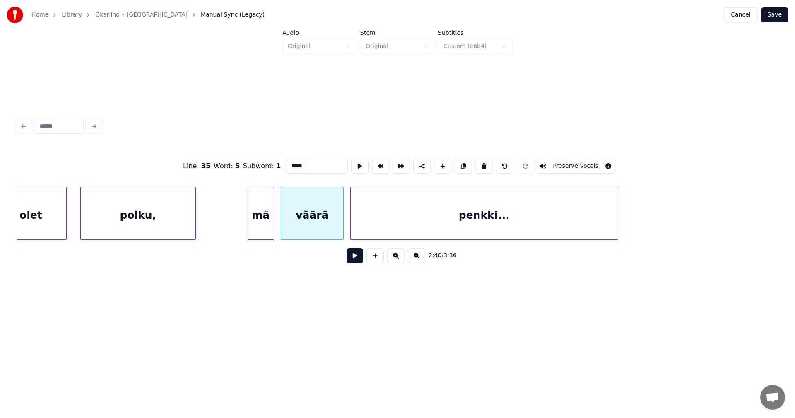
click at [356, 257] on button at bounding box center [354, 255] width 17 height 15
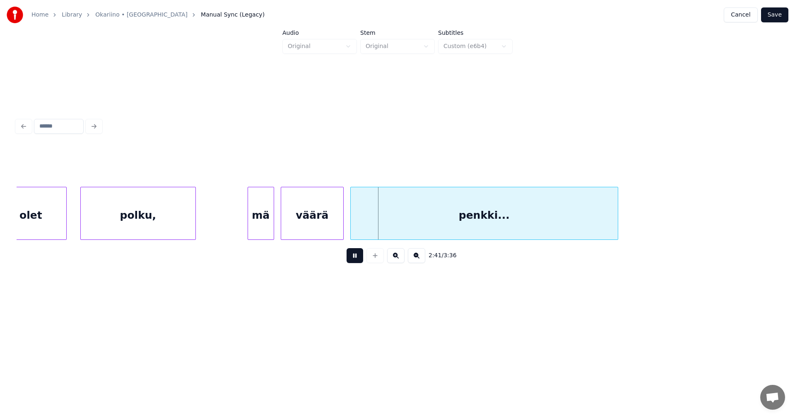
click at [356, 257] on button at bounding box center [354, 255] width 17 height 15
click at [334, 233] on div "väärä" at bounding box center [312, 215] width 62 height 56
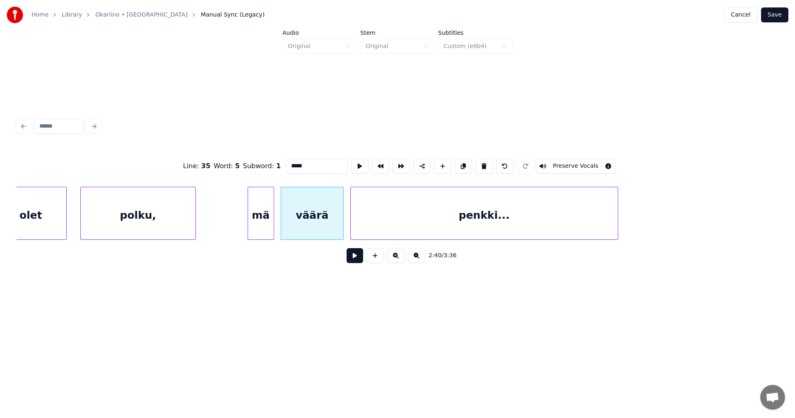
click at [357, 255] on button at bounding box center [354, 255] width 17 height 15
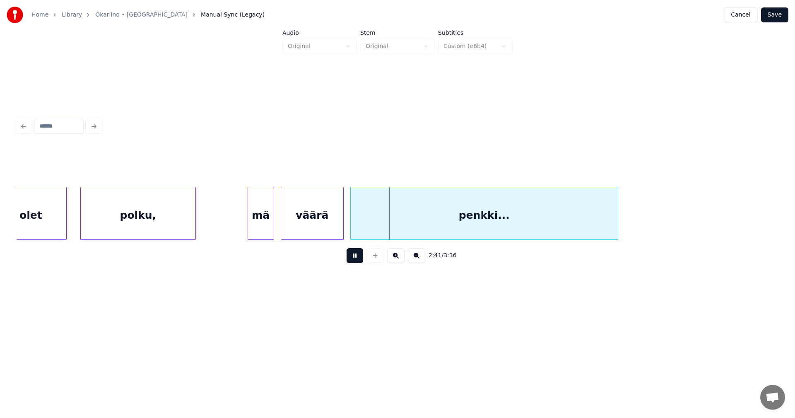
click at [357, 255] on button at bounding box center [354, 255] width 17 height 15
click at [326, 212] on div "väärä" at bounding box center [312, 215] width 62 height 56
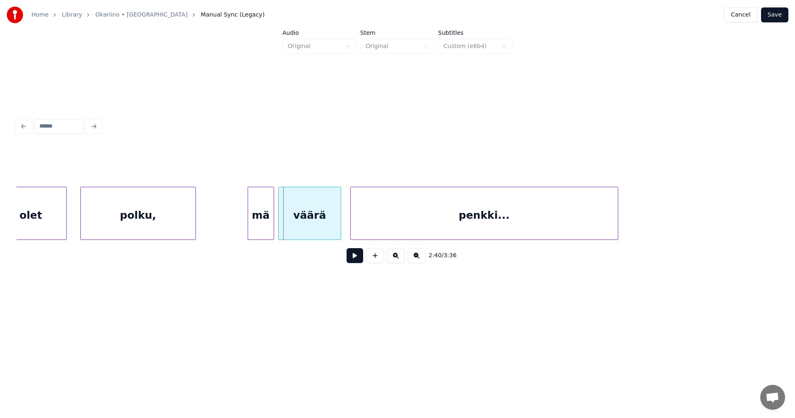
click at [318, 226] on div "väärä" at bounding box center [310, 215] width 62 height 56
click at [315, 224] on div "väärä" at bounding box center [310, 215] width 62 height 56
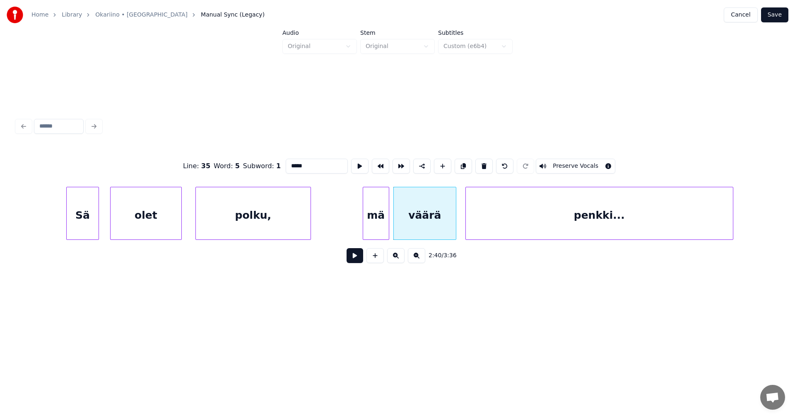
scroll to position [0, 26214]
click at [75, 219] on div "Sä" at bounding box center [83, 215] width 32 height 56
type input "**"
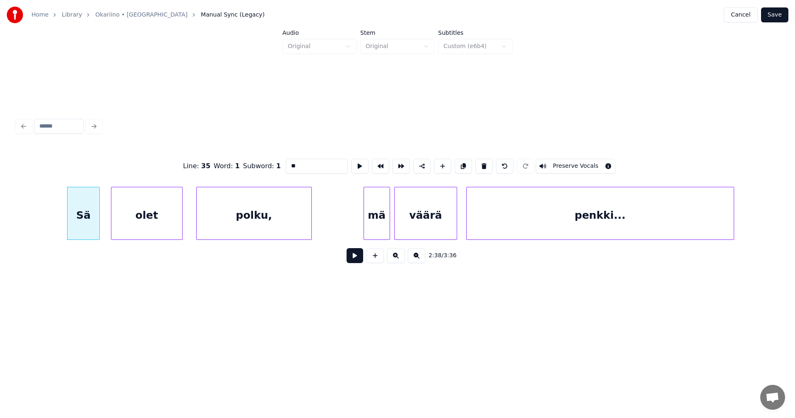
click at [358, 262] on button at bounding box center [354, 255] width 17 height 15
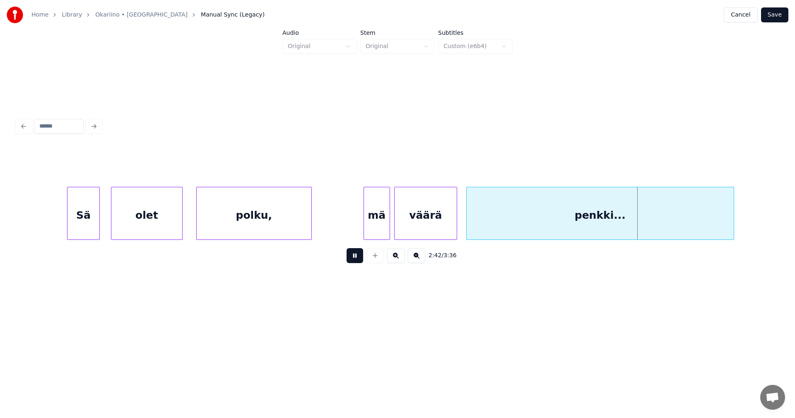
click at [358, 262] on button at bounding box center [354, 255] width 17 height 15
click at [381, 231] on div "mä" at bounding box center [377, 215] width 26 height 56
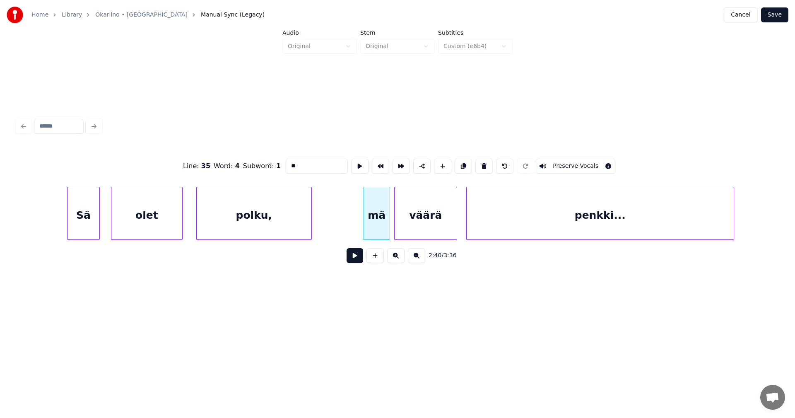
click at [360, 260] on button at bounding box center [354, 255] width 17 height 15
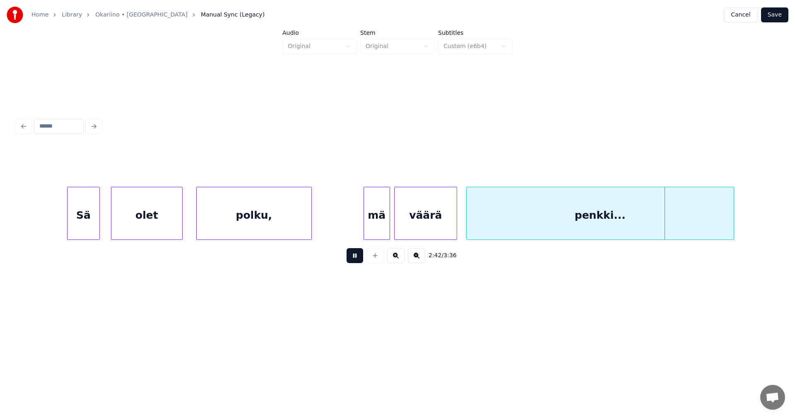
drag, startPoint x: 360, startPoint y: 260, endPoint x: 628, endPoint y: 144, distance: 292.5
click at [362, 258] on button at bounding box center [354, 255] width 17 height 15
click at [237, 208] on div "polku," at bounding box center [254, 215] width 115 height 56
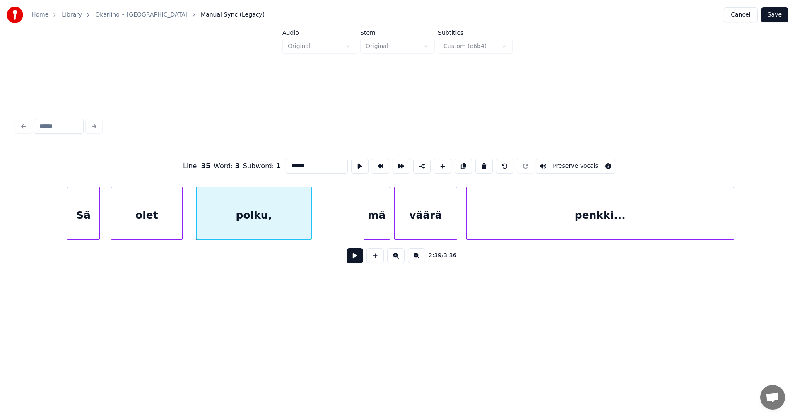
click at [359, 254] on button at bounding box center [354, 255] width 17 height 15
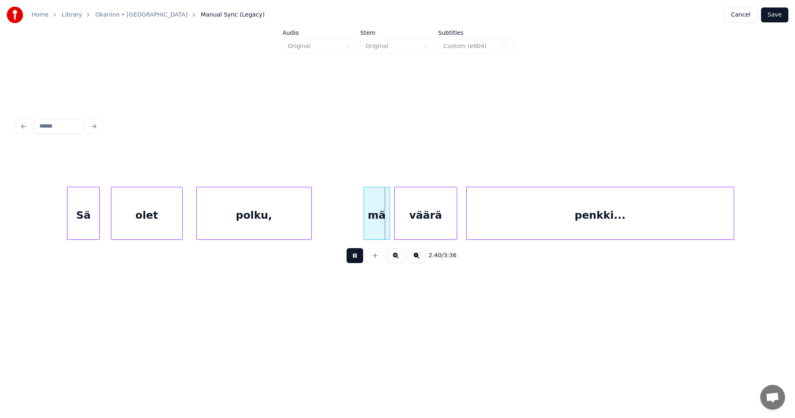
click at [358, 256] on button at bounding box center [354, 255] width 17 height 15
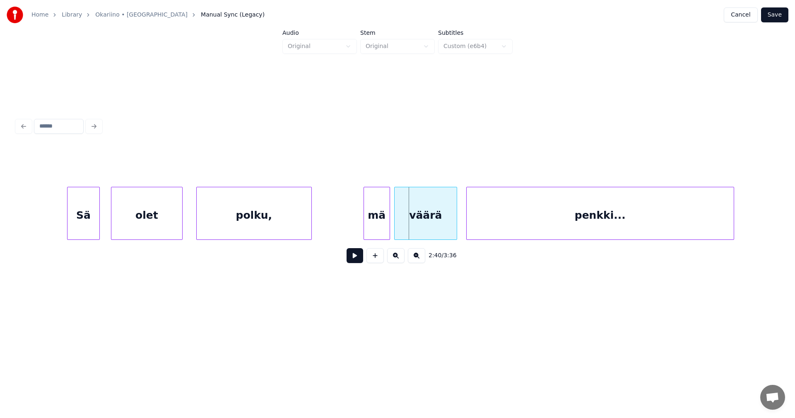
click at [276, 227] on div "polku," at bounding box center [254, 215] width 115 height 56
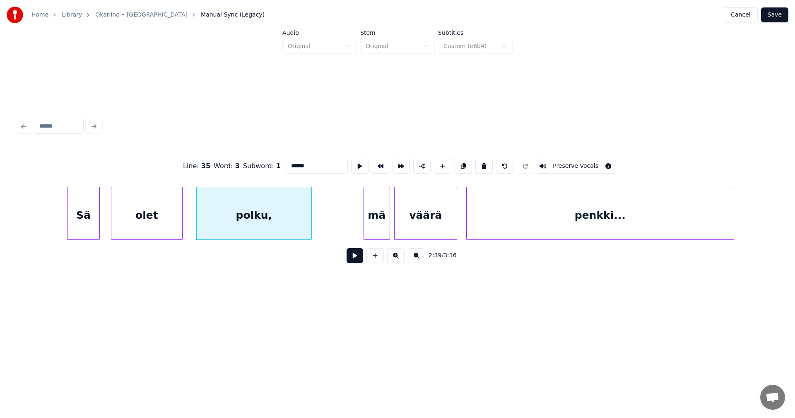
click at [355, 263] on button at bounding box center [354, 255] width 17 height 15
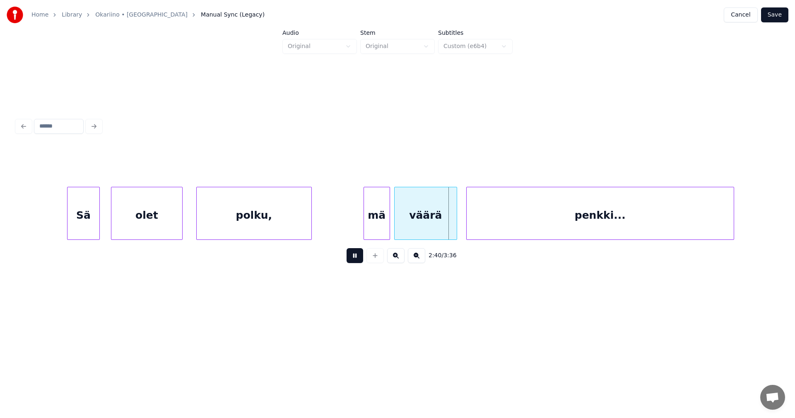
drag, startPoint x: 357, startPoint y: 260, endPoint x: 351, endPoint y: 255, distance: 8.5
click at [351, 255] on button at bounding box center [354, 255] width 17 height 15
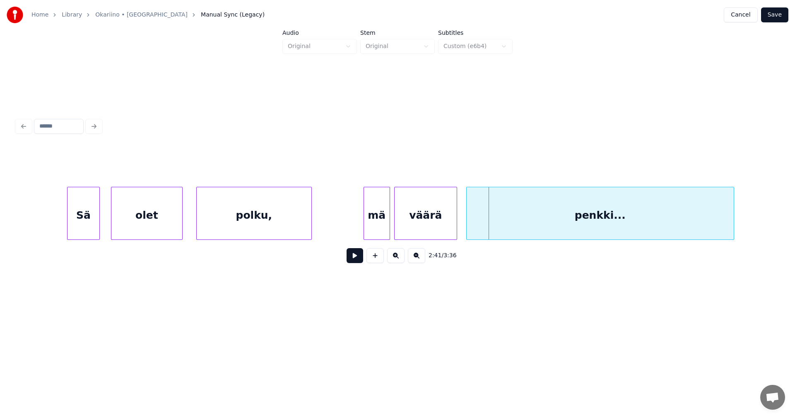
click at [301, 222] on div "polku," at bounding box center [254, 215] width 115 height 56
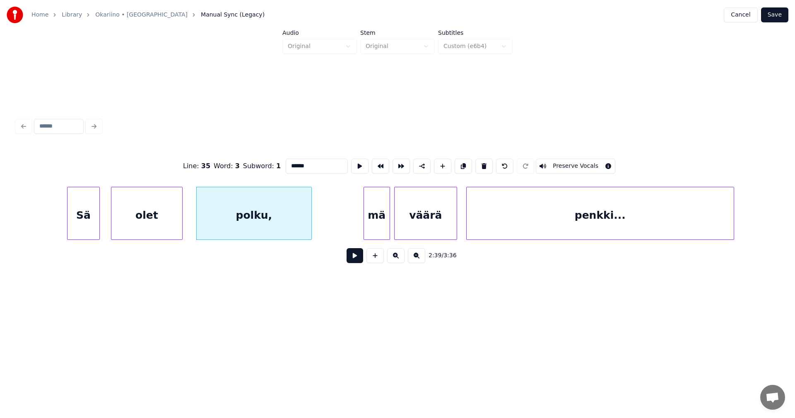
click at [146, 218] on div "olet" at bounding box center [146, 215] width 71 height 56
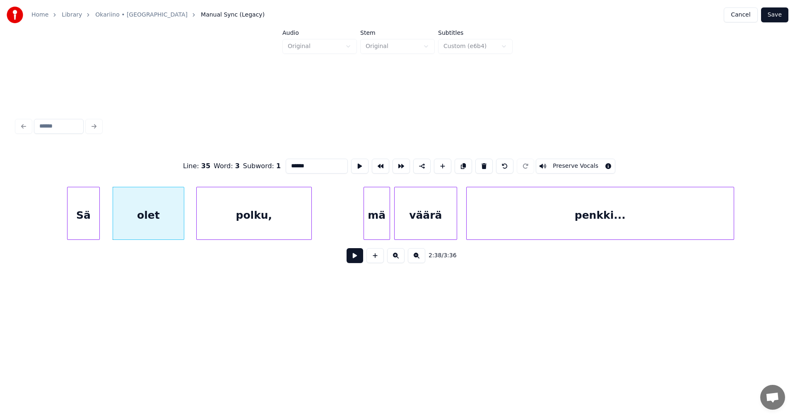
click at [352, 258] on button at bounding box center [354, 255] width 17 height 15
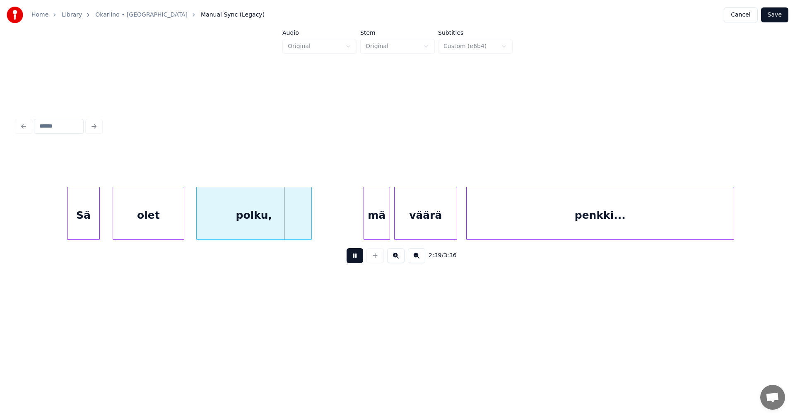
drag, startPoint x: 353, startPoint y: 258, endPoint x: 227, endPoint y: 287, distance: 128.8
click at [344, 255] on div "2:39 / 3:36" at bounding box center [397, 255] width 748 height 18
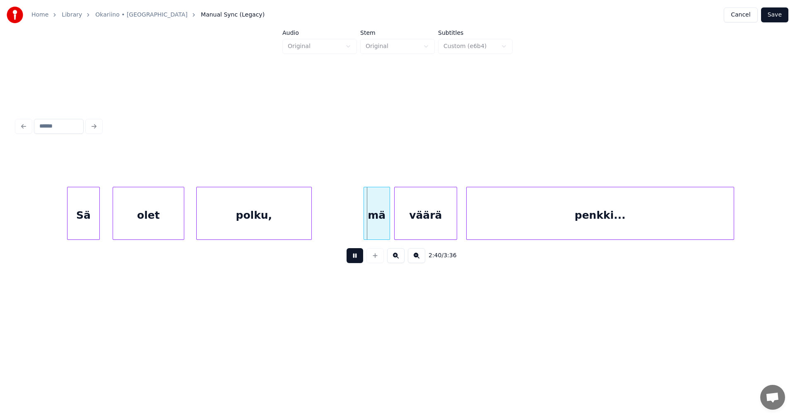
click at [152, 219] on div "olet" at bounding box center [148, 215] width 71 height 56
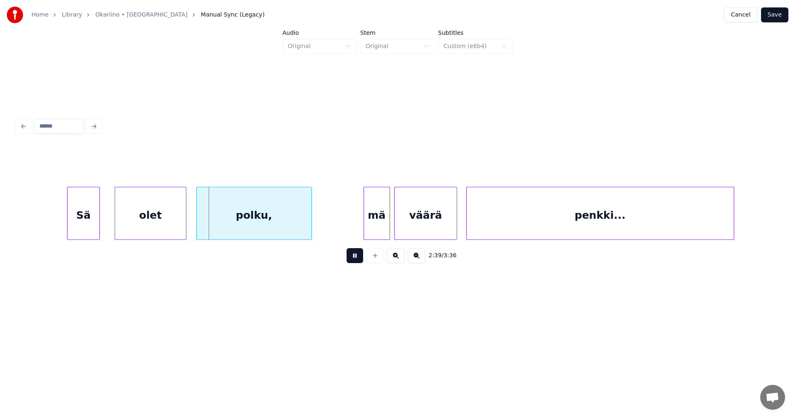
drag, startPoint x: 353, startPoint y: 257, endPoint x: 336, endPoint y: 260, distance: 17.1
click at [351, 255] on button at bounding box center [354, 255] width 17 height 15
click at [83, 207] on div "Sä" at bounding box center [83, 215] width 32 height 56
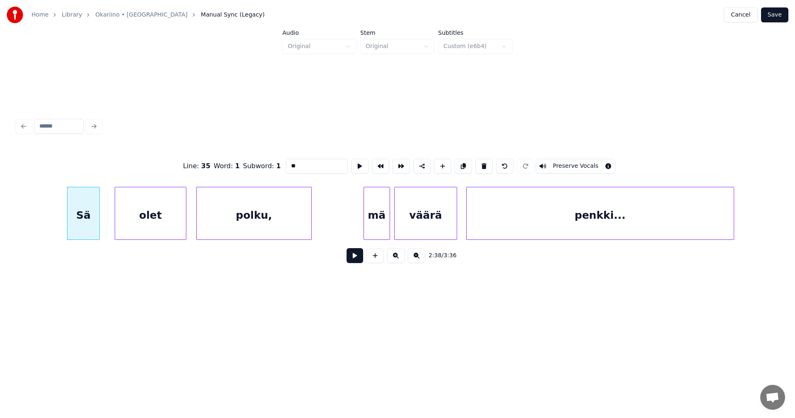
click at [354, 257] on button at bounding box center [354, 255] width 17 height 15
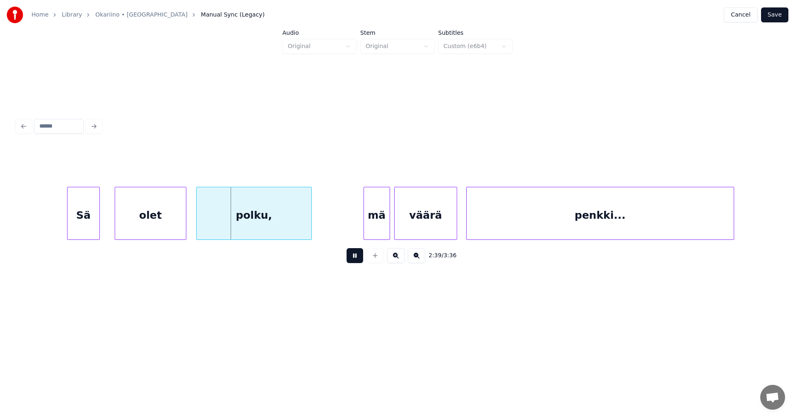
click at [355, 257] on button at bounding box center [354, 255] width 17 height 15
click at [174, 231] on div "olet" at bounding box center [146, 215] width 71 height 56
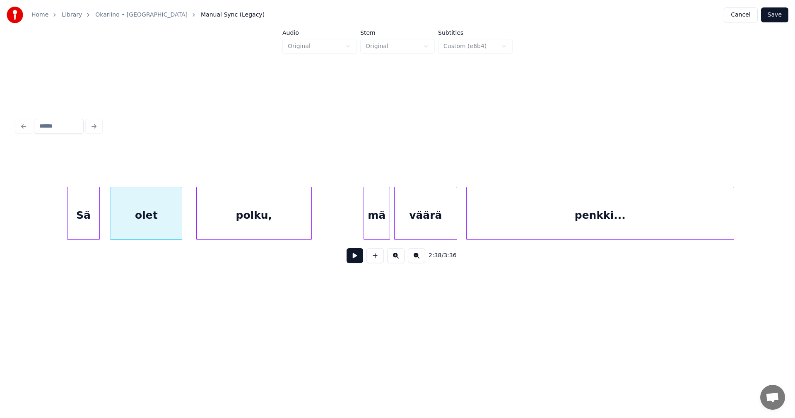
click at [87, 225] on div "Sä" at bounding box center [83, 215] width 32 height 56
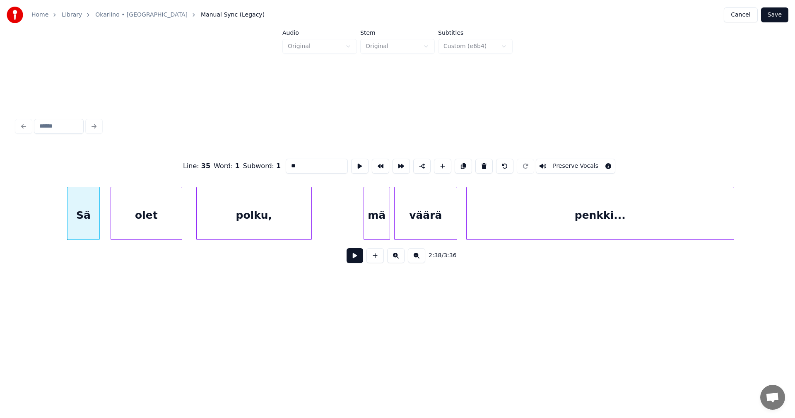
click at [350, 262] on button at bounding box center [354, 255] width 17 height 15
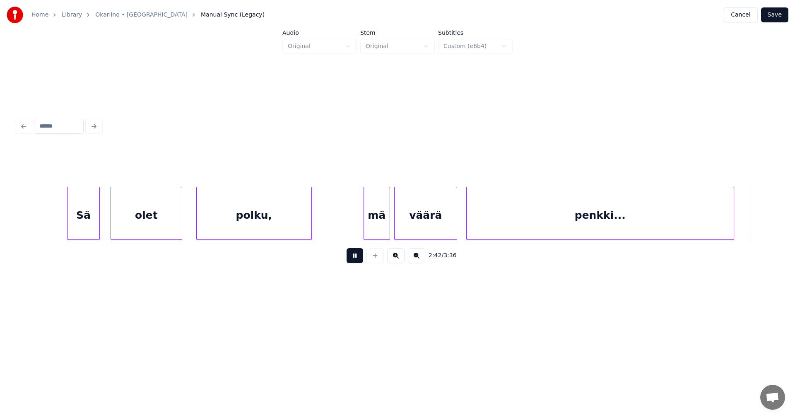
click at [360, 260] on button at bounding box center [354, 255] width 17 height 15
click at [284, 219] on div "polku," at bounding box center [254, 215] width 115 height 56
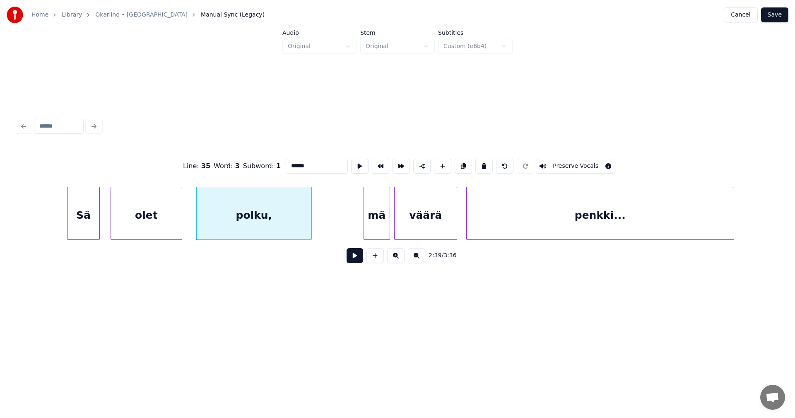
click at [351, 262] on button at bounding box center [354, 255] width 17 height 15
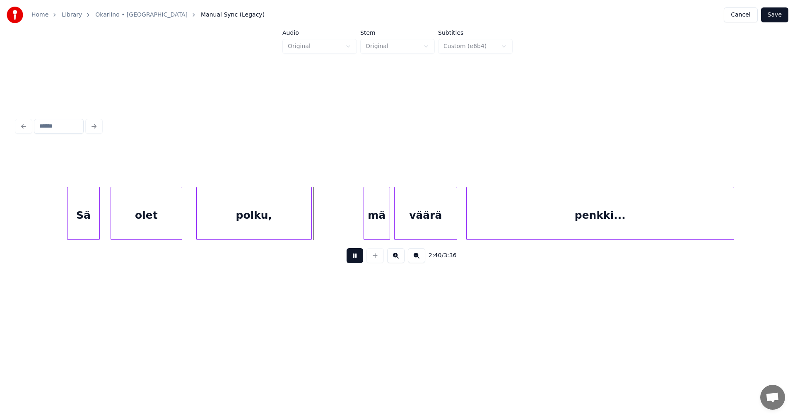
click at [352, 262] on button at bounding box center [354, 255] width 17 height 15
click at [282, 225] on div "polku," at bounding box center [254, 215] width 115 height 56
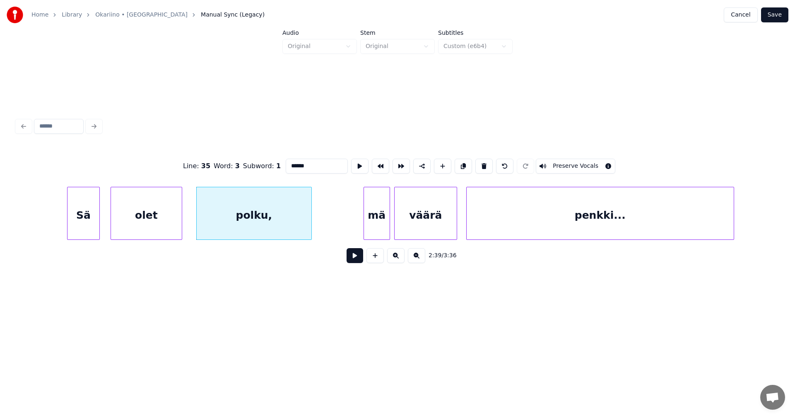
click at [360, 262] on button at bounding box center [354, 255] width 17 height 15
drag, startPoint x: 360, startPoint y: 262, endPoint x: 351, endPoint y: 255, distance: 11.4
click at [357, 257] on button at bounding box center [354, 255] width 17 height 15
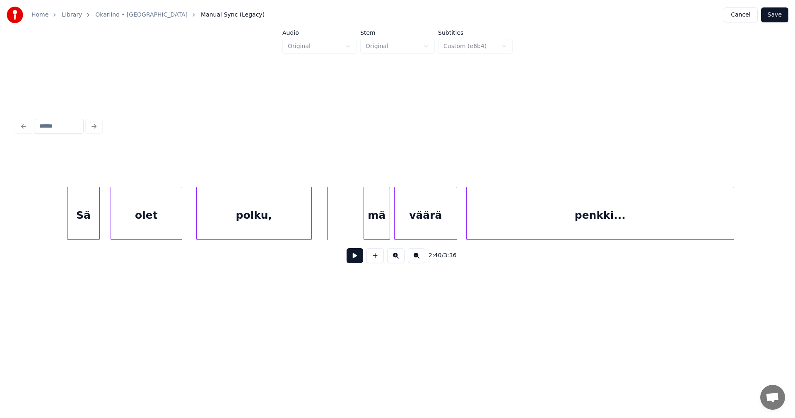
click at [296, 221] on div "polku," at bounding box center [254, 215] width 115 height 56
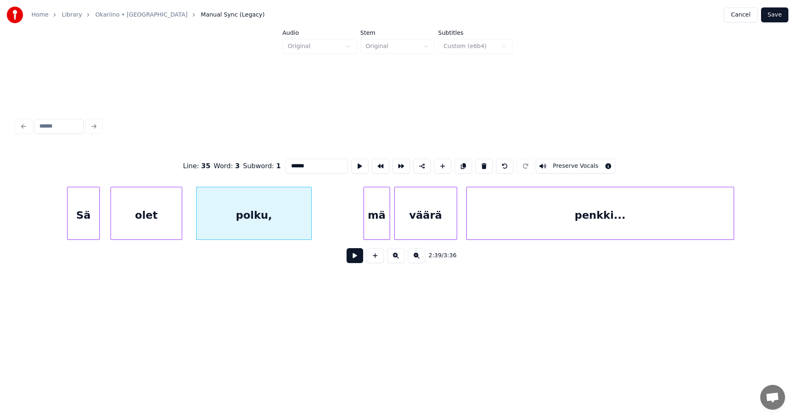
click at [351, 262] on button at bounding box center [354, 255] width 17 height 15
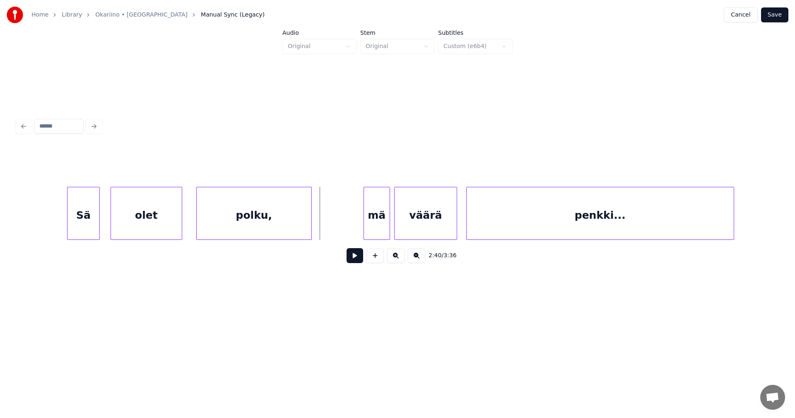
click at [292, 229] on div "polku," at bounding box center [254, 215] width 115 height 56
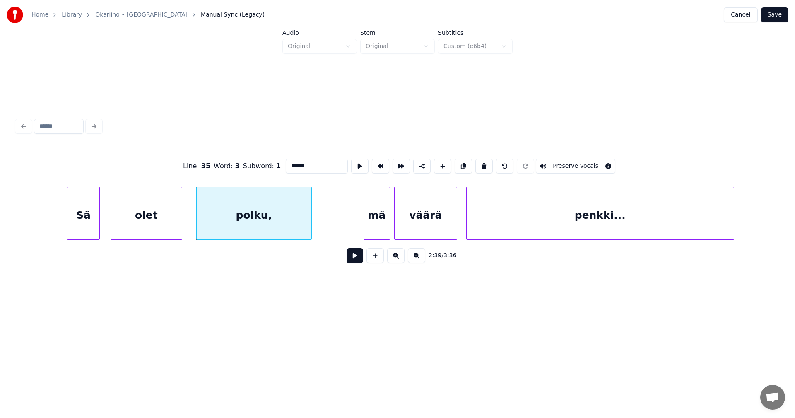
click at [353, 263] on button at bounding box center [354, 255] width 17 height 15
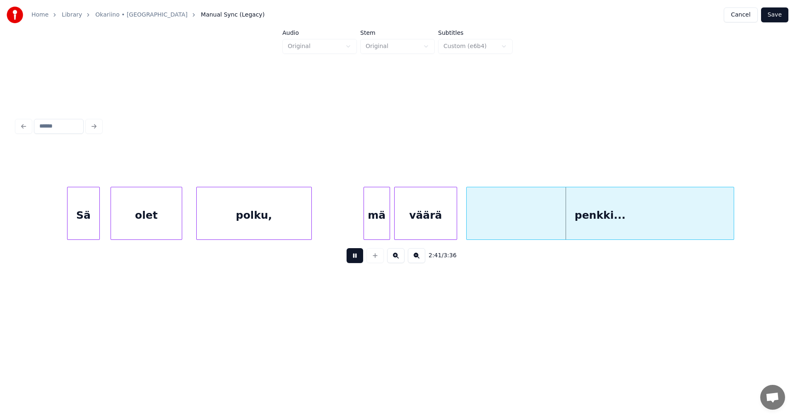
click at [353, 263] on button at bounding box center [354, 255] width 17 height 15
click at [291, 221] on div "polku," at bounding box center [254, 215] width 115 height 56
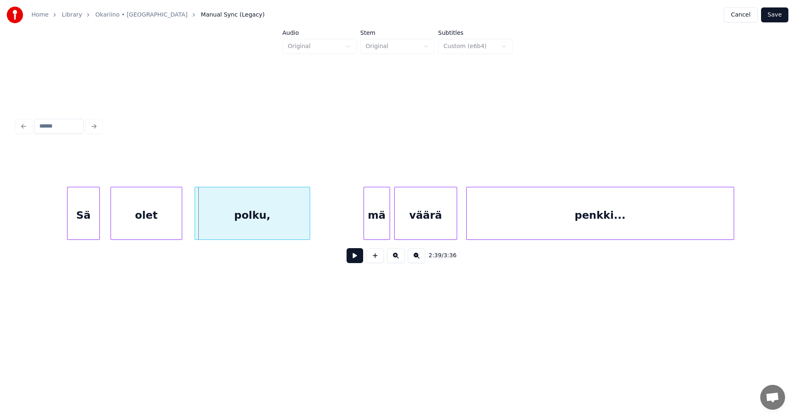
click at [283, 228] on div "polku," at bounding box center [252, 215] width 115 height 56
click at [351, 261] on button at bounding box center [354, 255] width 17 height 15
click at [353, 259] on button at bounding box center [354, 255] width 17 height 15
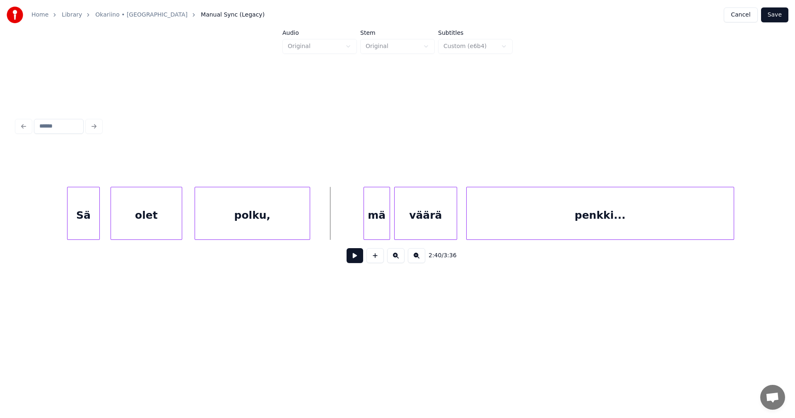
click at [295, 224] on div "polku," at bounding box center [252, 215] width 115 height 56
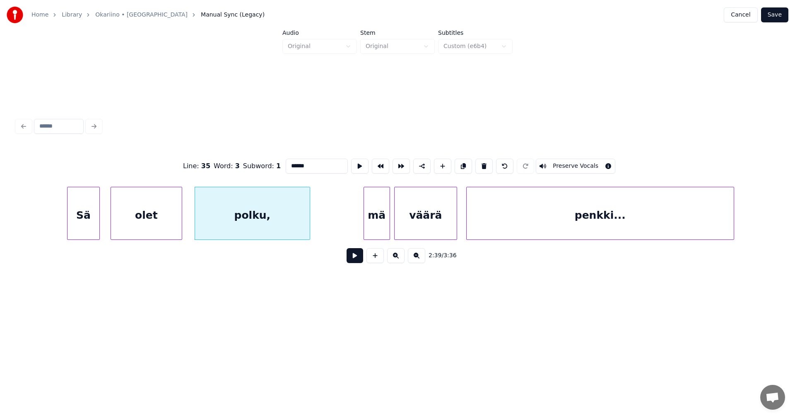
click at [351, 263] on button at bounding box center [354, 255] width 17 height 15
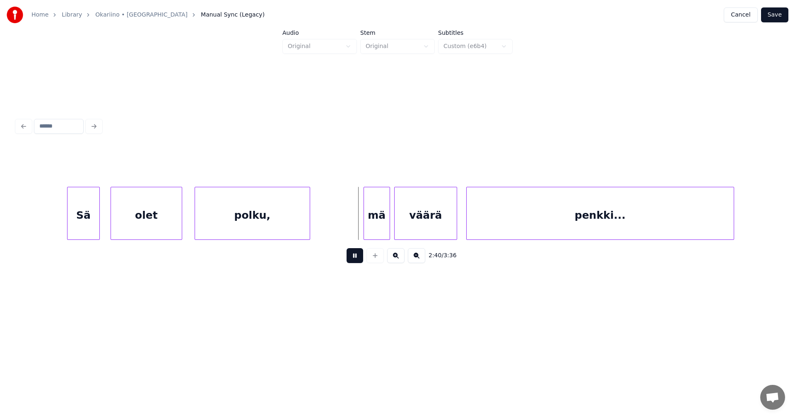
drag, startPoint x: 351, startPoint y: 263, endPoint x: 341, endPoint y: 251, distance: 15.9
click at [351, 262] on button at bounding box center [354, 255] width 17 height 15
click at [294, 224] on div "polku," at bounding box center [252, 215] width 115 height 56
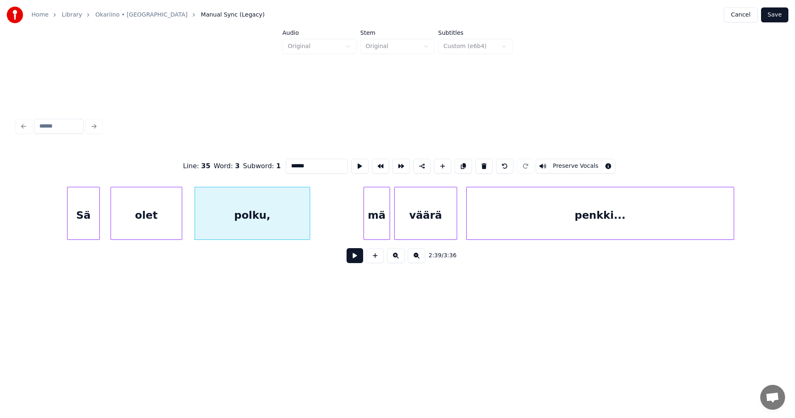
click at [356, 260] on button at bounding box center [354, 255] width 17 height 15
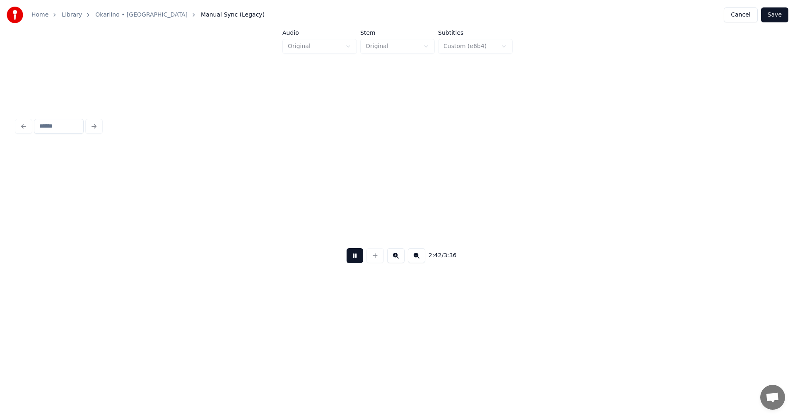
scroll to position [0, 26976]
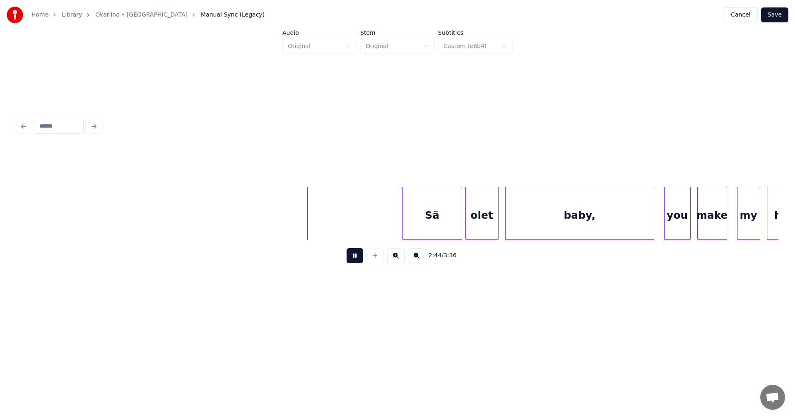
drag, startPoint x: 356, startPoint y: 260, endPoint x: 286, endPoint y: 272, distance: 70.6
click at [355, 259] on button at bounding box center [354, 255] width 17 height 15
click at [356, 257] on button at bounding box center [354, 255] width 17 height 15
drag, startPoint x: 356, startPoint y: 257, endPoint x: 331, endPoint y: 254, distance: 25.0
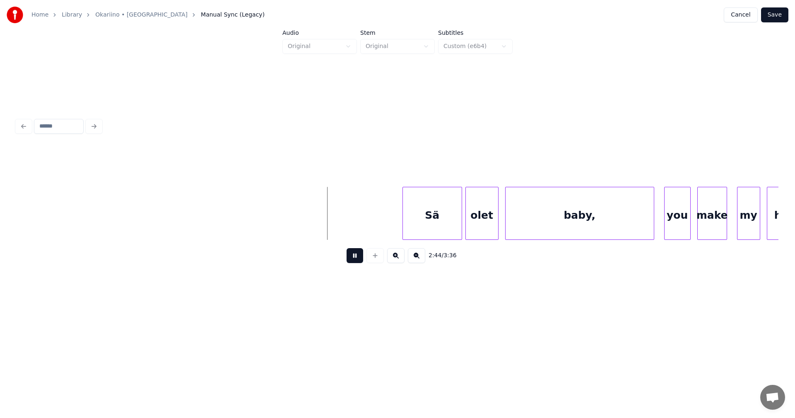
click at [356, 256] on button at bounding box center [354, 255] width 17 height 15
click at [353, 258] on button at bounding box center [354, 255] width 17 height 15
click at [354, 257] on button at bounding box center [354, 255] width 17 height 15
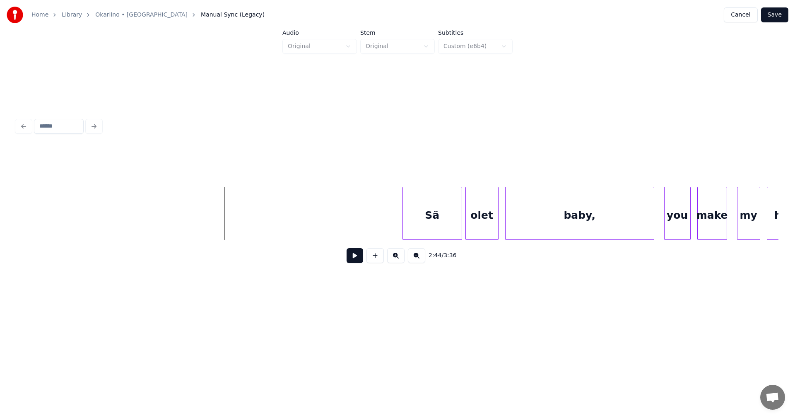
click at [355, 260] on button at bounding box center [354, 255] width 17 height 15
click at [353, 257] on button at bounding box center [354, 255] width 17 height 15
click at [354, 263] on button at bounding box center [354, 255] width 17 height 15
drag, startPoint x: 354, startPoint y: 263, endPoint x: 336, endPoint y: 250, distance: 21.9
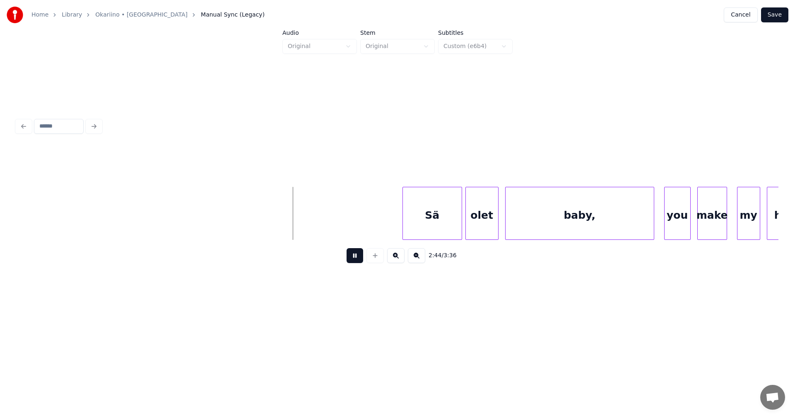
click at [351, 259] on button at bounding box center [354, 255] width 17 height 15
click at [358, 262] on button at bounding box center [354, 255] width 17 height 15
drag, startPoint x: 358, startPoint y: 260, endPoint x: 356, endPoint y: 251, distance: 9.4
click at [356, 251] on button at bounding box center [354, 255] width 17 height 15
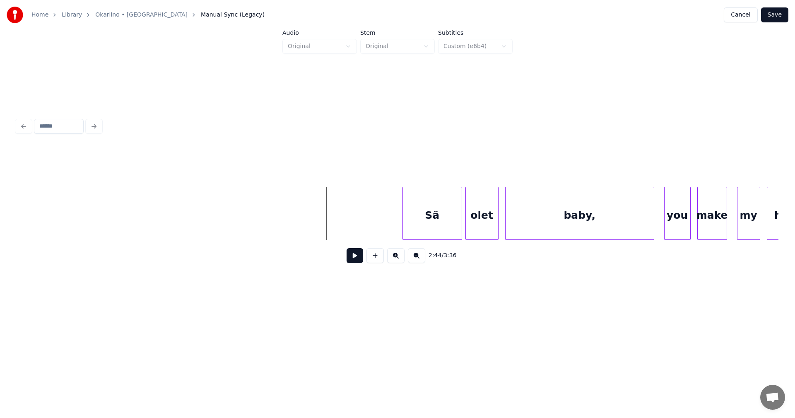
click at [360, 261] on button at bounding box center [354, 255] width 17 height 15
drag, startPoint x: 359, startPoint y: 258, endPoint x: 352, endPoint y: 259, distance: 7.0
click at [358, 257] on button at bounding box center [354, 255] width 17 height 15
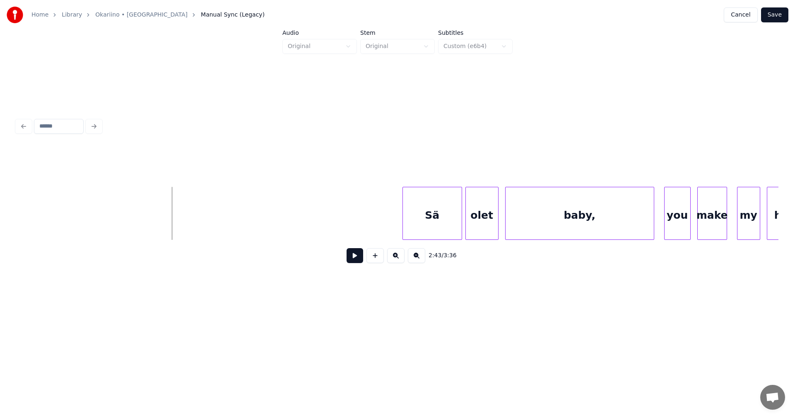
click at [353, 255] on button at bounding box center [354, 255] width 17 height 15
drag, startPoint x: 356, startPoint y: 257, endPoint x: 343, endPoint y: 249, distance: 15.6
click at [356, 255] on button at bounding box center [354, 255] width 17 height 15
click at [356, 262] on button at bounding box center [354, 255] width 17 height 15
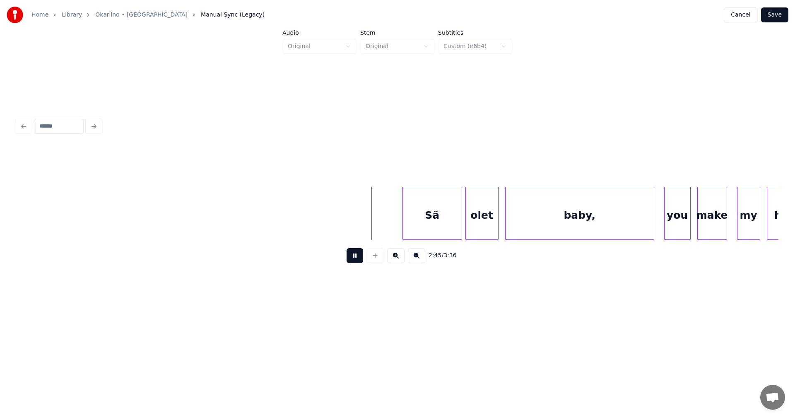
drag, startPoint x: 356, startPoint y: 258, endPoint x: 290, endPoint y: 221, distance: 75.8
click at [350, 250] on div "2:45 / 3:36" at bounding box center [397, 255] width 748 height 18
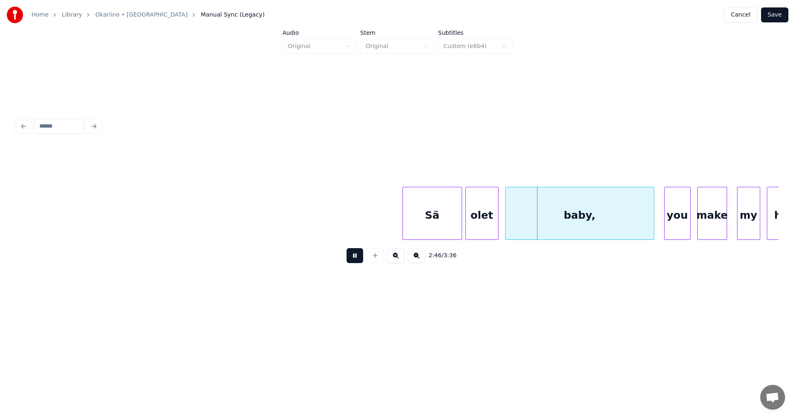
click at [354, 261] on button at bounding box center [354, 255] width 17 height 15
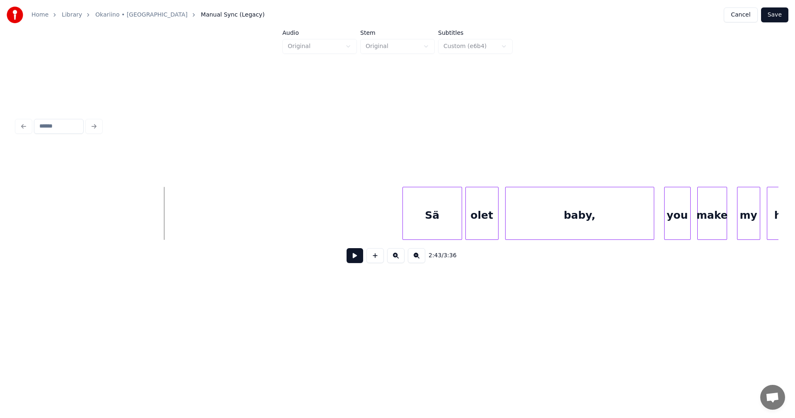
click at [360, 257] on button at bounding box center [354, 255] width 17 height 15
click at [355, 258] on button at bounding box center [354, 255] width 17 height 15
click at [350, 261] on button at bounding box center [354, 255] width 17 height 15
click at [351, 260] on button at bounding box center [354, 255] width 17 height 15
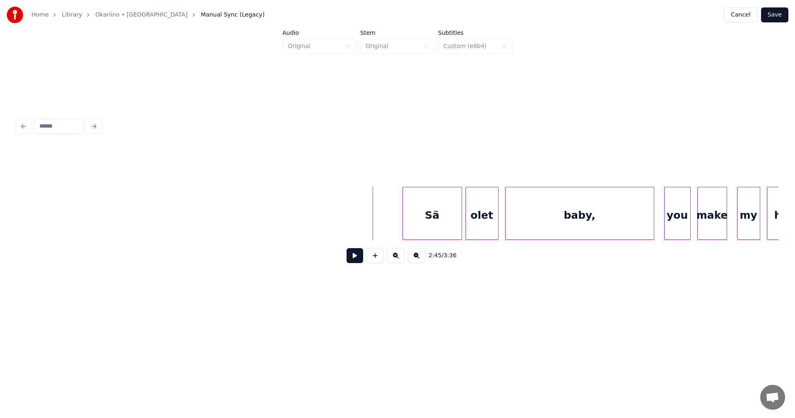
click at [349, 257] on button at bounding box center [354, 255] width 17 height 15
click at [352, 260] on button at bounding box center [354, 255] width 17 height 15
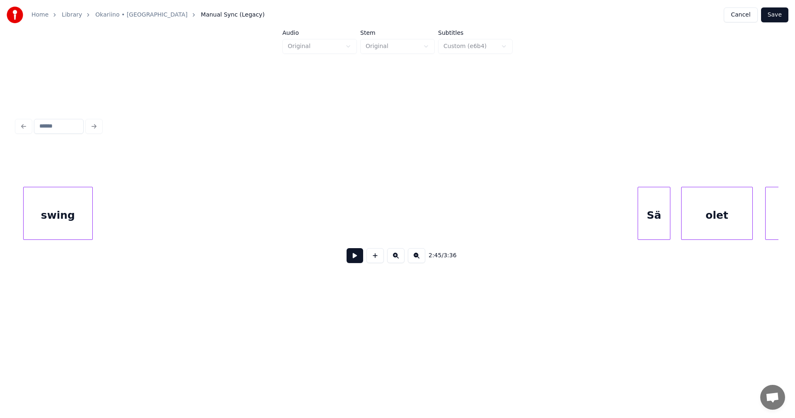
scroll to position [0, 26310]
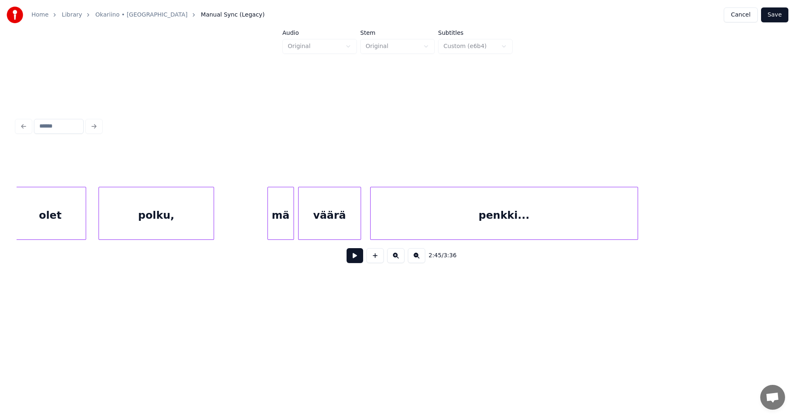
click at [547, 223] on div "penkki..." at bounding box center [503, 215] width 267 height 56
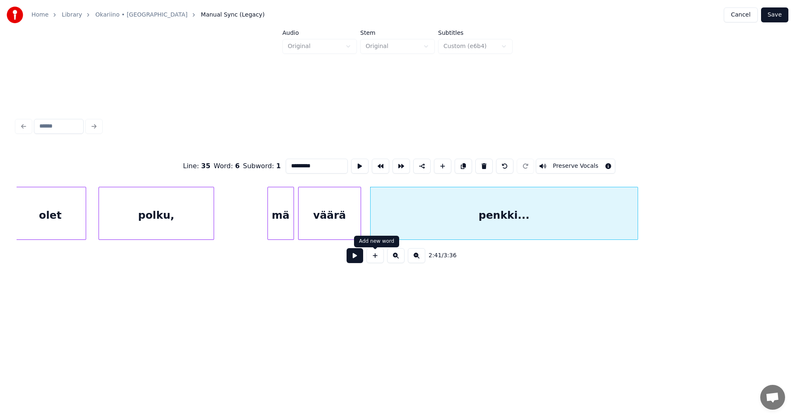
click at [361, 260] on button at bounding box center [354, 255] width 17 height 15
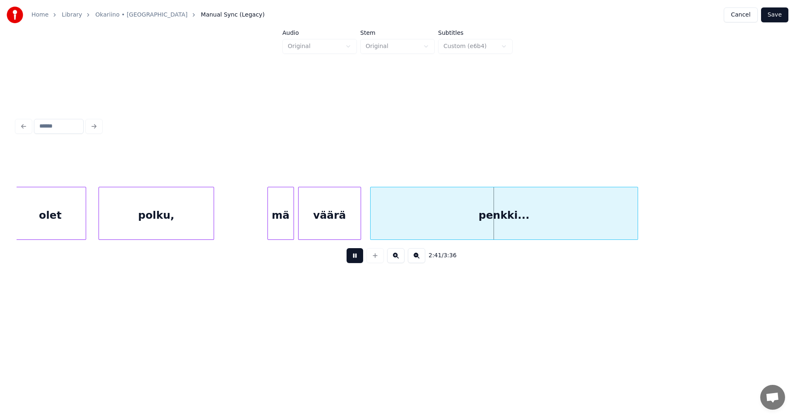
click at [361, 260] on button at bounding box center [354, 255] width 17 height 15
click at [406, 228] on div "penkki..." at bounding box center [509, 215] width 267 height 56
click at [357, 261] on button at bounding box center [354, 255] width 17 height 15
click at [357, 260] on button at bounding box center [354, 255] width 17 height 15
click at [351, 231] on div "väärä" at bounding box center [333, 215] width 62 height 56
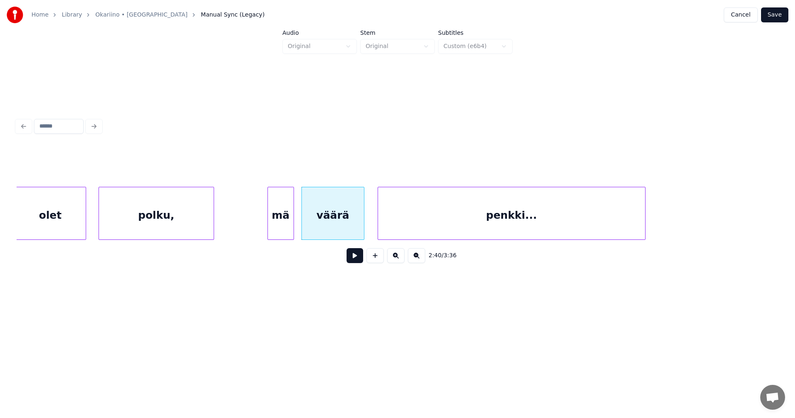
click at [339, 233] on div "väärä" at bounding box center [333, 215] width 62 height 56
click at [353, 256] on button at bounding box center [354, 255] width 17 height 15
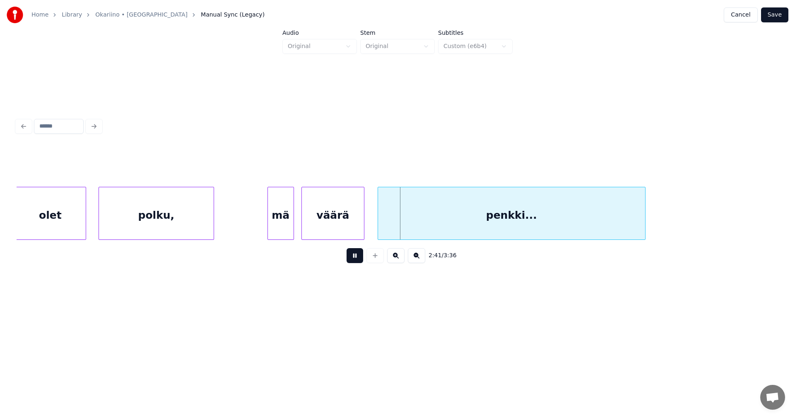
click at [354, 257] on button at bounding box center [354, 255] width 17 height 15
click at [390, 222] on div "penkki..." at bounding box center [511, 215] width 267 height 56
click at [356, 257] on button at bounding box center [354, 255] width 17 height 15
drag, startPoint x: 356, startPoint y: 257, endPoint x: 382, endPoint y: 230, distance: 37.8
click at [358, 255] on button at bounding box center [354, 255] width 17 height 15
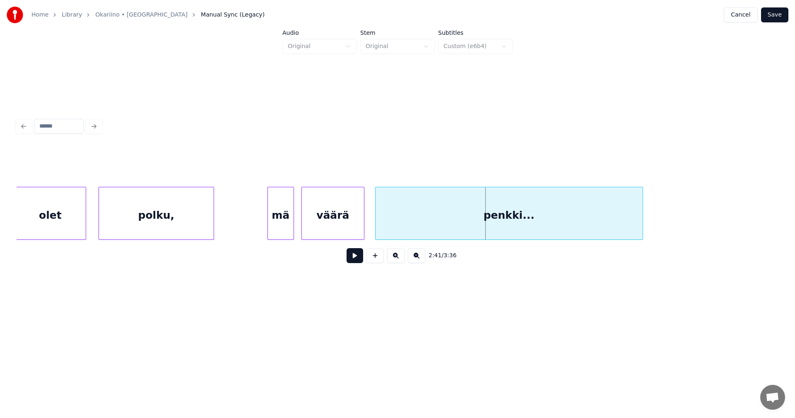
click at [384, 220] on div "penkki..." at bounding box center [508, 215] width 267 height 56
click at [353, 255] on button at bounding box center [354, 255] width 17 height 15
click at [356, 257] on button at bounding box center [354, 255] width 17 height 15
click at [343, 228] on div "väärä" at bounding box center [333, 215] width 62 height 56
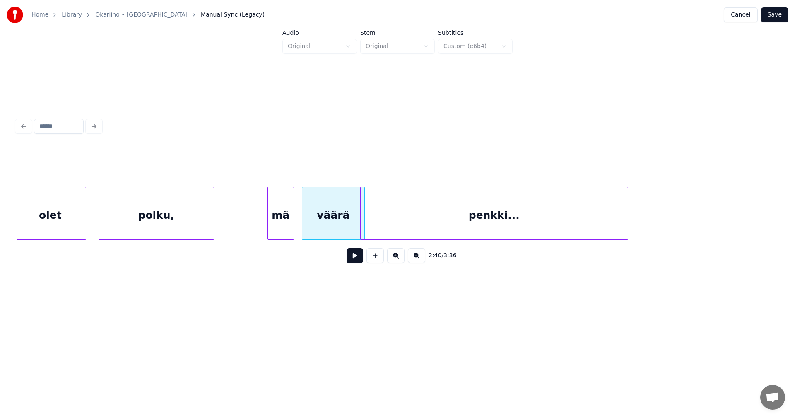
click at [377, 226] on div "penkki..." at bounding box center [493, 215] width 267 height 56
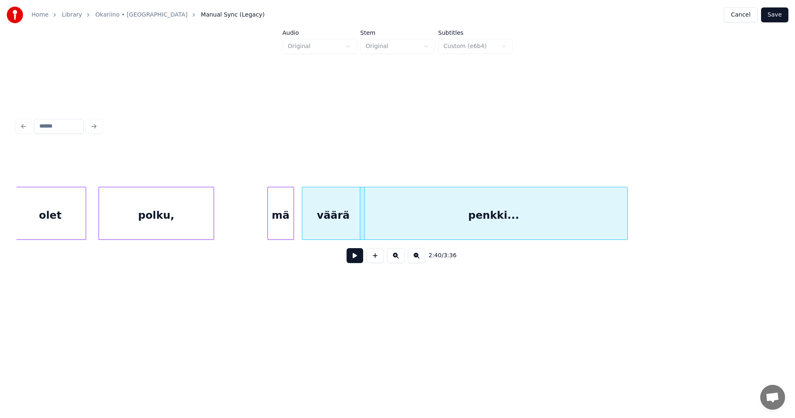
click at [354, 260] on button at bounding box center [354, 255] width 17 height 15
drag, startPoint x: 356, startPoint y: 259, endPoint x: 359, endPoint y: 256, distance: 4.4
click at [357, 259] on button at bounding box center [354, 255] width 17 height 15
click at [398, 223] on div "penkki..." at bounding box center [484, 215] width 267 height 56
click at [358, 258] on button at bounding box center [354, 255] width 17 height 15
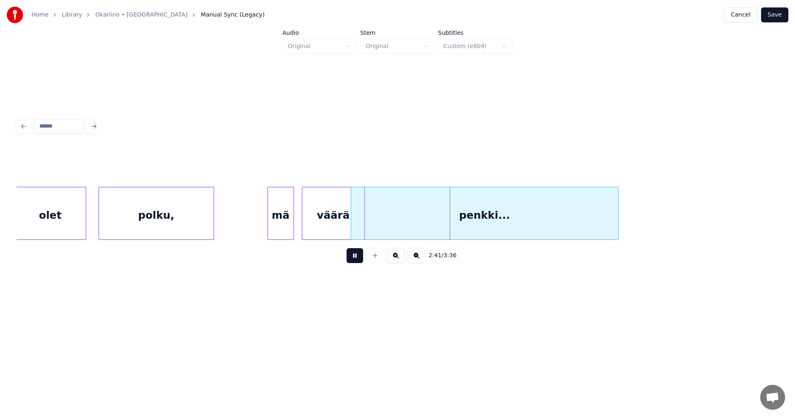
click at [358, 258] on button at bounding box center [354, 255] width 17 height 15
click at [393, 228] on div "penkki..." at bounding box center [487, 215] width 267 height 56
click at [361, 257] on button at bounding box center [354, 255] width 17 height 15
click at [418, 211] on div "penkki..." at bounding box center [498, 215] width 267 height 56
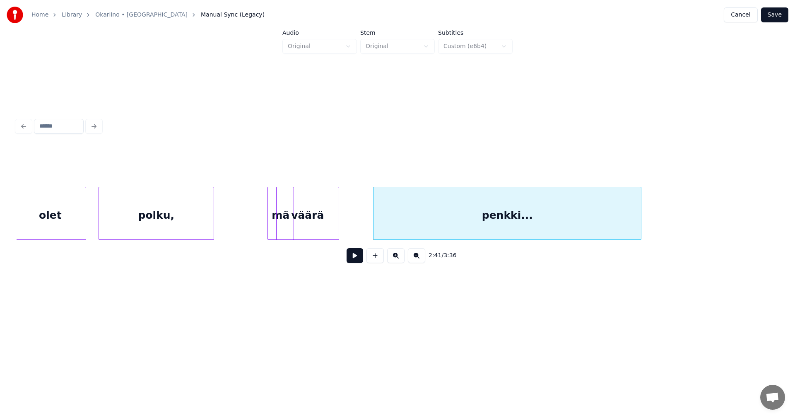
click at [332, 237] on div "polku, olet mä väärä penkki..." at bounding box center [398, 213] width 762 height 53
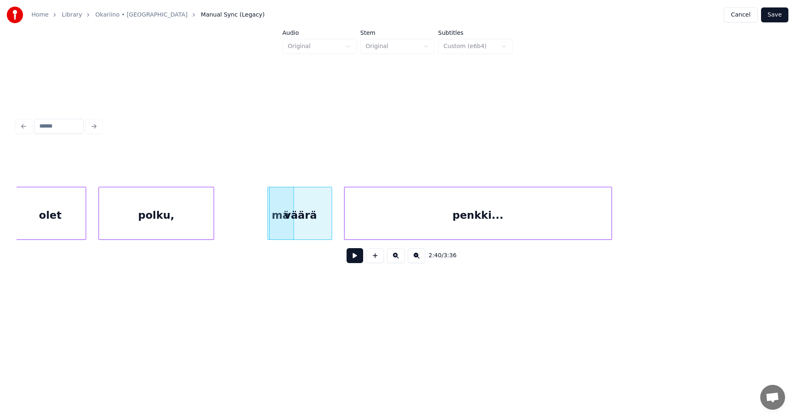
click at [357, 231] on div "penkki..." at bounding box center [477, 215] width 267 height 56
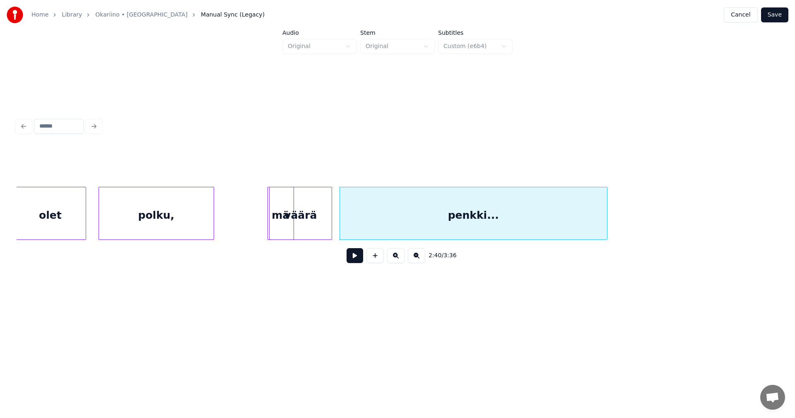
click at [349, 258] on button at bounding box center [354, 255] width 17 height 15
click at [351, 256] on button at bounding box center [354, 255] width 17 height 15
click at [375, 228] on div "penkki..." at bounding box center [473, 215] width 267 height 56
click at [359, 254] on button at bounding box center [354, 255] width 17 height 15
drag, startPoint x: 359, startPoint y: 255, endPoint x: 362, endPoint y: 251, distance: 5.0
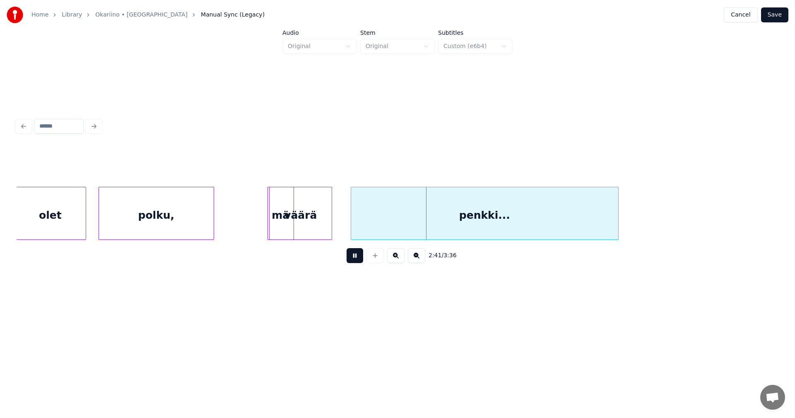
click at [360, 253] on button at bounding box center [354, 255] width 17 height 15
click at [397, 219] on div "penkki..." at bounding box center [484, 215] width 267 height 56
click at [364, 256] on div "2:41 / 3:36" at bounding box center [397, 255] width 748 height 18
click at [362, 257] on button at bounding box center [354, 255] width 17 height 15
drag, startPoint x: 362, startPoint y: 258, endPoint x: 383, endPoint y: 232, distance: 33.2
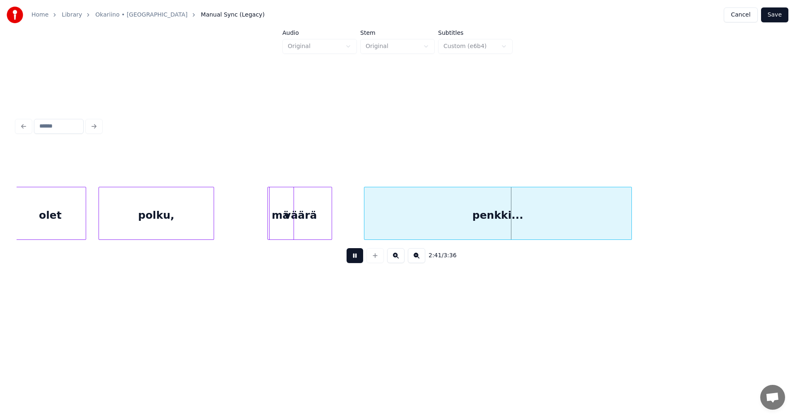
click at [362, 257] on button at bounding box center [354, 255] width 17 height 15
click at [383, 231] on div "penkki..." at bounding box center [497, 215] width 267 height 56
click at [358, 259] on button at bounding box center [354, 255] width 17 height 15
drag, startPoint x: 358, startPoint y: 259, endPoint x: 392, endPoint y: 222, distance: 50.1
click at [359, 257] on button at bounding box center [354, 255] width 17 height 15
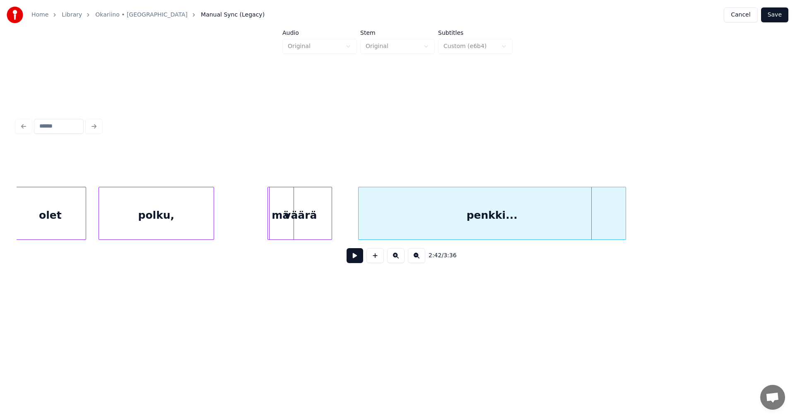
click at [386, 225] on div "penkki..." at bounding box center [491, 215] width 267 height 56
click at [356, 255] on button at bounding box center [354, 255] width 17 height 15
drag, startPoint x: 356, startPoint y: 255, endPoint x: 381, endPoint y: 228, distance: 36.9
click at [357, 255] on button at bounding box center [354, 255] width 17 height 15
click at [382, 226] on div "penkki..." at bounding box center [491, 215] width 267 height 56
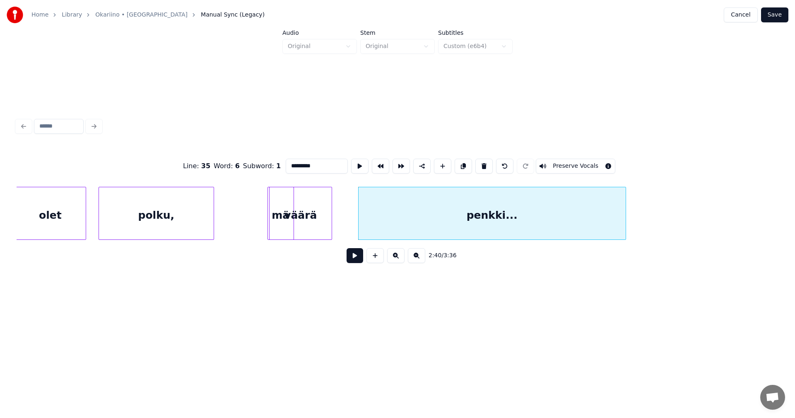
click at [355, 257] on button at bounding box center [354, 255] width 17 height 15
click at [356, 256] on button at bounding box center [354, 255] width 17 height 15
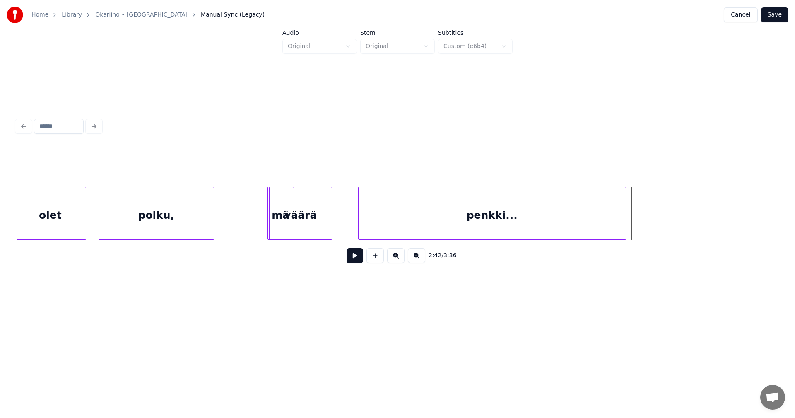
click at [388, 230] on div "penkki..." at bounding box center [491, 215] width 267 height 56
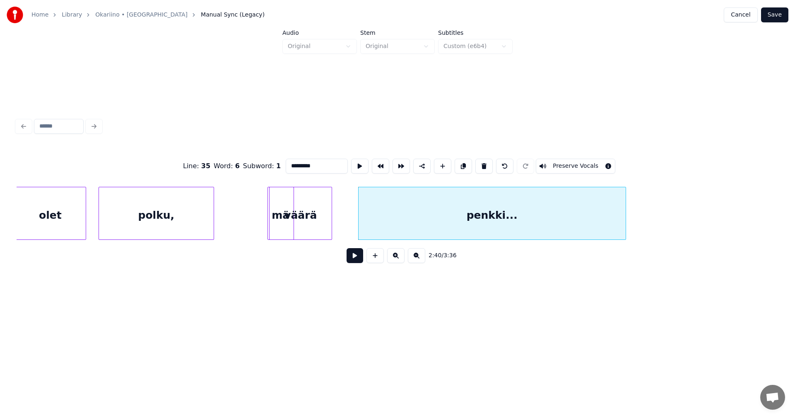
click at [359, 260] on button at bounding box center [354, 255] width 17 height 15
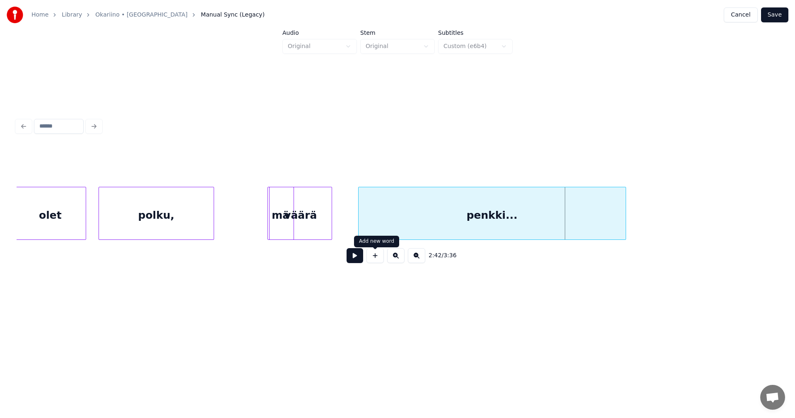
click at [389, 232] on div "penkki..." at bounding box center [491, 215] width 267 height 56
click at [362, 261] on button at bounding box center [354, 255] width 17 height 15
drag, startPoint x: 362, startPoint y: 260, endPoint x: 365, endPoint y: 255, distance: 6.0
click at [362, 259] on button at bounding box center [354, 255] width 17 height 15
click at [388, 227] on div "penkki..." at bounding box center [491, 215] width 267 height 56
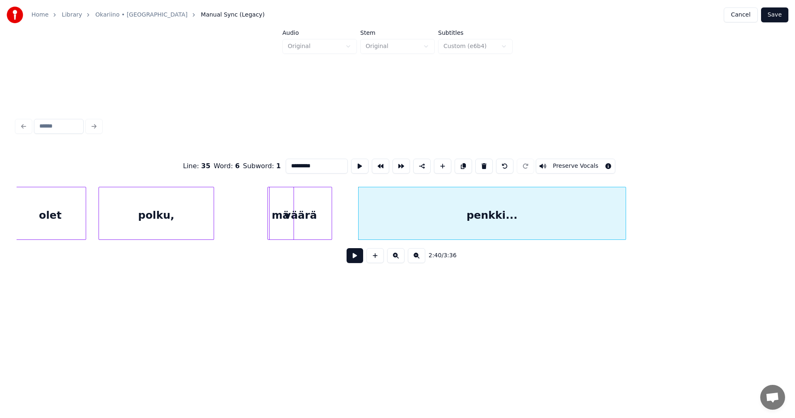
click at [356, 261] on button at bounding box center [354, 255] width 17 height 15
click at [356, 260] on button at bounding box center [354, 255] width 17 height 15
click at [389, 225] on div "penkki..." at bounding box center [491, 215] width 267 height 56
click at [360, 257] on button at bounding box center [354, 255] width 17 height 15
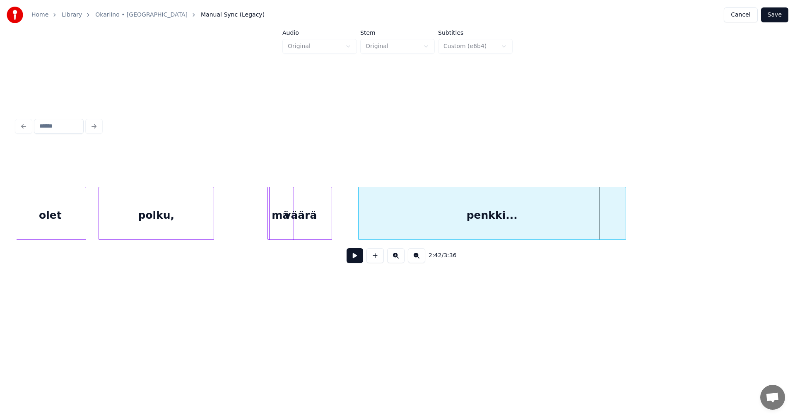
click at [358, 257] on button at bounding box center [354, 255] width 17 height 15
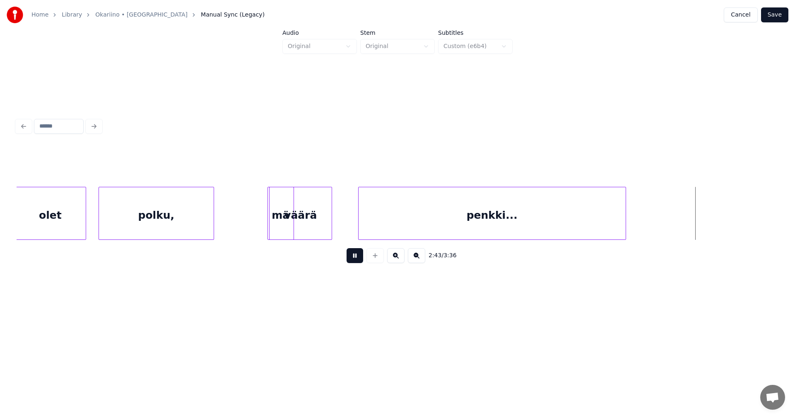
drag, startPoint x: 358, startPoint y: 257, endPoint x: 368, endPoint y: 248, distance: 14.3
click at [364, 251] on div "2:43 / 3:36" at bounding box center [397, 255] width 748 height 18
click at [385, 226] on div "penkki..." at bounding box center [491, 215] width 267 height 56
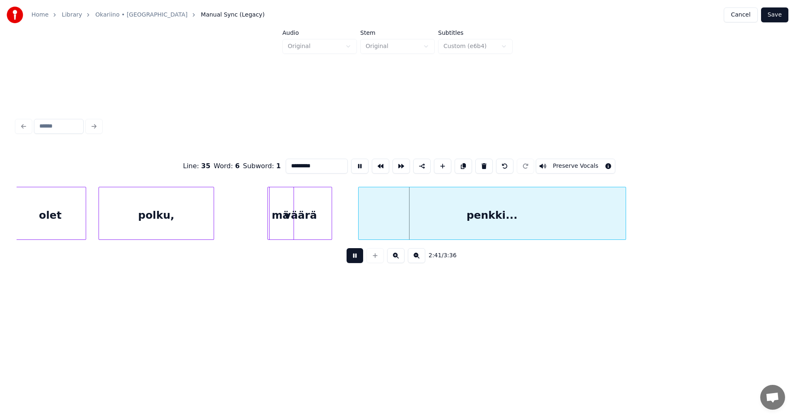
click at [360, 254] on button at bounding box center [354, 255] width 17 height 15
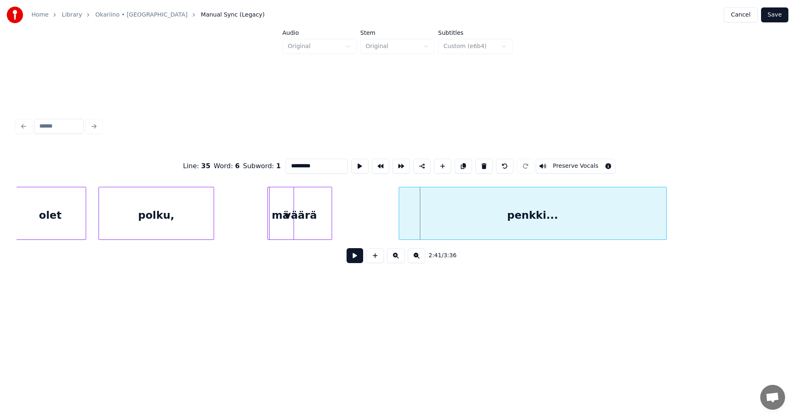
click at [424, 212] on div "penkki..." at bounding box center [532, 215] width 267 height 56
click at [364, 216] on div "väärä" at bounding box center [341, 215] width 62 height 56
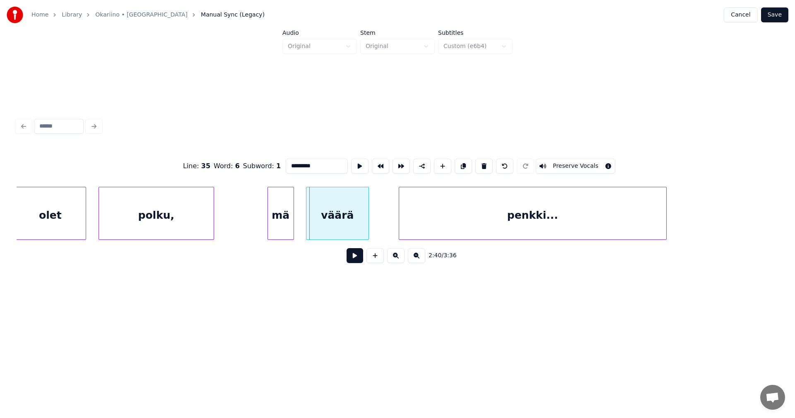
click at [358, 220] on div "väärä" at bounding box center [337, 215] width 62 height 56
click at [352, 256] on button at bounding box center [354, 255] width 17 height 15
click at [353, 256] on button at bounding box center [354, 255] width 17 height 15
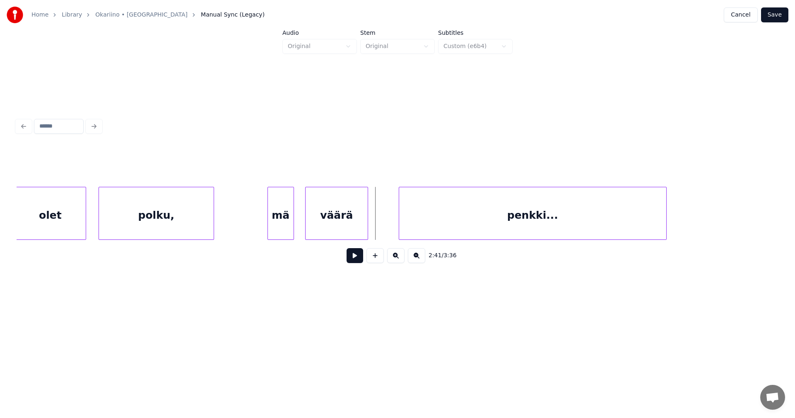
click at [290, 224] on div "mä" at bounding box center [281, 215] width 26 height 56
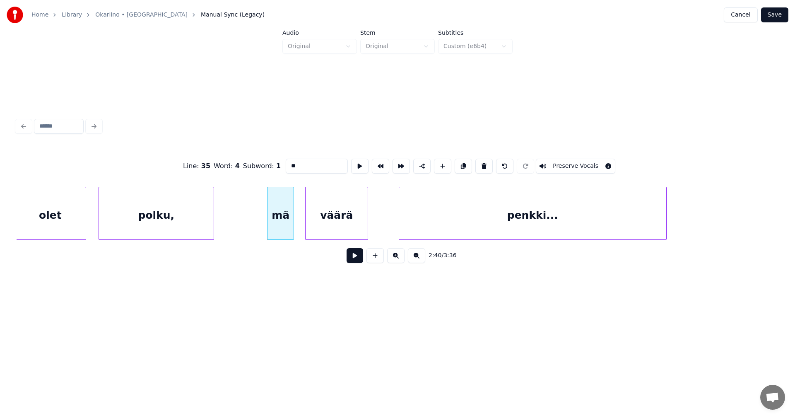
click at [355, 261] on button at bounding box center [354, 255] width 17 height 15
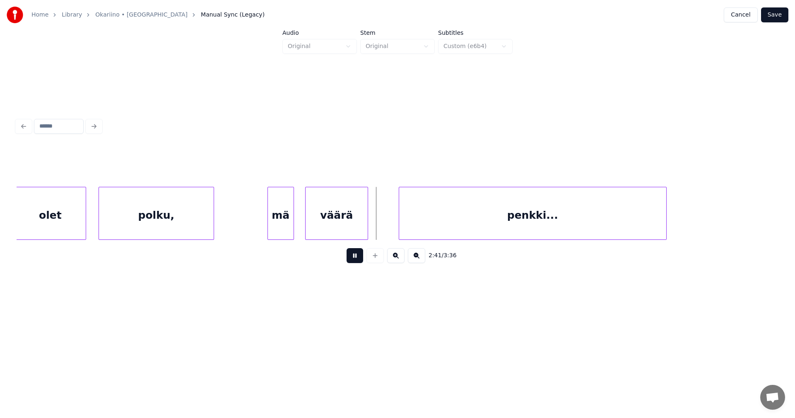
drag, startPoint x: 355, startPoint y: 260, endPoint x: 318, endPoint y: 250, distance: 37.8
click at [354, 259] on button at bounding box center [354, 255] width 17 height 15
click at [278, 234] on div "mä" at bounding box center [281, 215] width 26 height 56
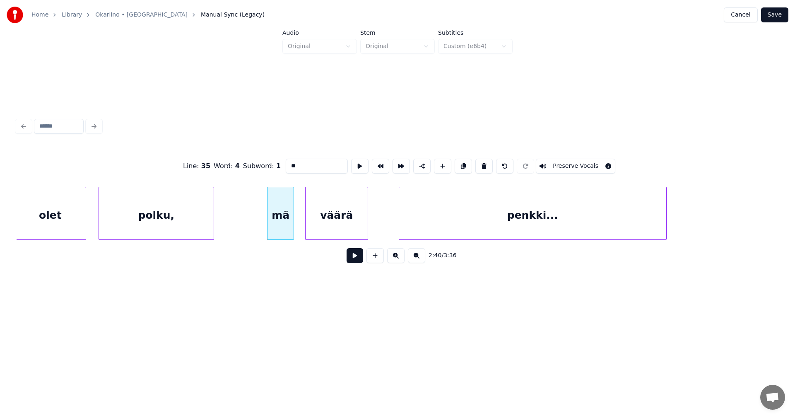
click at [359, 259] on button at bounding box center [354, 255] width 17 height 15
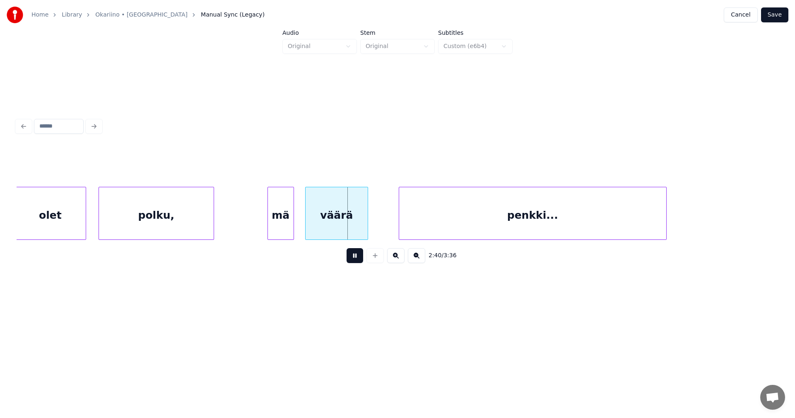
drag, startPoint x: 359, startPoint y: 259, endPoint x: 349, endPoint y: 252, distance: 11.8
click at [358, 258] on button at bounding box center [354, 255] width 17 height 15
click at [286, 232] on div "mä" at bounding box center [281, 215] width 26 height 56
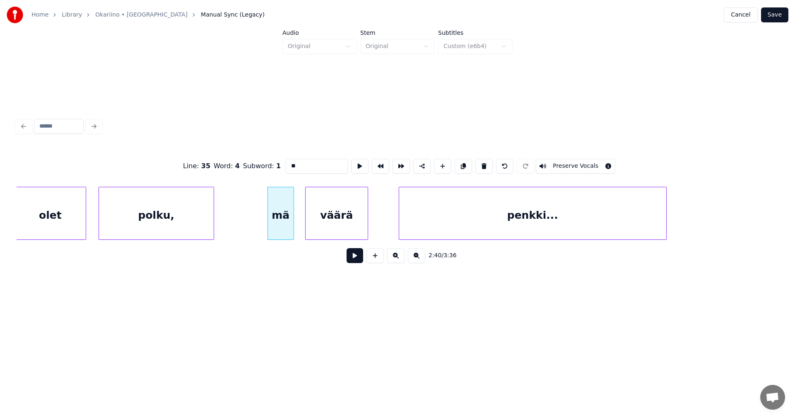
click at [351, 259] on button at bounding box center [354, 255] width 17 height 15
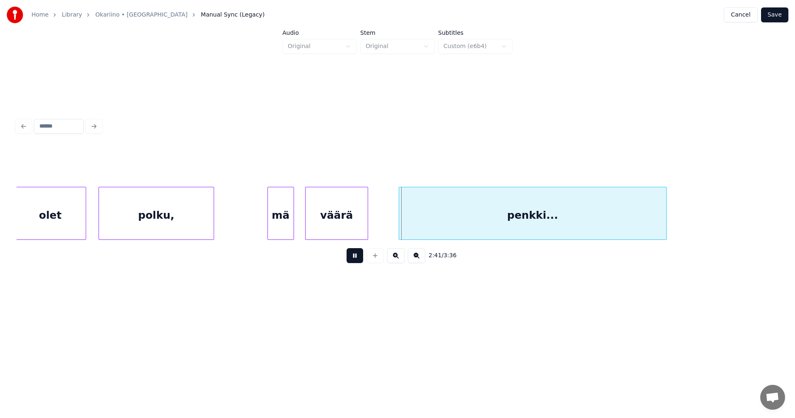
click at [351, 257] on button at bounding box center [354, 255] width 17 height 15
click at [284, 232] on div "mä" at bounding box center [281, 215] width 26 height 56
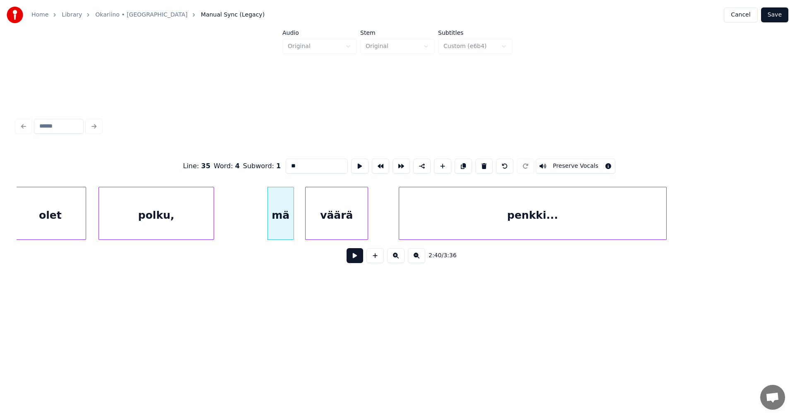
click at [351, 261] on button at bounding box center [354, 255] width 17 height 15
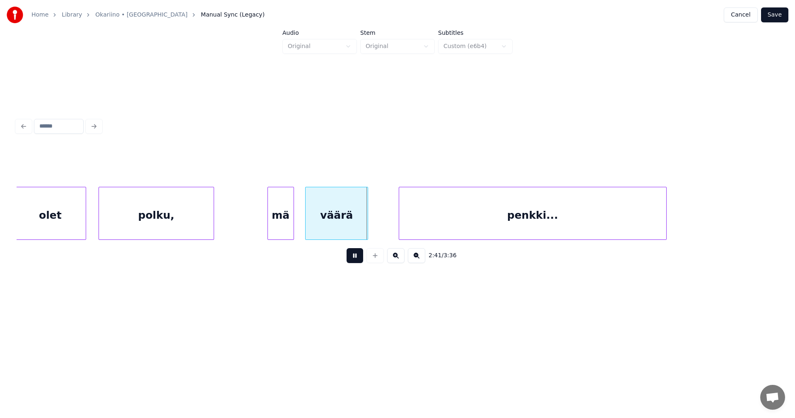
click at [353, 260] on button at bounding box center [354, 255] width 17 height 15
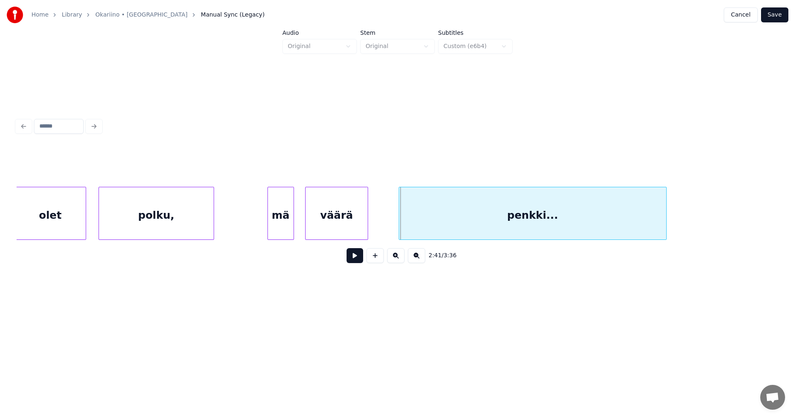
click at [281, 233] on div "mä" at bounding box center [281, 215] width 26 height 56
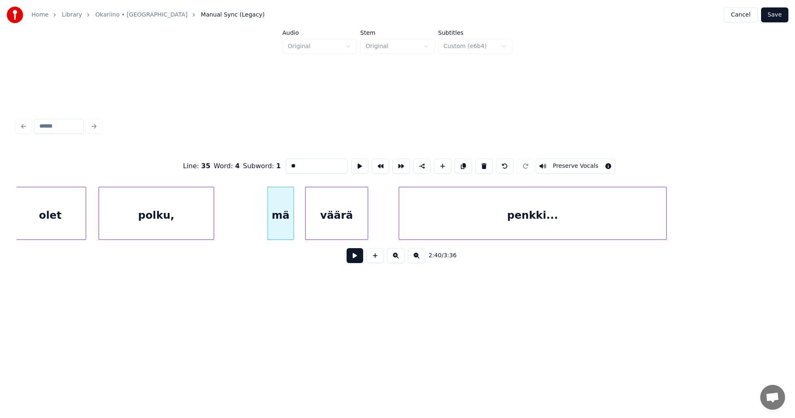
click at [353, 263] on button at bounding box center [354, 255] width 17 height 15
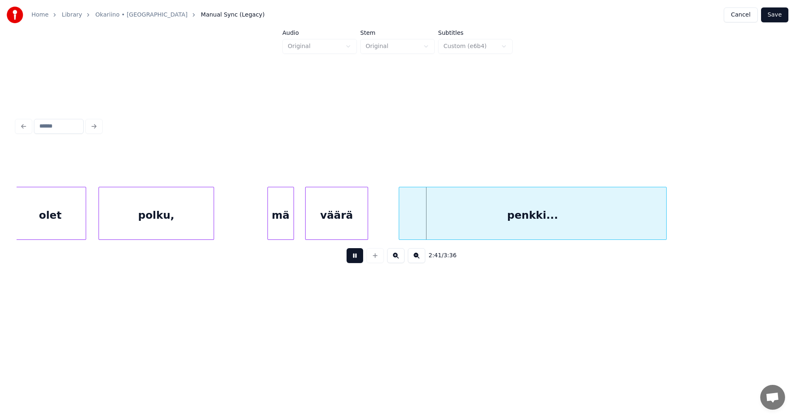
click at [356, 258] on button at bounding box center [354, 255] width 17 height 15
click at [289, 231] on div "mä" at bounding box center [281, 215] width 26 height 56
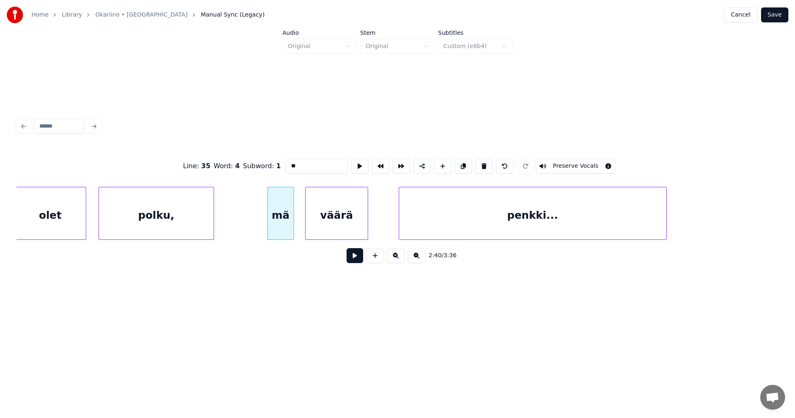
click at [361, 260] on button at bounding box center [354, 255] width 17 height 15
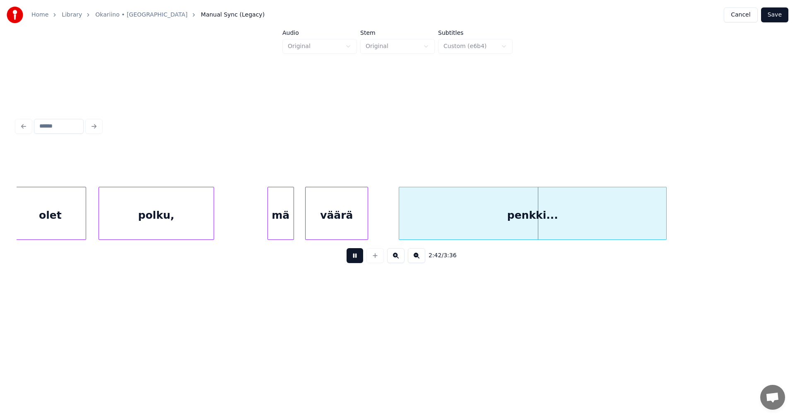
click at [361, 259] on button at bounding box center [354, 255] width 17 height 15
click at [290, 232] on div "mä" at bounding box center [281, 215] width 26 height 56
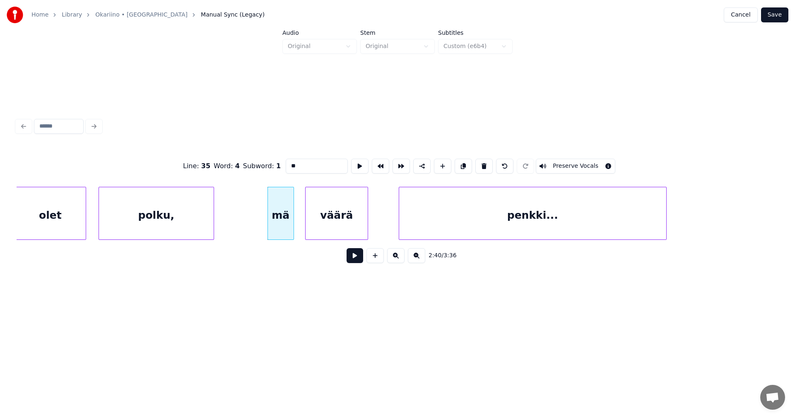
click at [357, 260] on button at bounding box center [354, 255] width 17 height 15
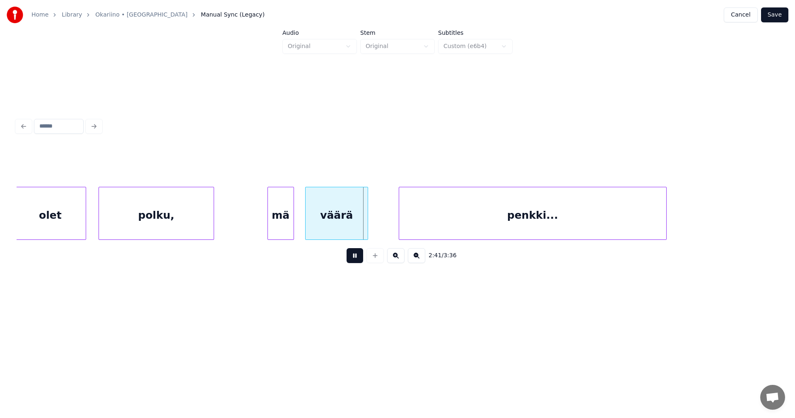
click at [357, 259] on button at bounding box center [354, 255] width 17 height 15
click at [741, 19] on button "Cancel" at bounding box center [740, 14] width 34 height 15
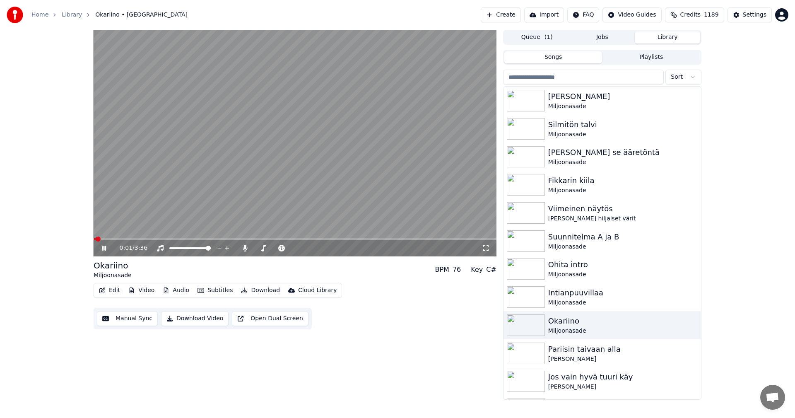
click at [105, 245] on icon at bounding box center [109, 248] width 19 height 7
drag, startPoint x: 131, startPoint y: 264, endPoint x: 125, endPoint y: 275, distance: 13.0
click at [103, 263] on div "Okariino Miljoonasade BPM 76 Key C#" at bounding box center [295, 270] width 403 height 20
drag, startPoint x: 133, startPoint y: 271, endPoint x: 101, endPoint y: 272, distance: 31.9
click at [96, 266] on div "Okariino Miljoonasade BPM 76 Key C#" at bounding box center [295, 270] width 403 height 20
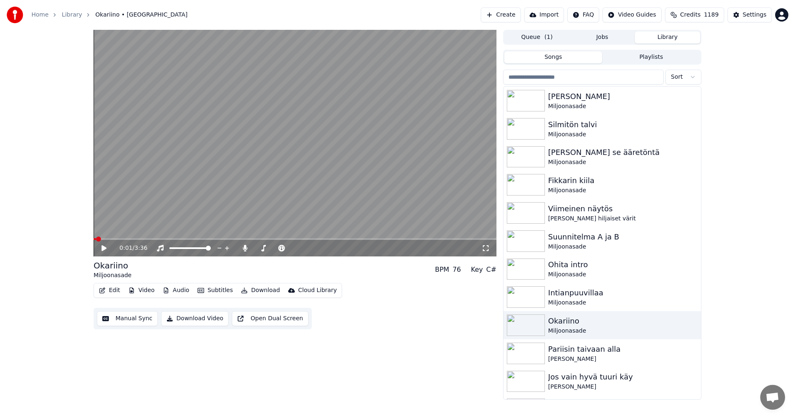
drag, startPoint x: 369, startPoint y: 232, endPoint x: 320, endPoint y: 200, distance: 59.0
click at [336, 209] on video at bounding box center [295, 143] width 403 height 226
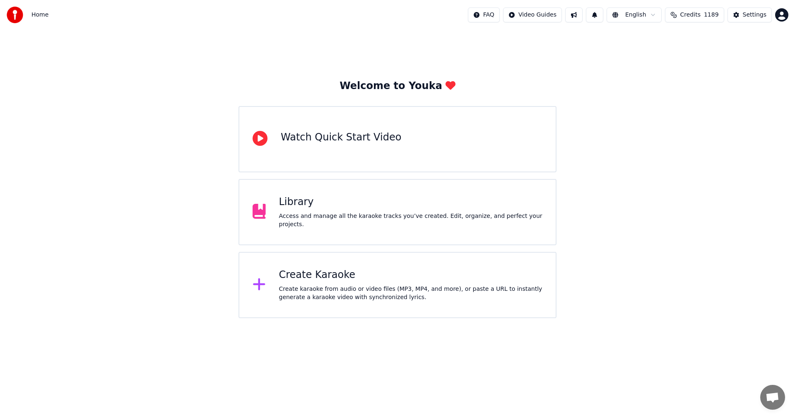
click at [324, 203] on div "Library" at bounding box center [411, 201] width 264 height 13
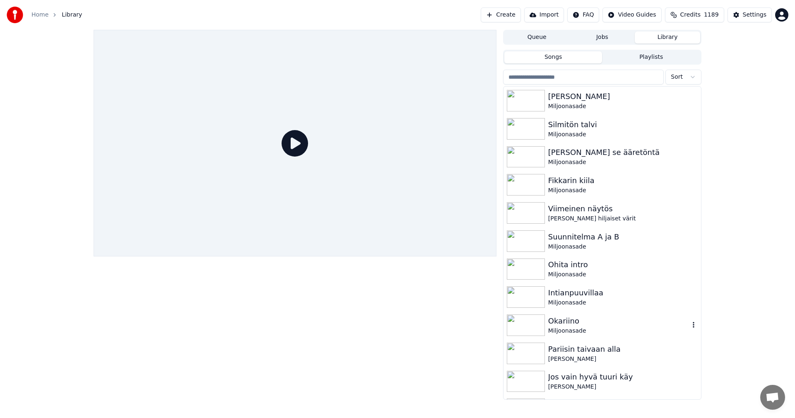
click at [549, 317] on div "Okariino" at bounding box center [618, 321] width 141 height 12
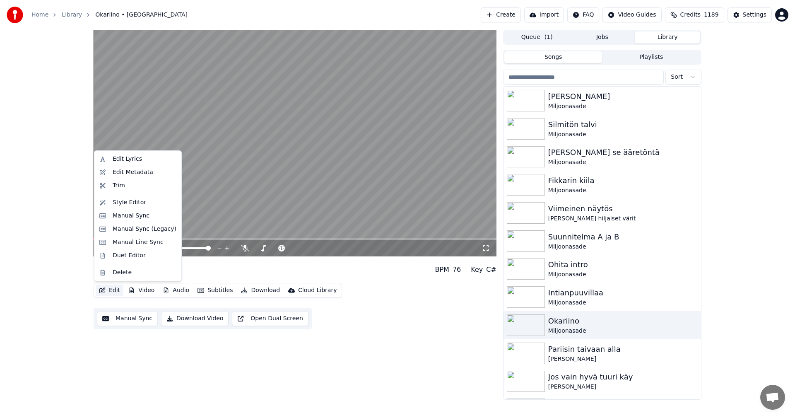
click at [120, 286] on button "Edit" at bounding box center [110, 290] width 28 height 12
click at [149, 230] on div "Manual Sync (Legacy)" at bounding box center [145, 229] width 64 height 8
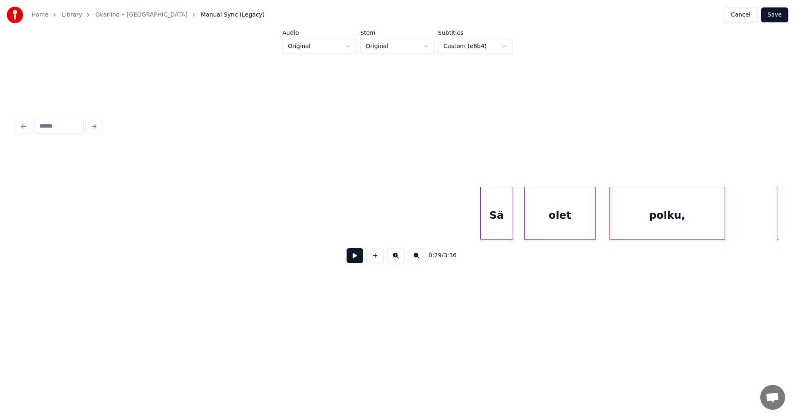
scroll to position [0, 26020]
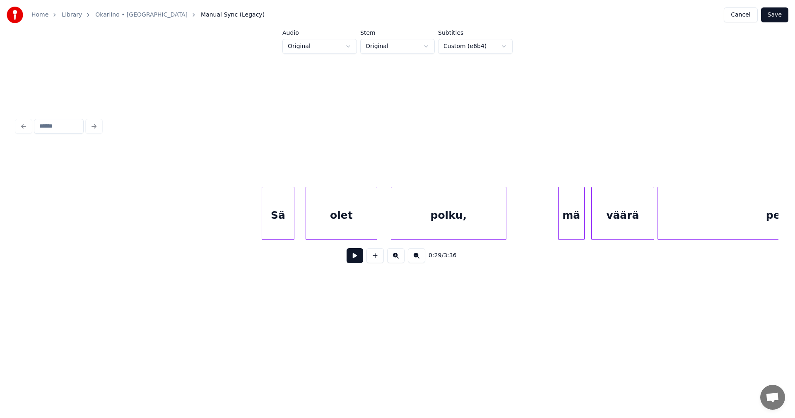
click at [271, 209] on div "Sä" at bounding box center [278, 215] width 32 height 56
click at [355, 261] on button at bounding box center [354, 255] width 17 height 15
click at [359, 257] on button at bounding box center [354, 255] width 17 height 15
click at [332, 228] on div "olet" at bounding box center [341, 215] width 71 height 56
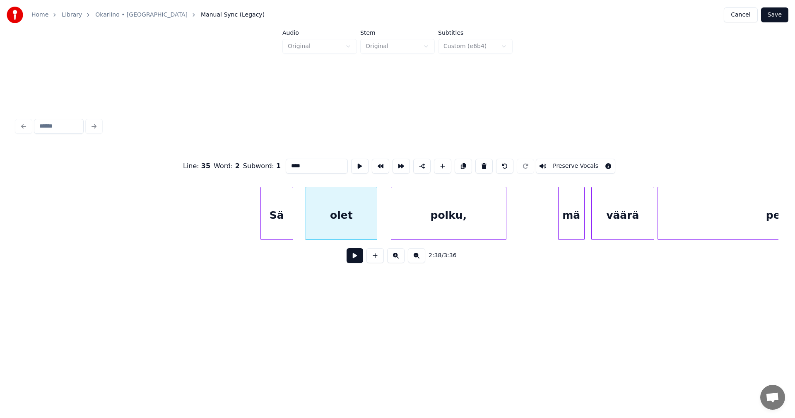
click at [355, 259] on button at bounding box center [354, 255] width 17 height 15
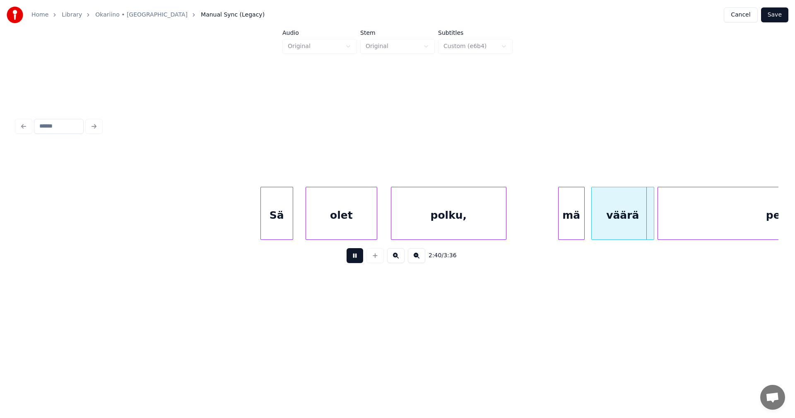
drag, startPoint x: 355, startPoint y: 257, endPoint x: 375, endPoint y: 231, distance: 32.8
click at [360, 251] on div "2:40 / 3:36" at bounding box center [397, 255] width 748 height 18
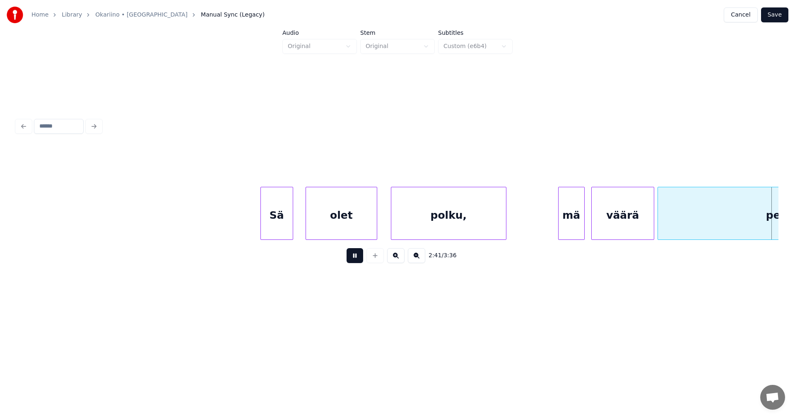
scroll to position [0, 26782]
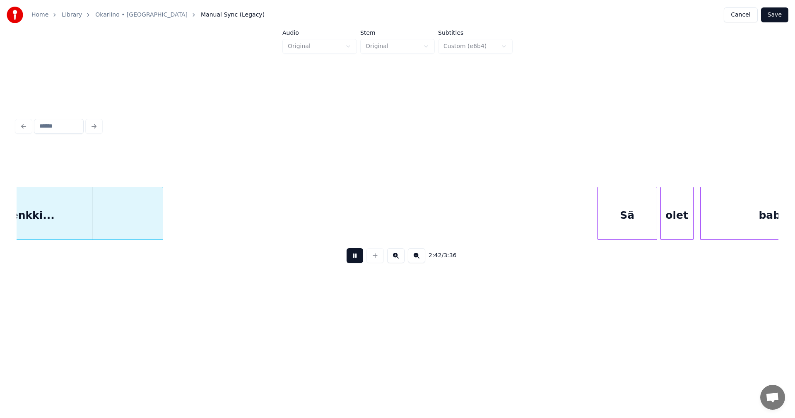
click at [360, 259] on button at bounding box center [354, 255] width 17 height 15
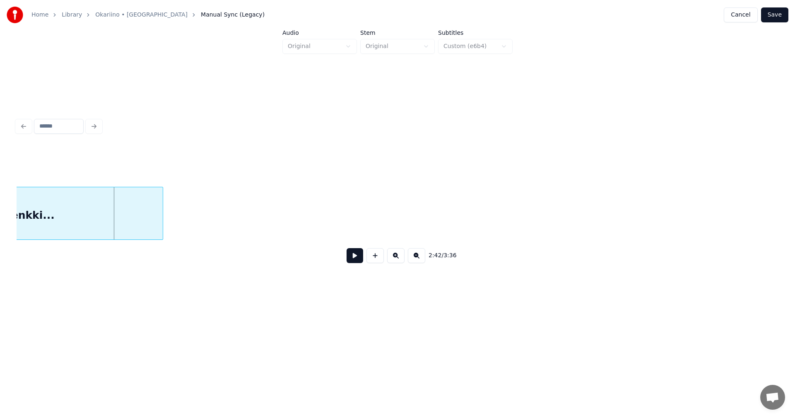
scroll to position [0, 26115]
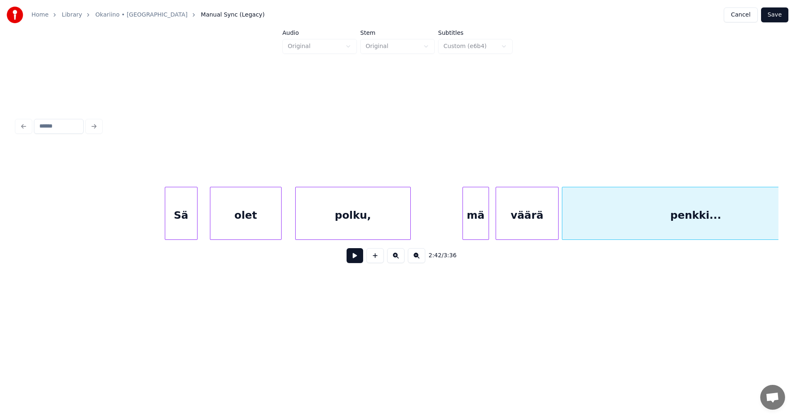
click at [345, 228] on div "polku," at bounding box center [353, 215] width 115 height 56
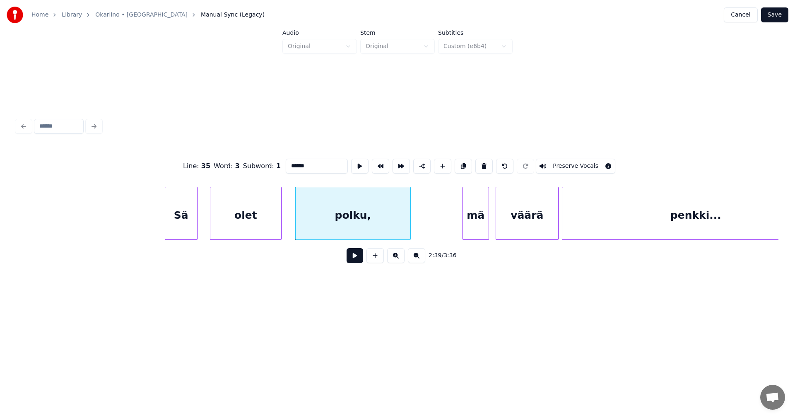
click at [354, 260] on button at bounding box center [354, 255] width 17 height 15
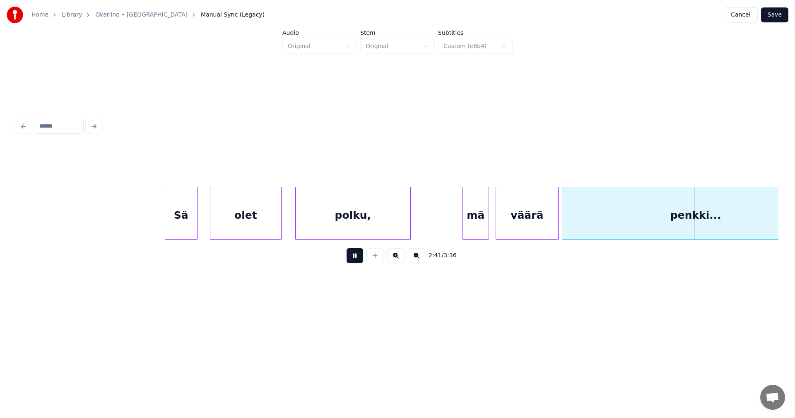
click at [357, 256] on button at bounding box center [354, 255] width 17 height 15
click at [595, 214] on div "penkki..." at bounding box center [695, 215] width 267 height 56
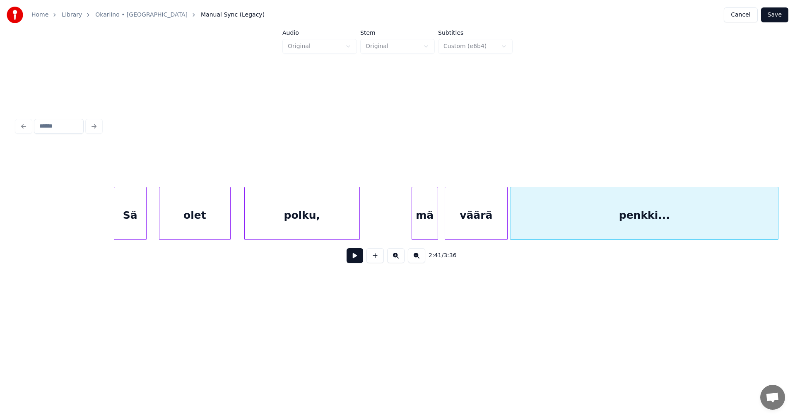
click at [358, 258] on button at bounding box center [354, 255] width 17 height 15
click at [548, 217] on div "penkki..." at bounding box center [644, 215] width 267 height 56
click at [359, 257] on button at bounding box center [354, 255] width 17 height 15
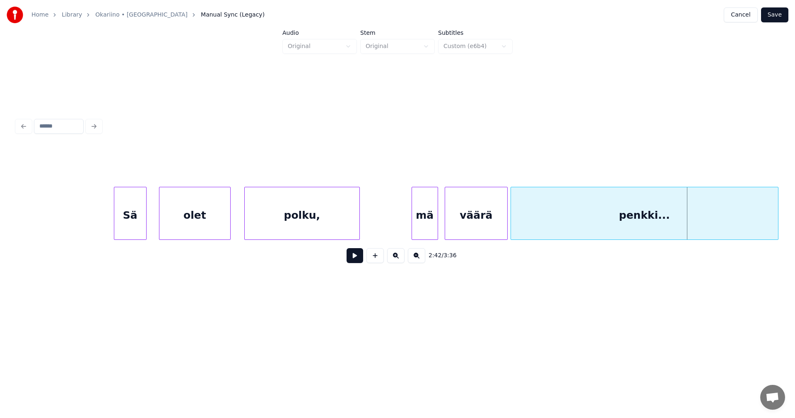
click at [548, 228] on div "penkki..." at bounding box center [644, 215] width 267 height 56
click at [358, 256] on button at bounding box center [354, 255] width 17 height 15
click at [323, 225] on div "polku," at bounding box center [302, 215] width 115 height 56
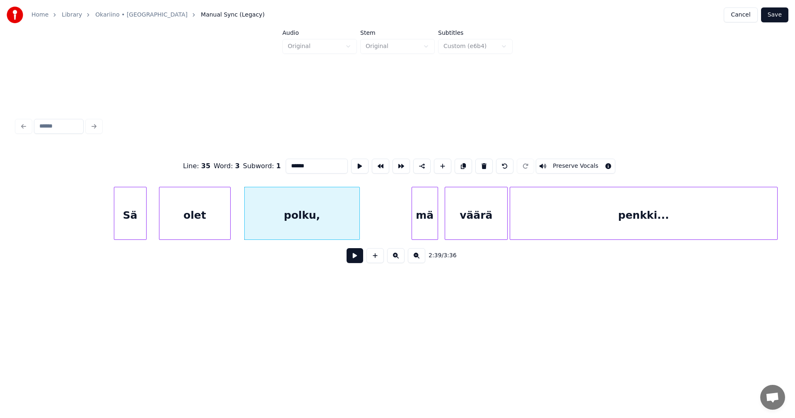
click at [352, 261] on button at bounding box center [354, 255] width 17 height 15
click at [351, 259] on button at bounding box center [354, 255] width 17 height 15
click at [334, 224] on div "polku," at bounding box center [302, 215] width 115 height 56
click at [351, 257] on button at bounding box center [354, 255] width 17 height 15
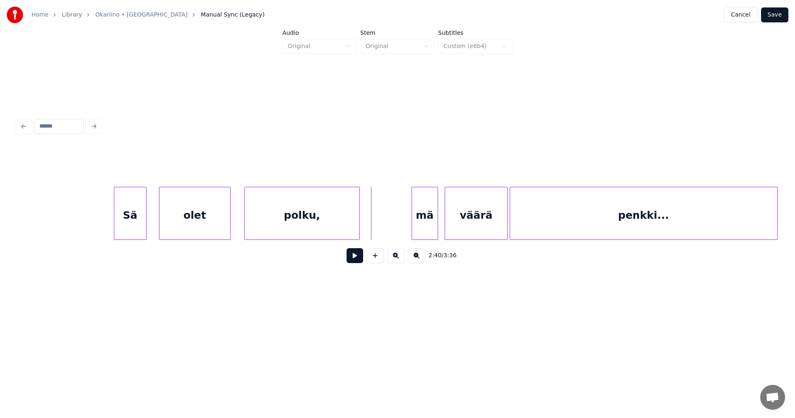
click at [336, 228] on div "polku," at bounding box center [302, 215] width 115 height 56
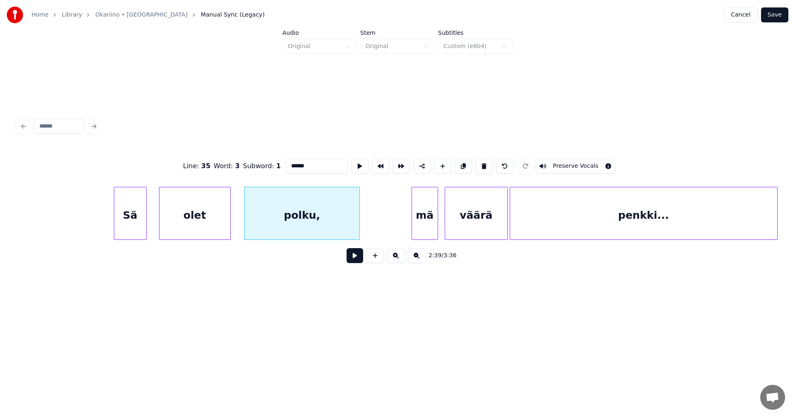
click at [350, 262] on button at bounding box center [354, 255] width 17 height 15
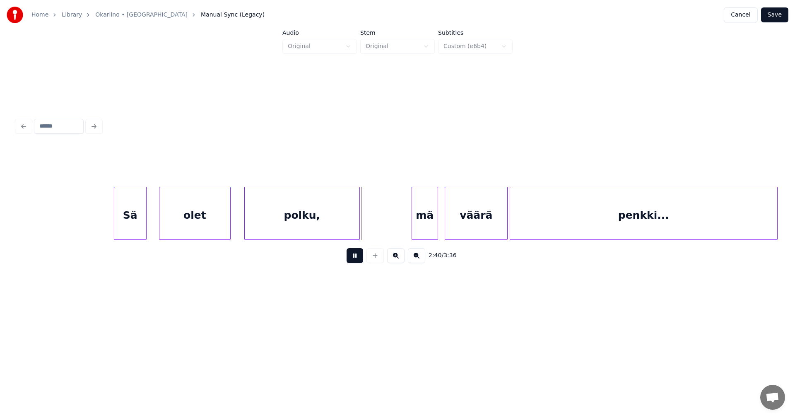
click at [350, 262] on button at bounding box center [354, 255] width 17 height 15
click at [185, 216] on div "olet" at bounding box center [194, 215] width 71 height 56
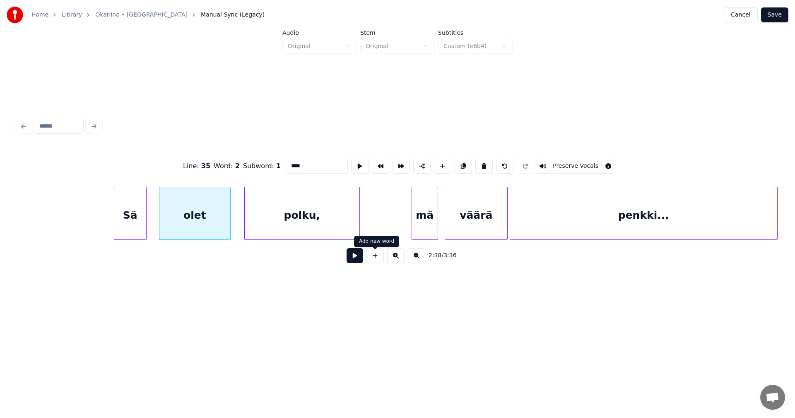
click at [359, 257] on button at bounding box center [354, 255] width 17 height 15
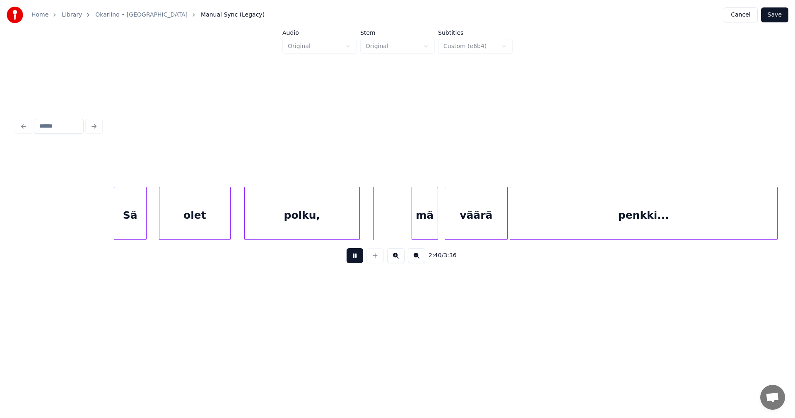
click at [359, 257] on button at bounding box center [354, 255] width 17 height 15
click at [359, 259] on button at bounding box center [354, 255] width 17 height 15
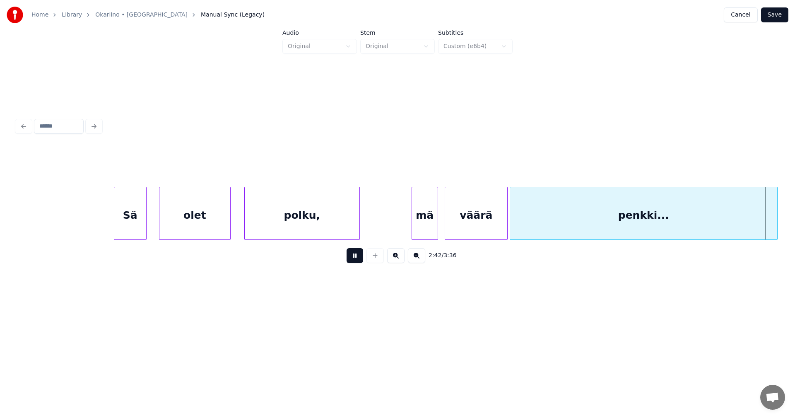
click at [360, 258] on button at bounding box center [354, 255] width 17 height 15
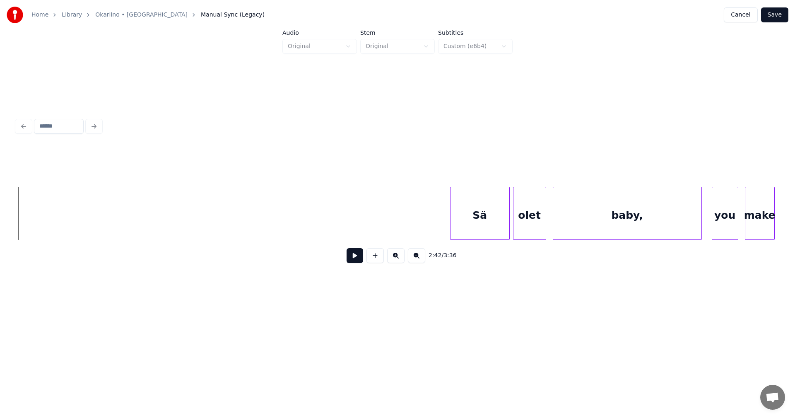
click at [458, 228] on div "Sä" at bounding box center [479, 215] width 59 height 56
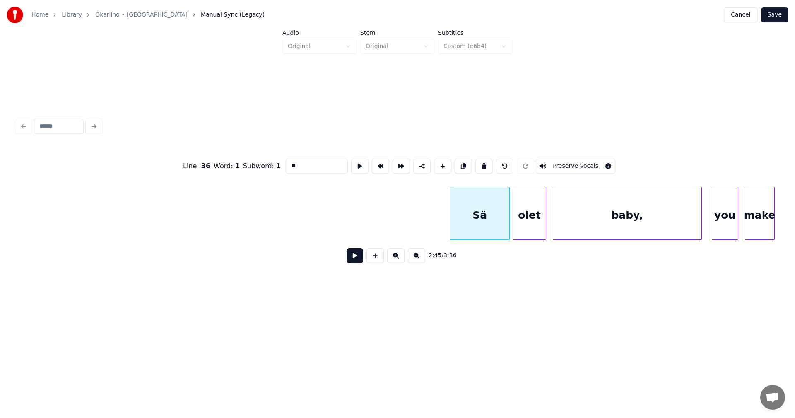
click at [350, 258] on button at bounding box center [354, 255] width 17 height 15
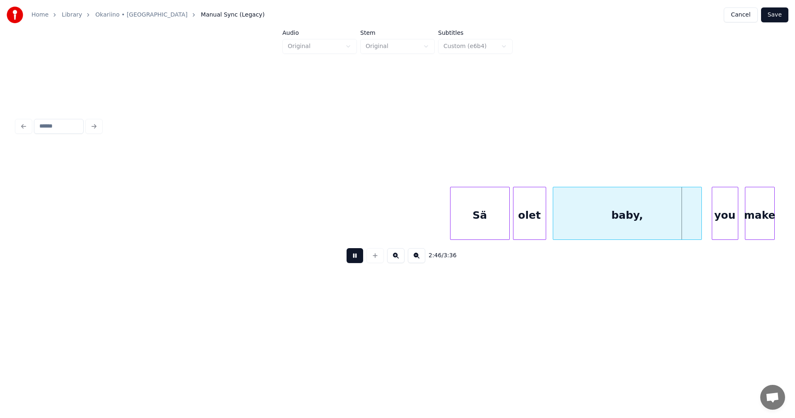
click at [353, 258] on button at bounding box center [354, 255] width 17 height 15
click at [359, 260] on button at bounding box center [354, 255] width 17 height 15
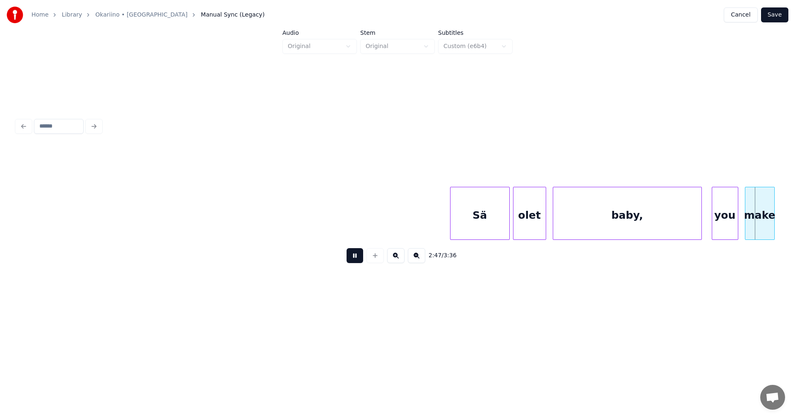
scroll to position [0, 27691]
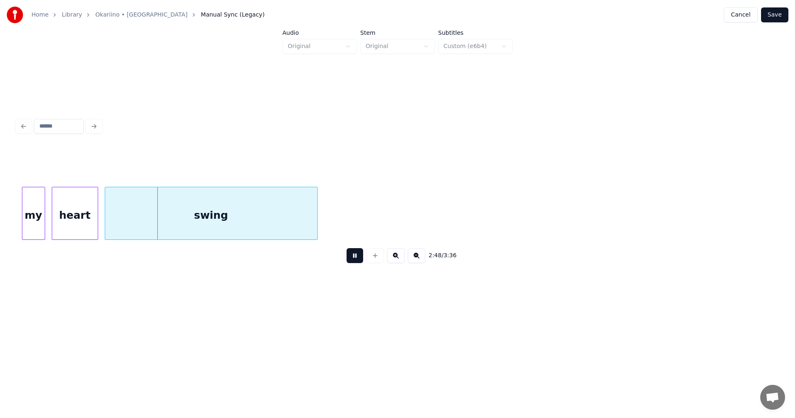
click at [359, 260] on button at bounding box center [354, 255] width 17 height 15
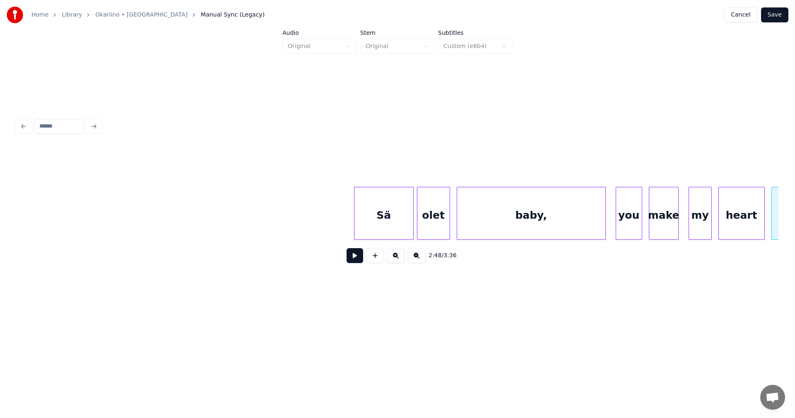
click at [404, 232] on div "Sä" at bounding box center [383, 215] width 59 height 56
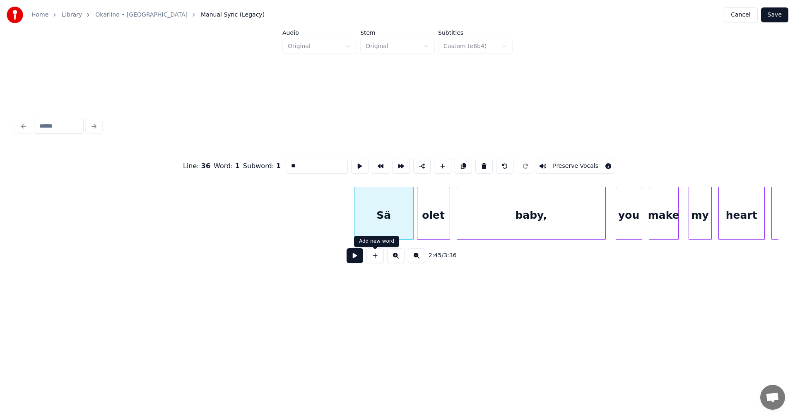
click at [361, 260] on button at bounding box center [354, 255] width 17 height 15
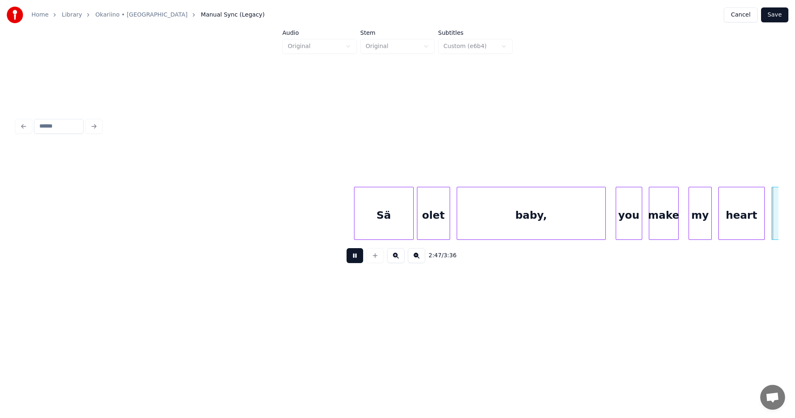
scroll to position [0, 27786]
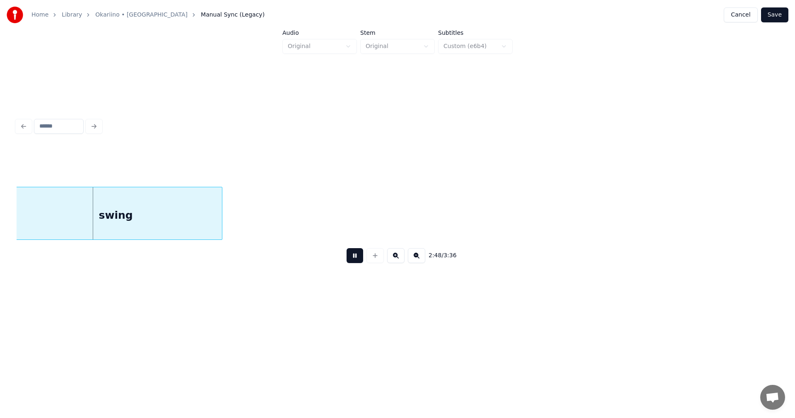
click at [361, 260] on button at bounding box center [354, 255] width 17 height 15
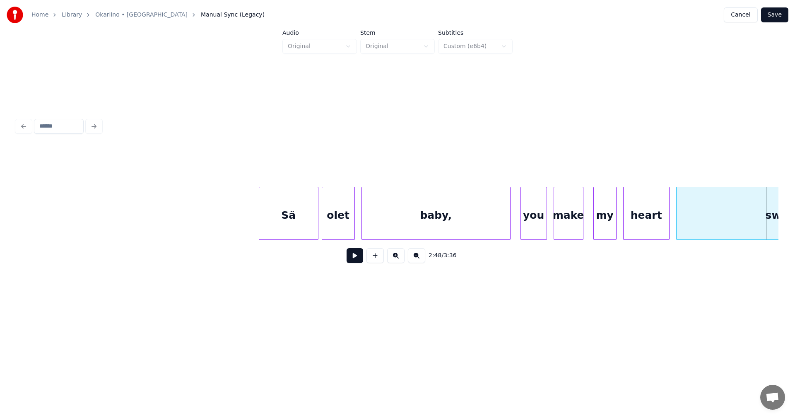
scroll to position [0, 26454]
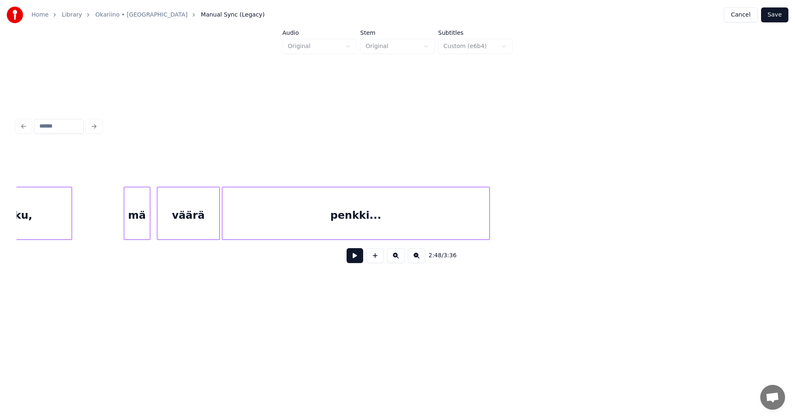
click at [374, 225] on div "penkki..." at bounding box center [355, 215] width 267 height 56
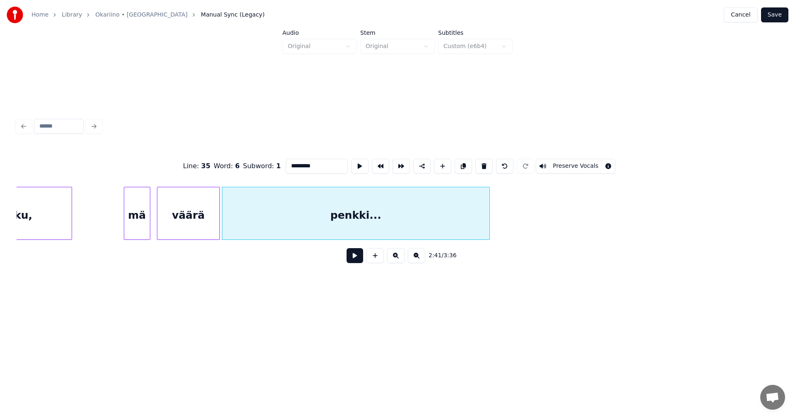
click at [360, 256] on button at bounding box center [354, 255] width 17 height 15
drag, startPoint x: 359, startPoint y: 257, endPoint x: 538, endPoint y: 329, distance: 192.6
click at [360, 258] on button at bounding box center [354, 255] width 17 height 15
click at [354, 261] on button at bounding box center [354, 255] width 17 height 15
click at [354, 260] on button at bounding box center [354, 255] width 17 height 15
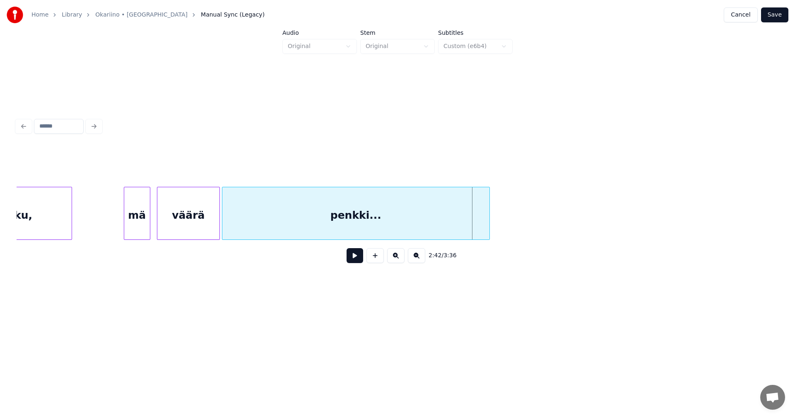
click at [363, 226] on div "penkki..." at bounding box center [355, 215] width 267 height 56
click at [354, 258] on button at bounding box center [354, 255] width 17 height 15
click at [362, 229] on div "penkki..." at bounding box center [355, 215] width 267 height 56
click at [355, 255] on button at bounding box center [354, 255] width 17 height 15
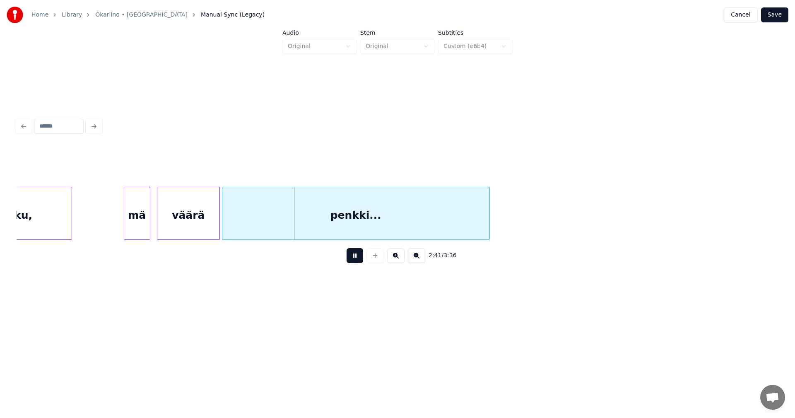
click at [355, 255] on button at bounding box center [354, 255] width 17 height 15
click at [361, 233] on div "penkki..." at bounding box center [355, 215] width 267 height 56
click at [358, 260] on button at bounding box center [354, 255] width 17 height 15
click at [358, 259] on button at bounding box center [354, 255] width 17 height 15
click at [351, 225] on div "penkki..." at bounding box center [355, 215] width 267 height 56
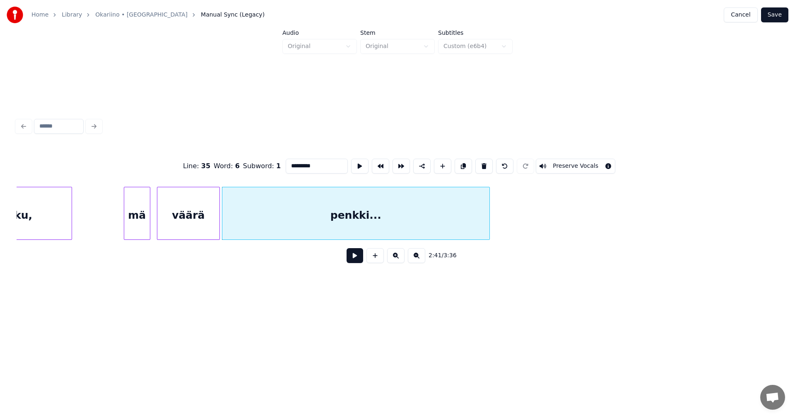
click at [352, 257] on button at bounding box center [354, 255] width 17 height 15
click at [352, 256] on button at bounding box center [354, 255] width 17 height 15
click at [149, 218] on div at bounding box center [148, 213] width 2 height 52
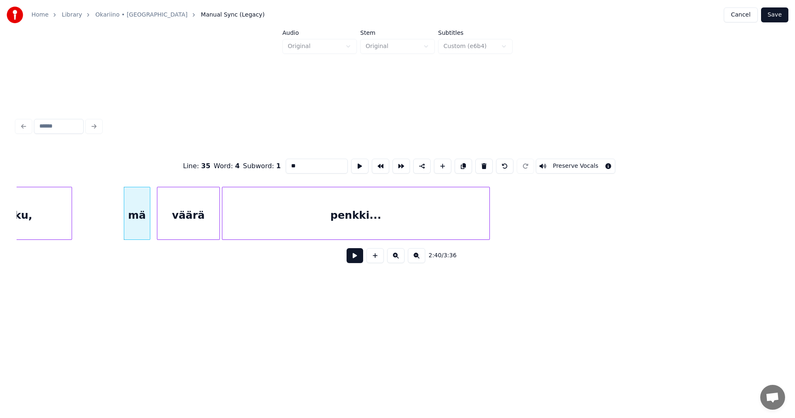
click at [350, 263] on button at bounding box center [354, 255] width 17 height 15
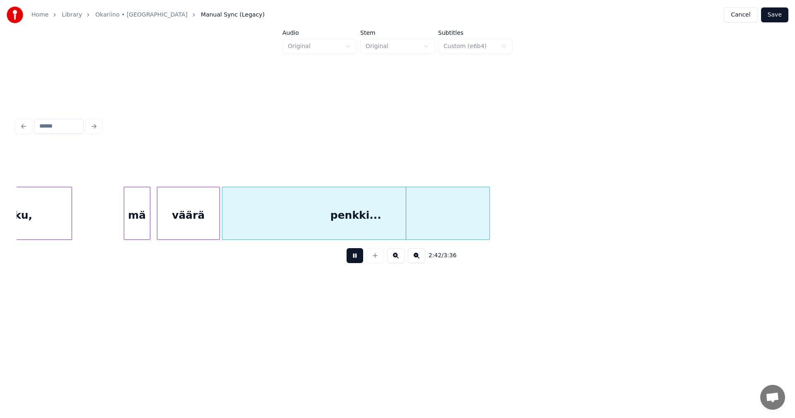
click at [352, 260] on button at bounding box center [354, 255] width 17 height 15
click at [195, 219] on div "väärä" at bounding box center [188, 215] width 62 height 56
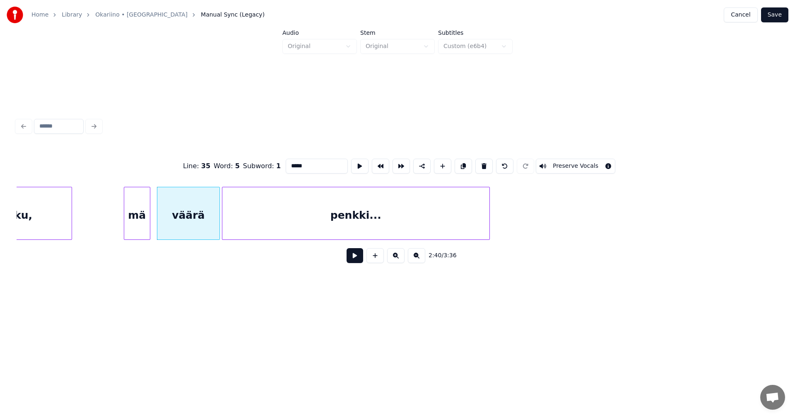
click at [355, 258] on button at bounding box center [354, 255] width 17 height 15
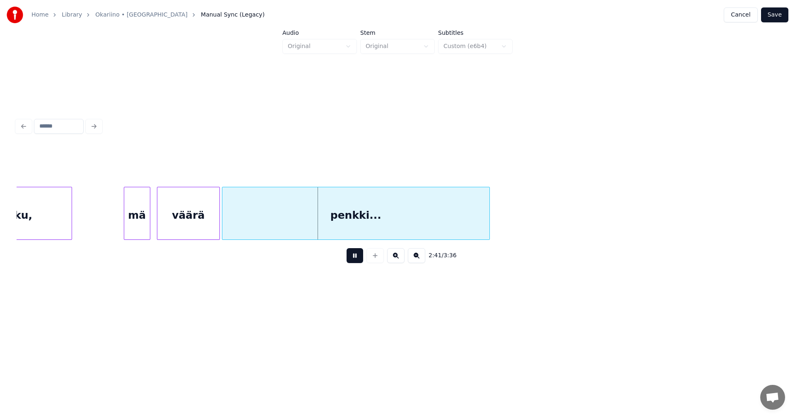
click at [355, 257] on button at bounding box center [354, 255] width 17 height 15
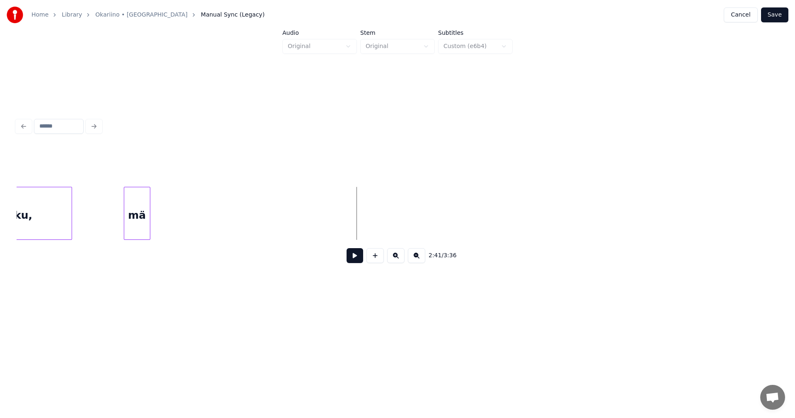
scroll to position [0, 25787]
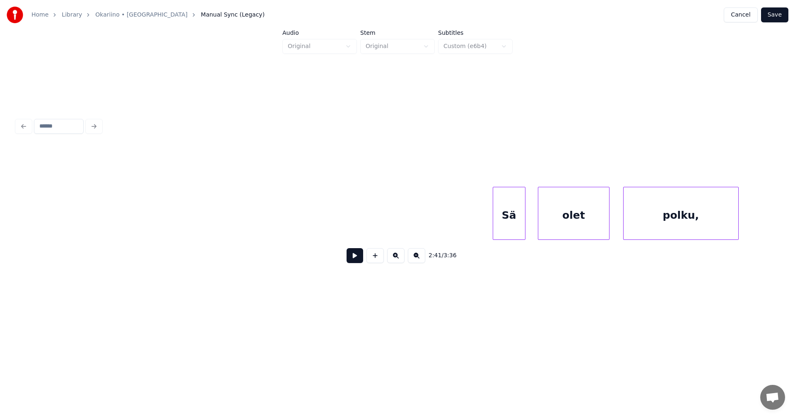
click at [651, 230] on div "polku," at bounding box center [680, 215] width 115 height 56
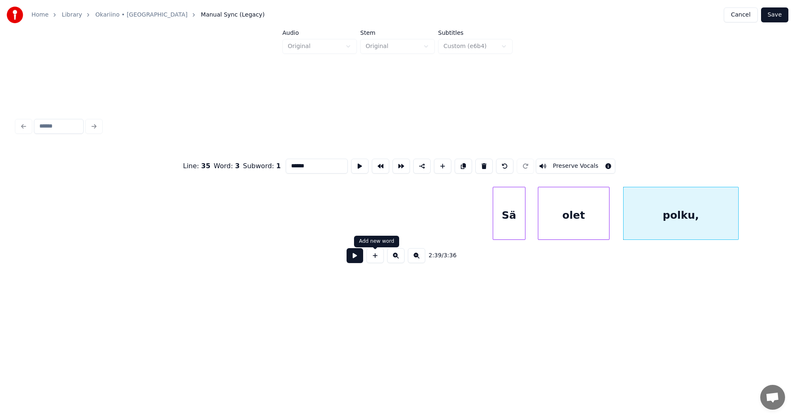
click at [362, 260] on button at bounding box center [354, 255] width 17 height 15
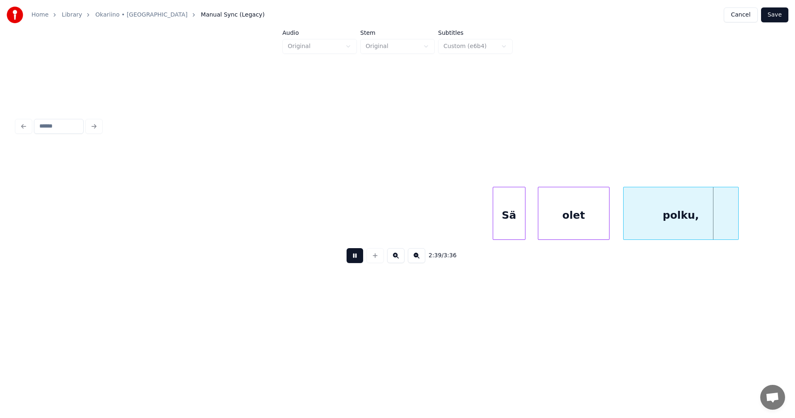
click at [362, 260] on button at bounding box center [354, 255] width 17 height 15
click at [743, 20] on button "Cancel" at bounding box center [740, 14] width 34 height 15
